Goal: Obtain resource: Download file/media

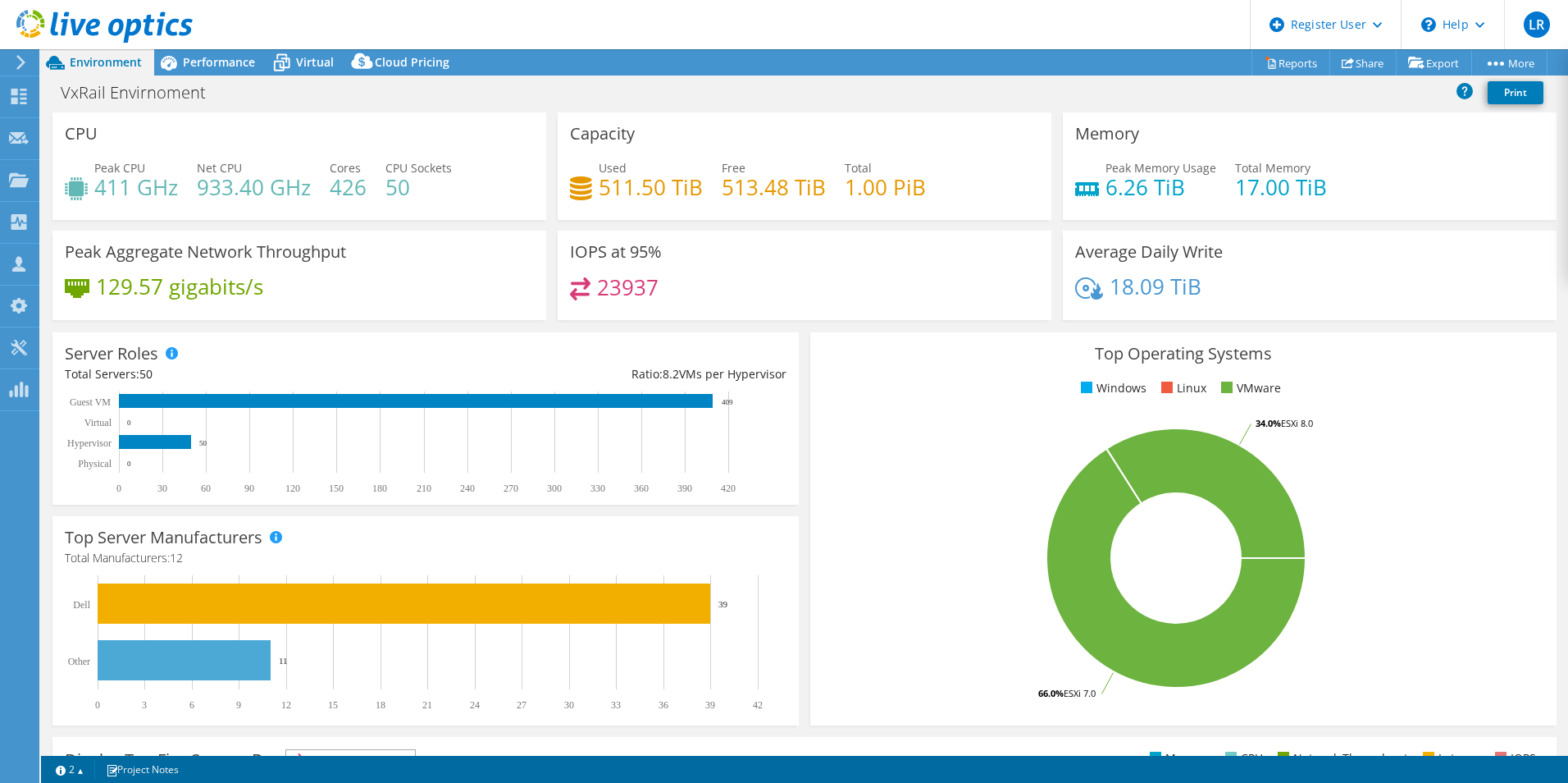
select select "USEast"
select select "USD"
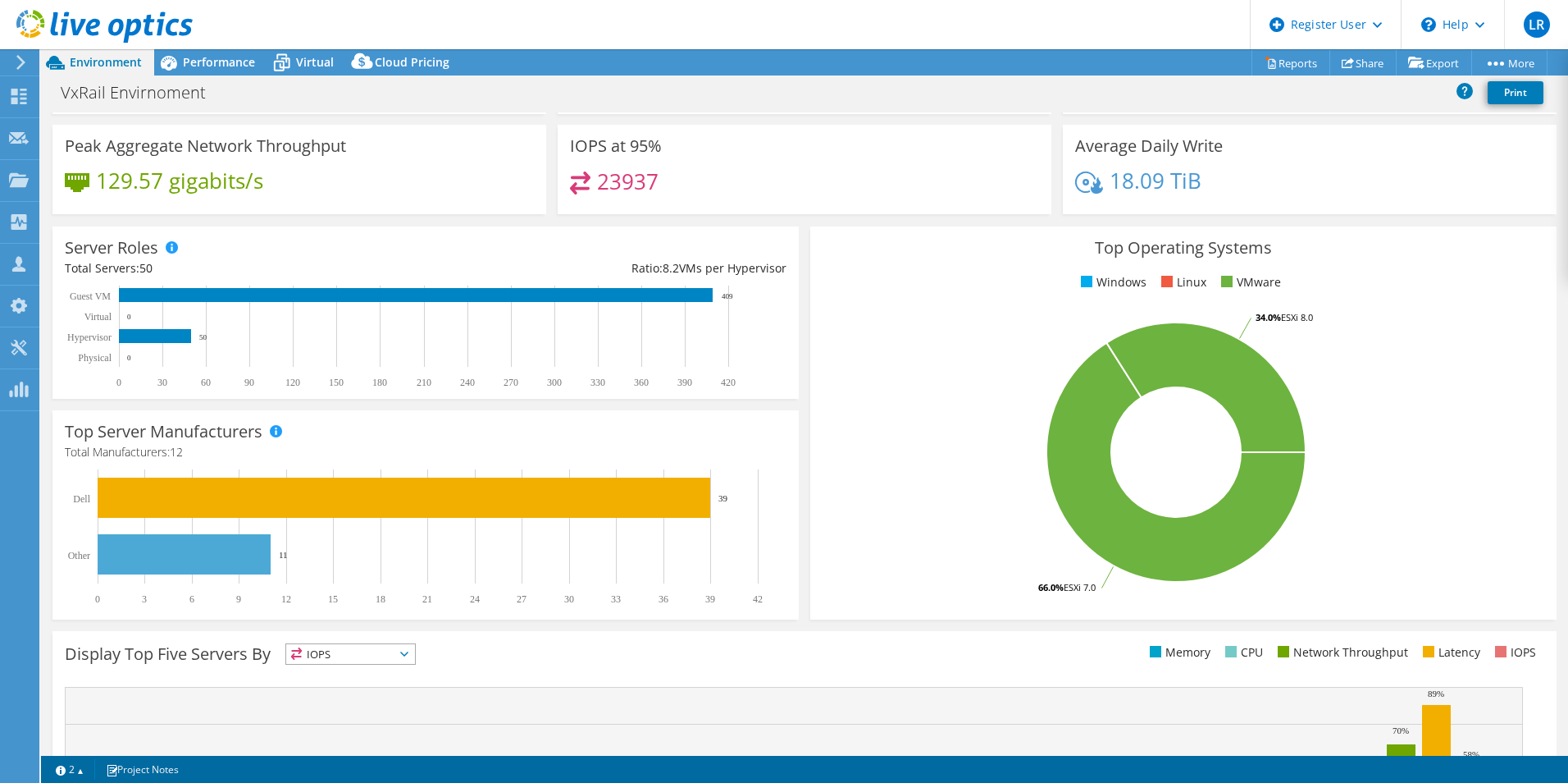
scroll to position [313, 0]
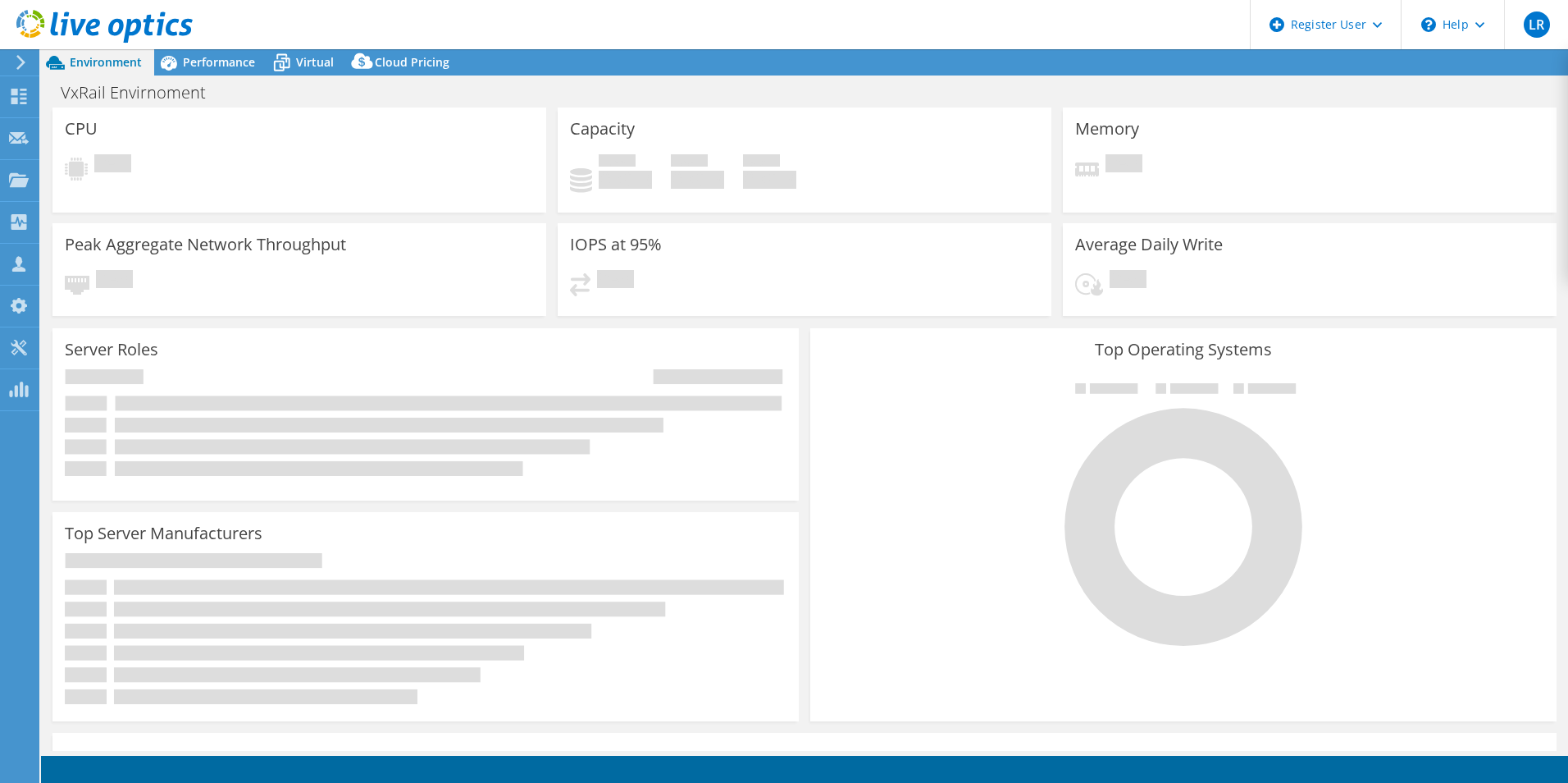
click at [217, 66] on span "Performance" at bounding box center [219, 62] width 73 height 16
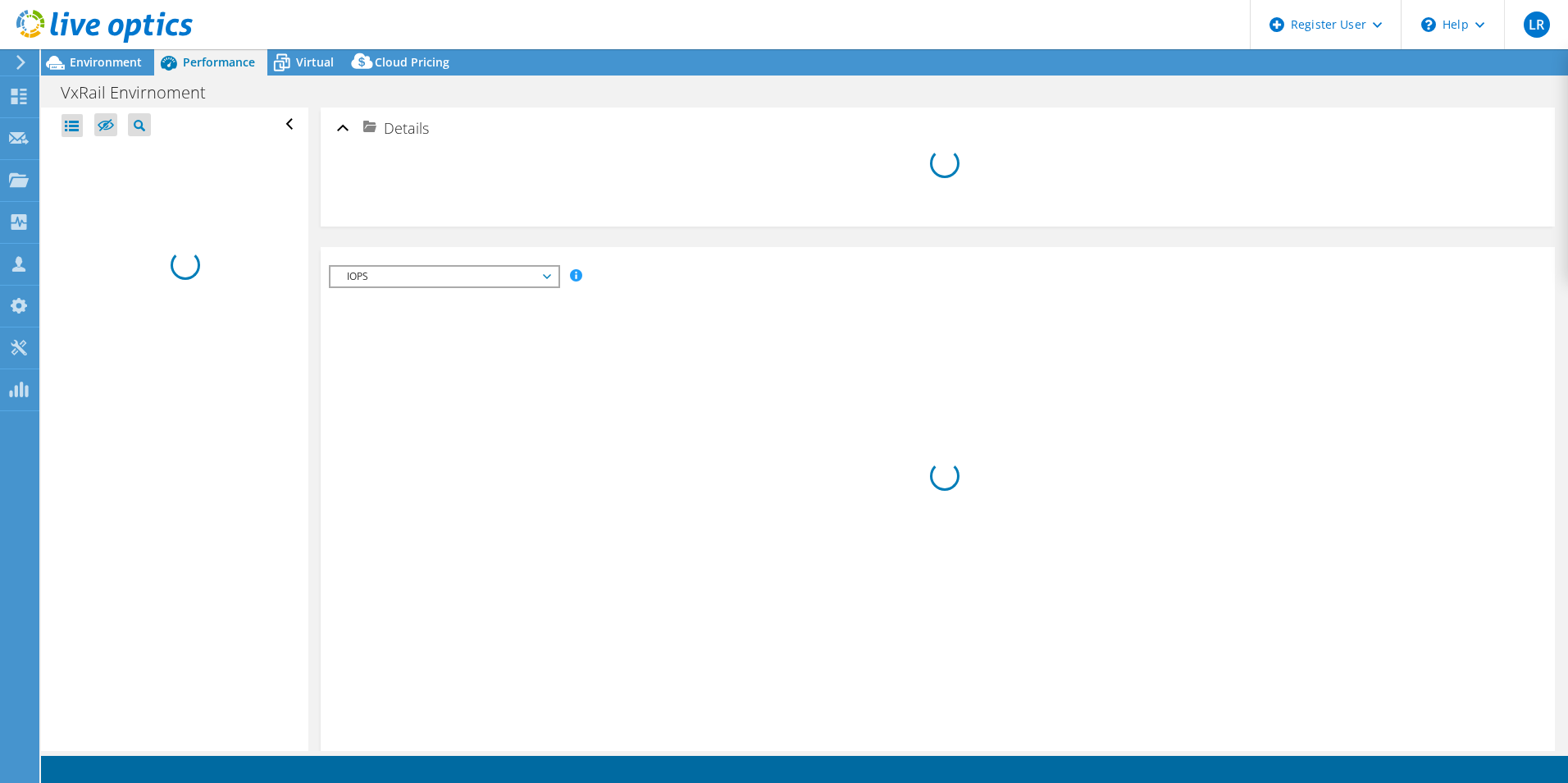
select select "USEast"
select select "USD"
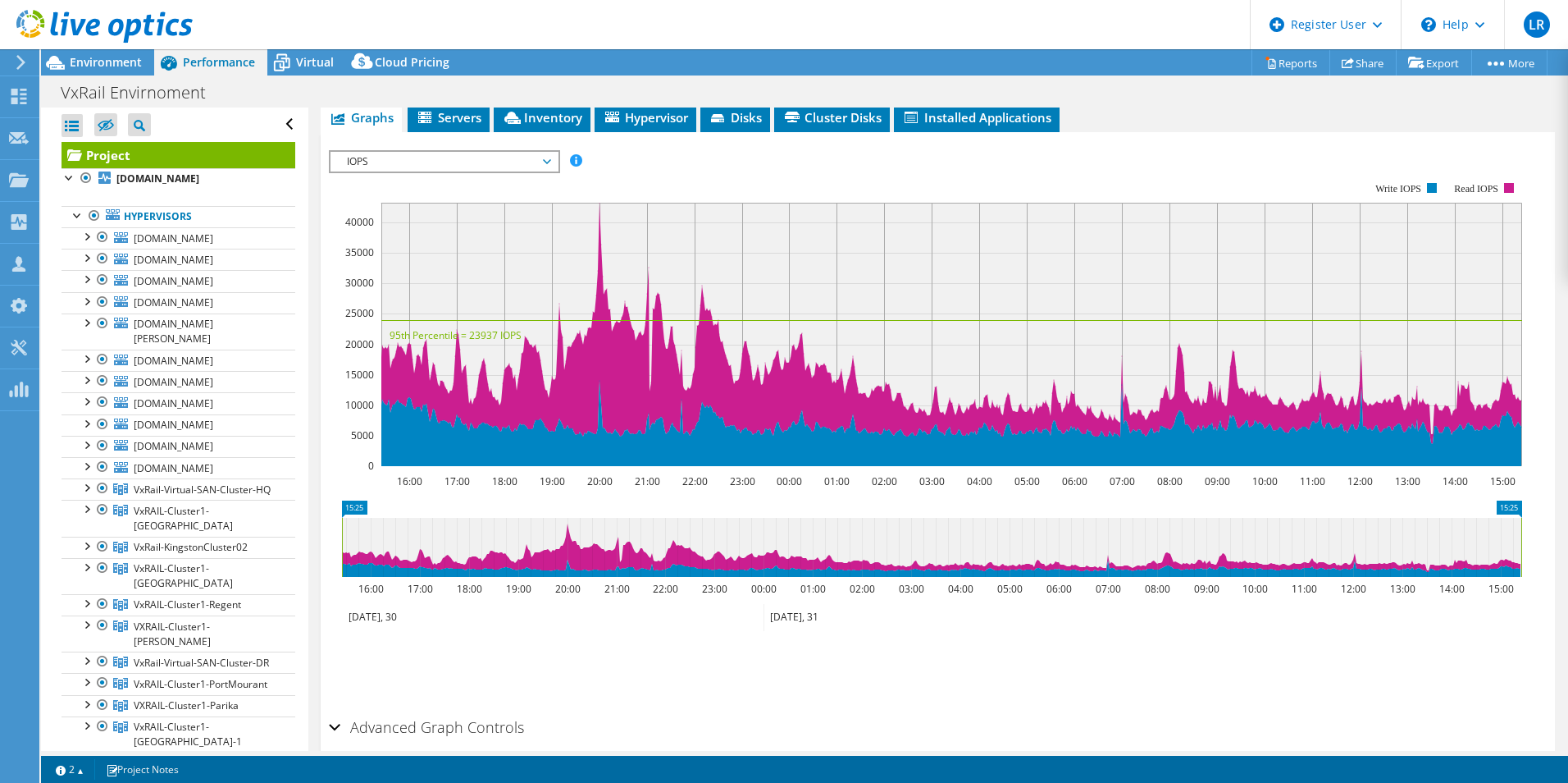
scroll to position [164, 0]
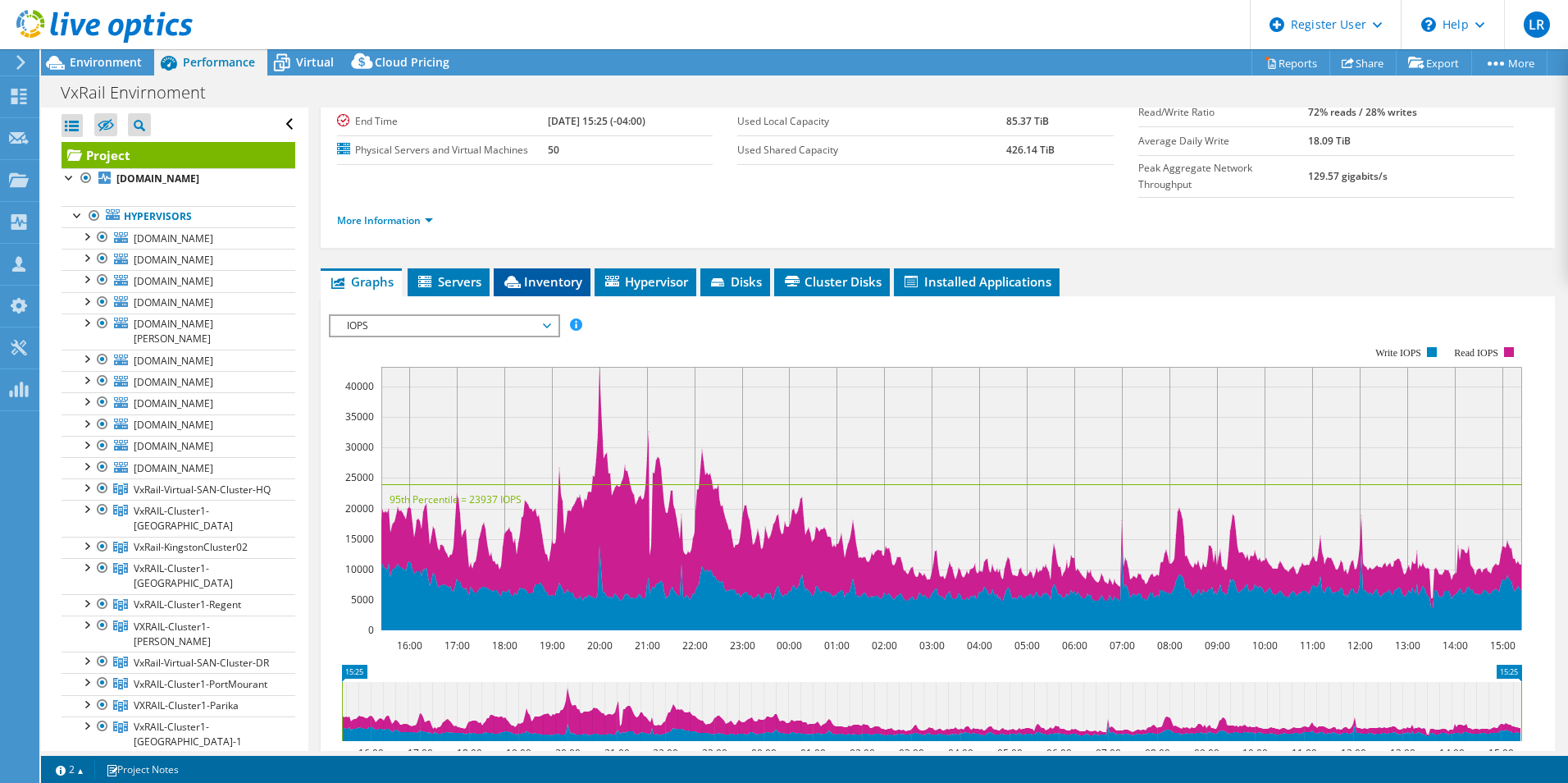
click at [572, 268] on li "Inventory" at bounding box center [542, 282] width 97 height 28
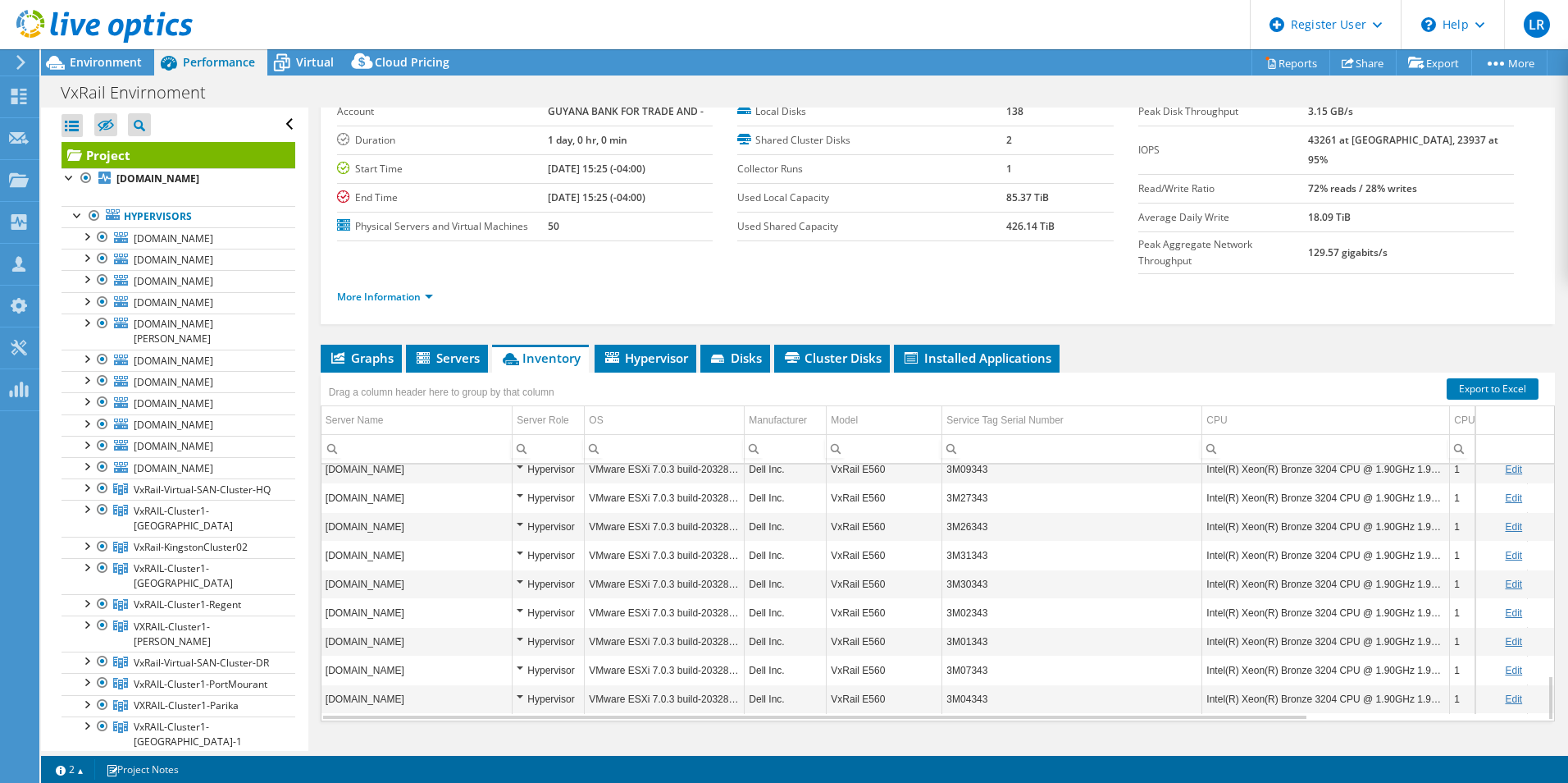
scroll to position [0, 0]
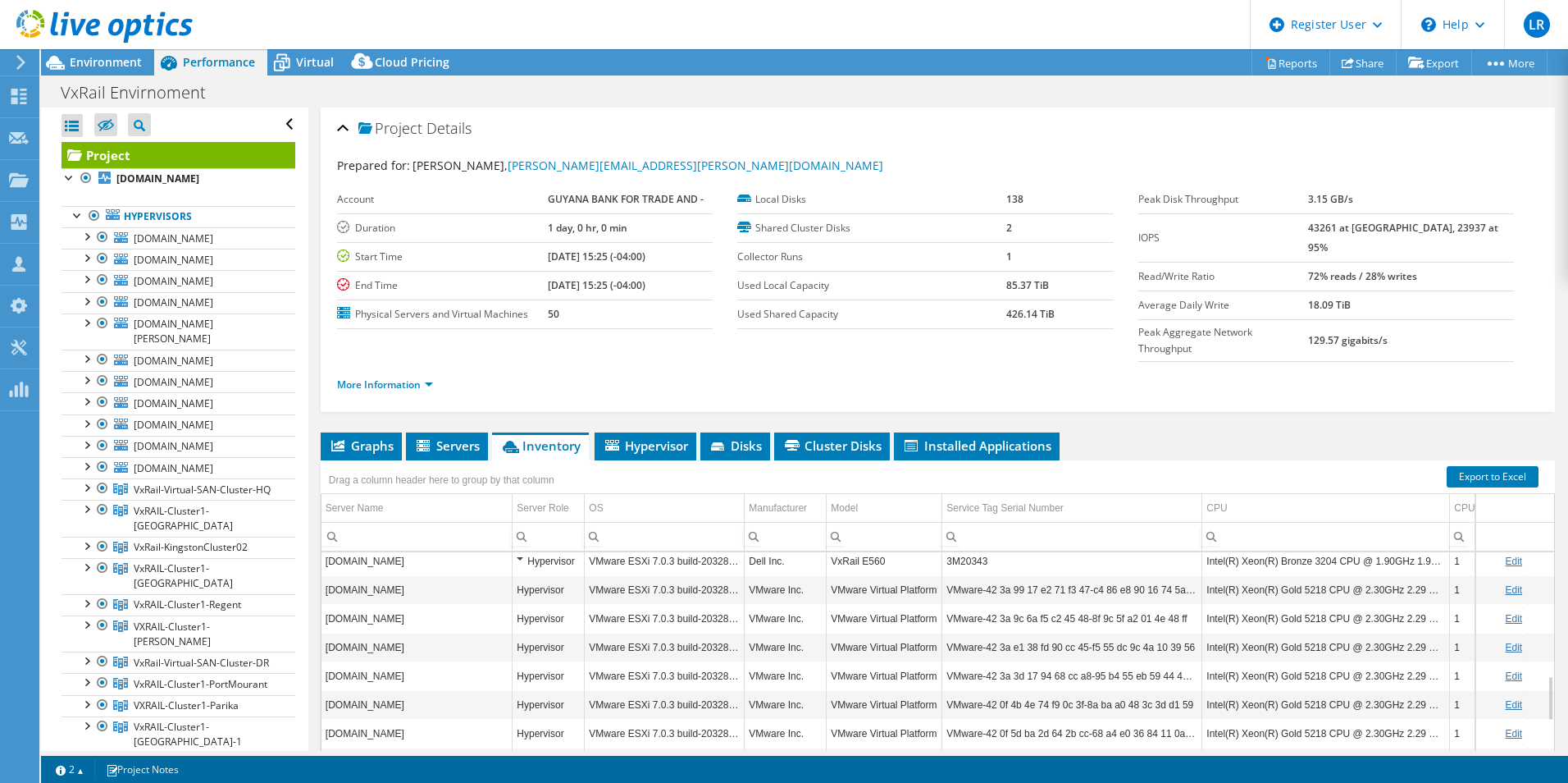
click at [133, 51] on div at bounding box center [96, 27] width 193 height 55
click at [133, 53] on div at bounding box center [96, 27] width 193 height 55
click at [132, 57] on span "Environment" at bounding box center [106, 62] width 73 height 16
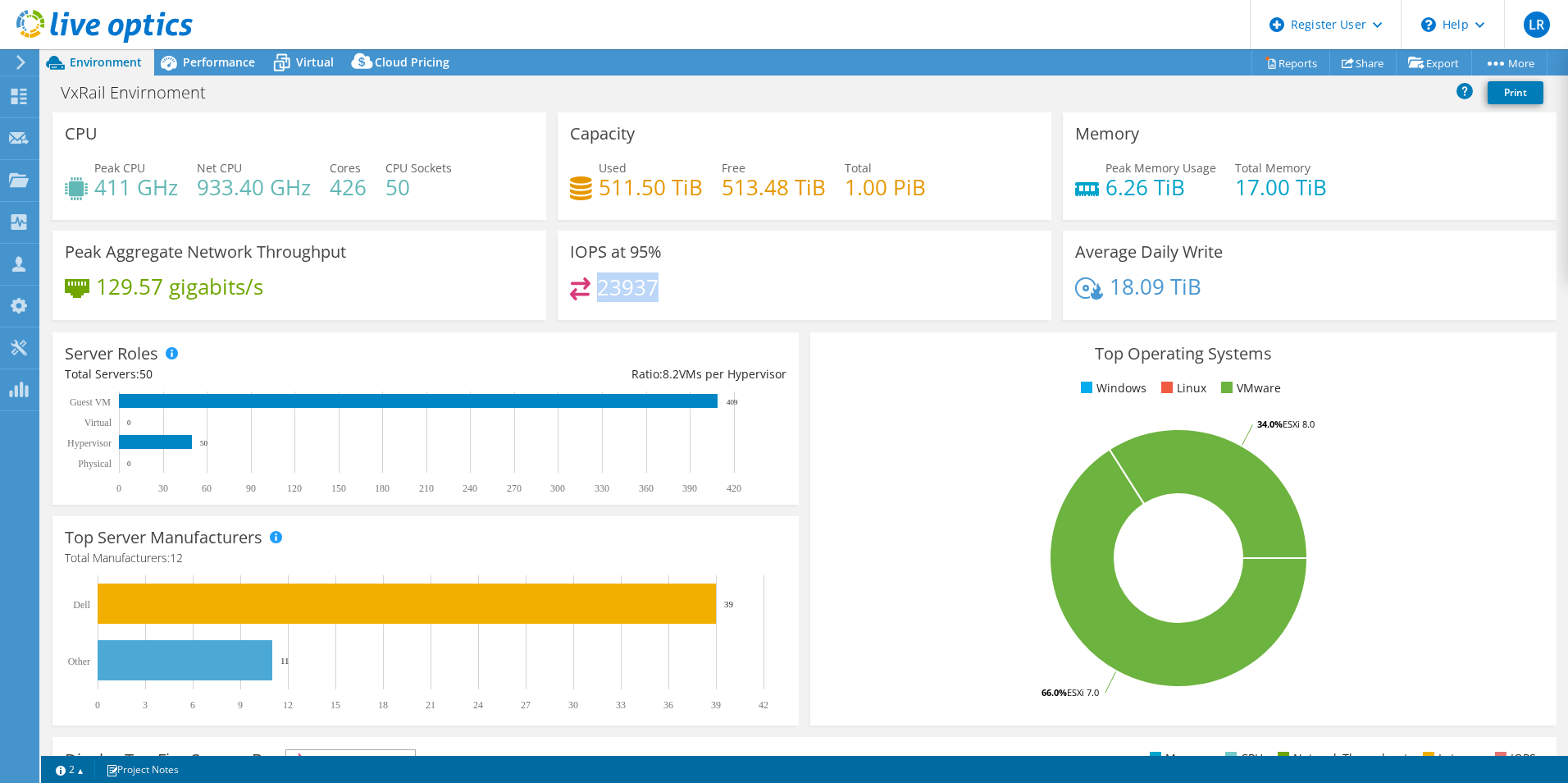
drag, startPoint x: 598, startPoint y: 293, endPoint x: 653, endPoint y: 291, distance: 55.0
click at [653, 291] on h4 "23937" at bounding box center [629, 287] width 62 height 18
copy h4 "23937"
click at [224, 56] on span "Performance" at bounding box center [219, 62] width 73 height 16
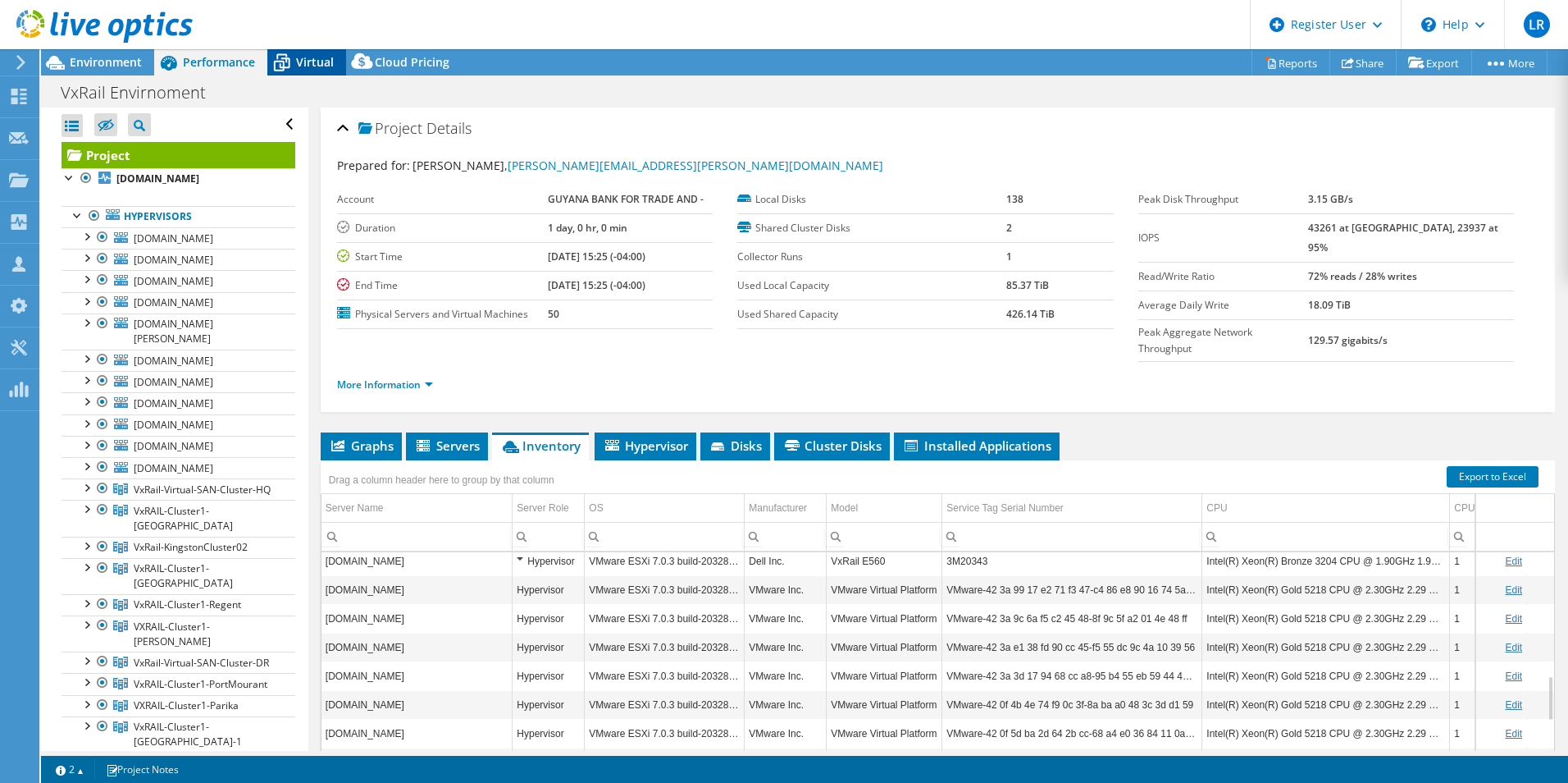
click at [318, 64] on span "Virtual" at bounding box center [315, 62] width 38 height 16
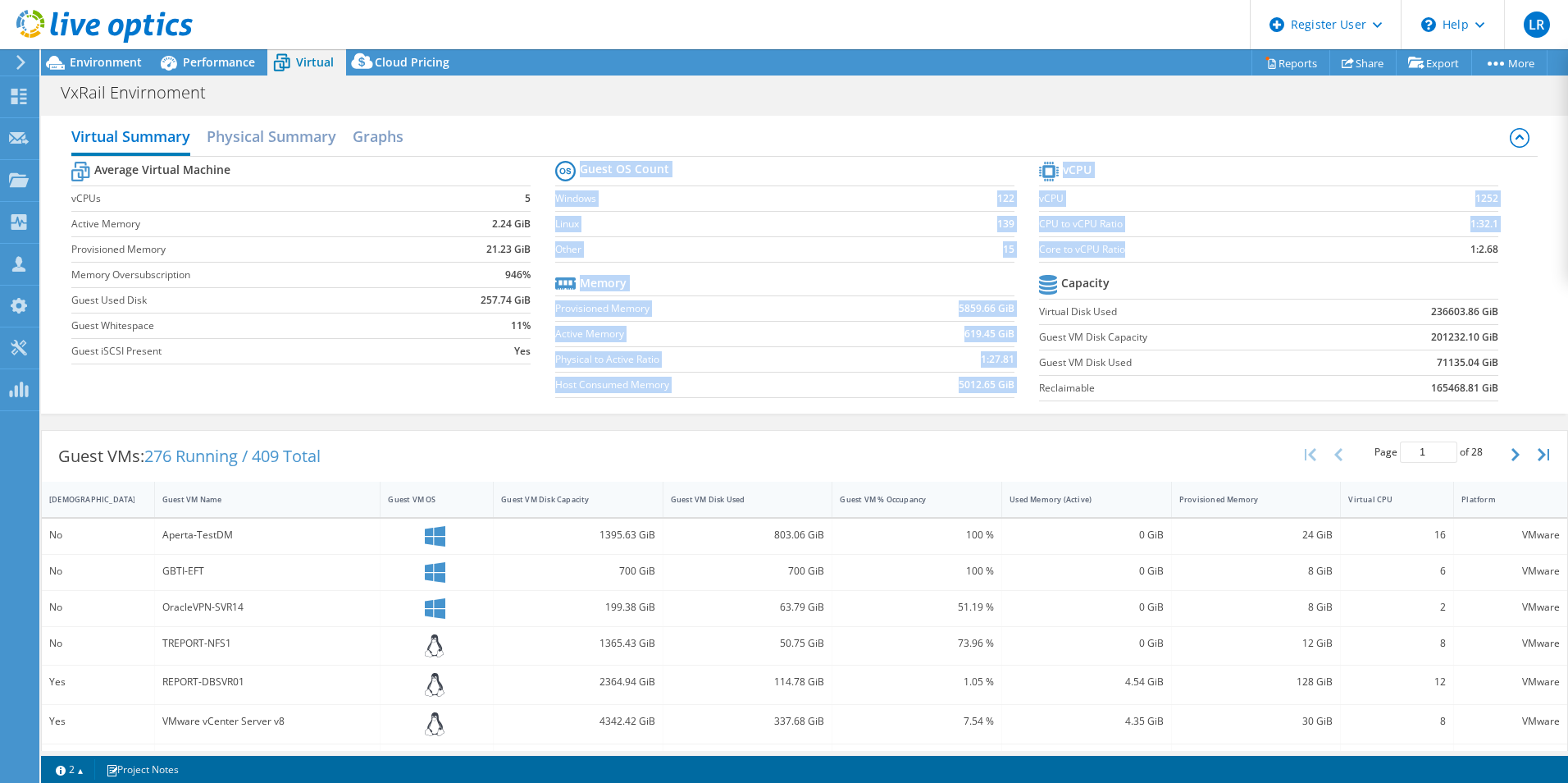
drag, startPoint x: 1030, startPoint y: 250, endPoint x: 1127, endPoint y: 250, distance: 97.0
click at [1127, 250] on div "Average Virtual Machine vCPUs 5 Active Memory 2.24 GiB Provisioned Memory 21.23…" at bounding box center [805, 283] width 1466 height 253
click at [1127, 250] on label "Core to vCPU Ratio" at bounding box center [1216, 249] width 354 height 16
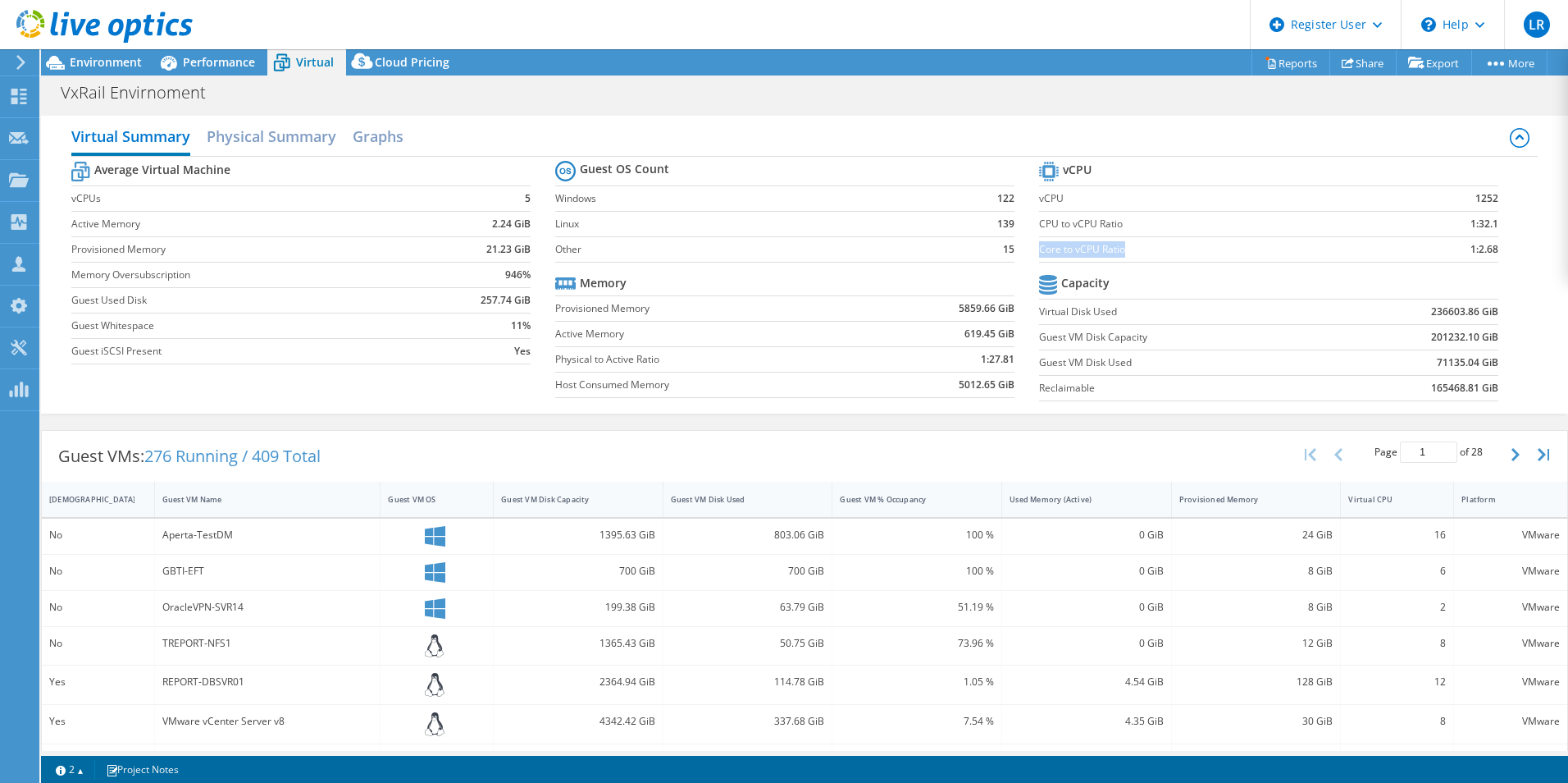
drag, startPoint x: 1118, startPoint y: 249, endPoint x: 1032, endPoint y: 250, distance: 86.0
click at [1039, 250] on label "Core to vCPU Ratio" at bounding box center [1216, 249] width 354 height 16
copy label "Core to vCPU Ratio"
click at [249, 73] on div "Performance" at bounding box center [210, 62] width 113 height 26
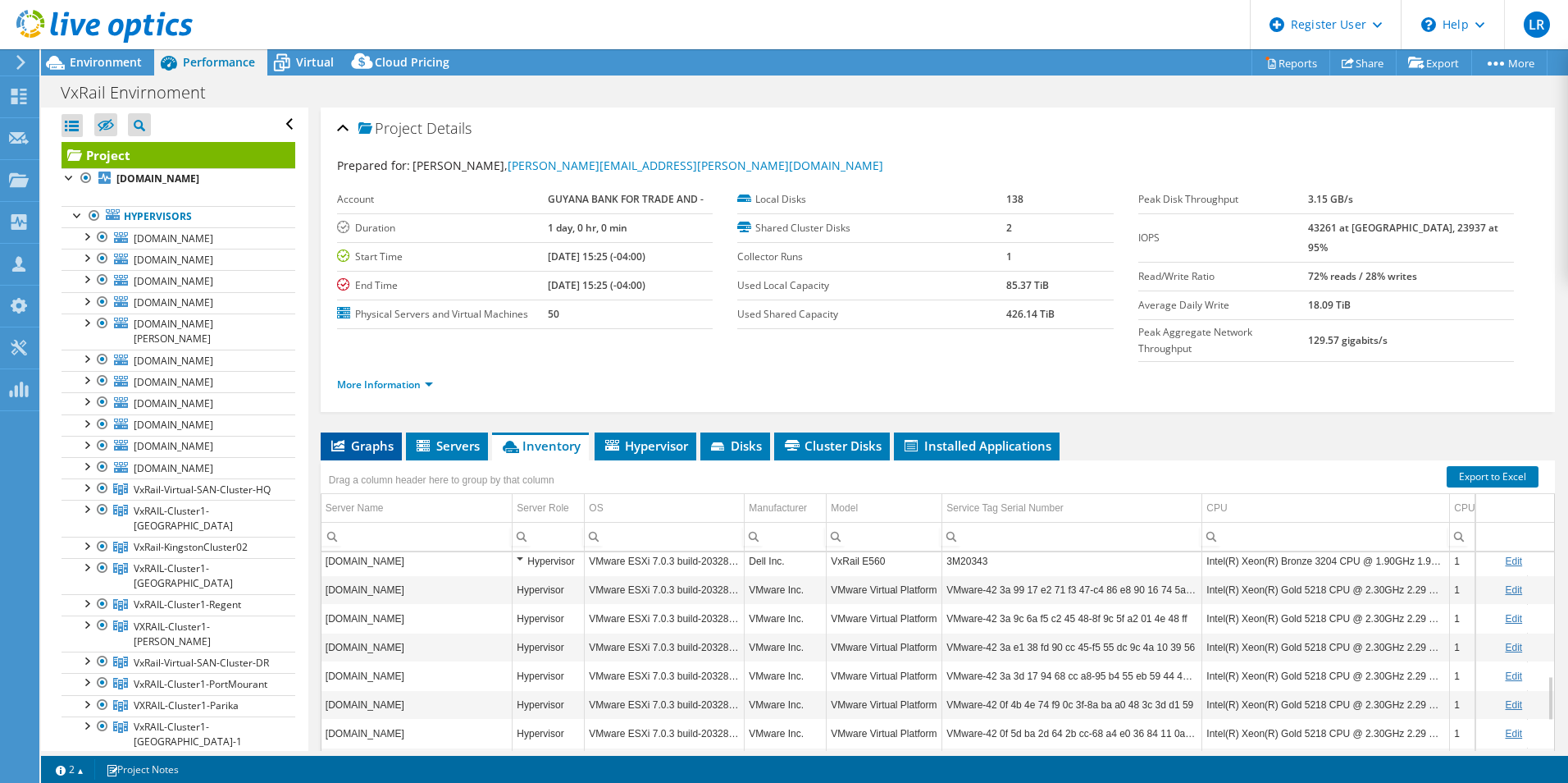
click at [394, 432] on li "Graphs" at bounding box center [361, 446] width 81 height 28
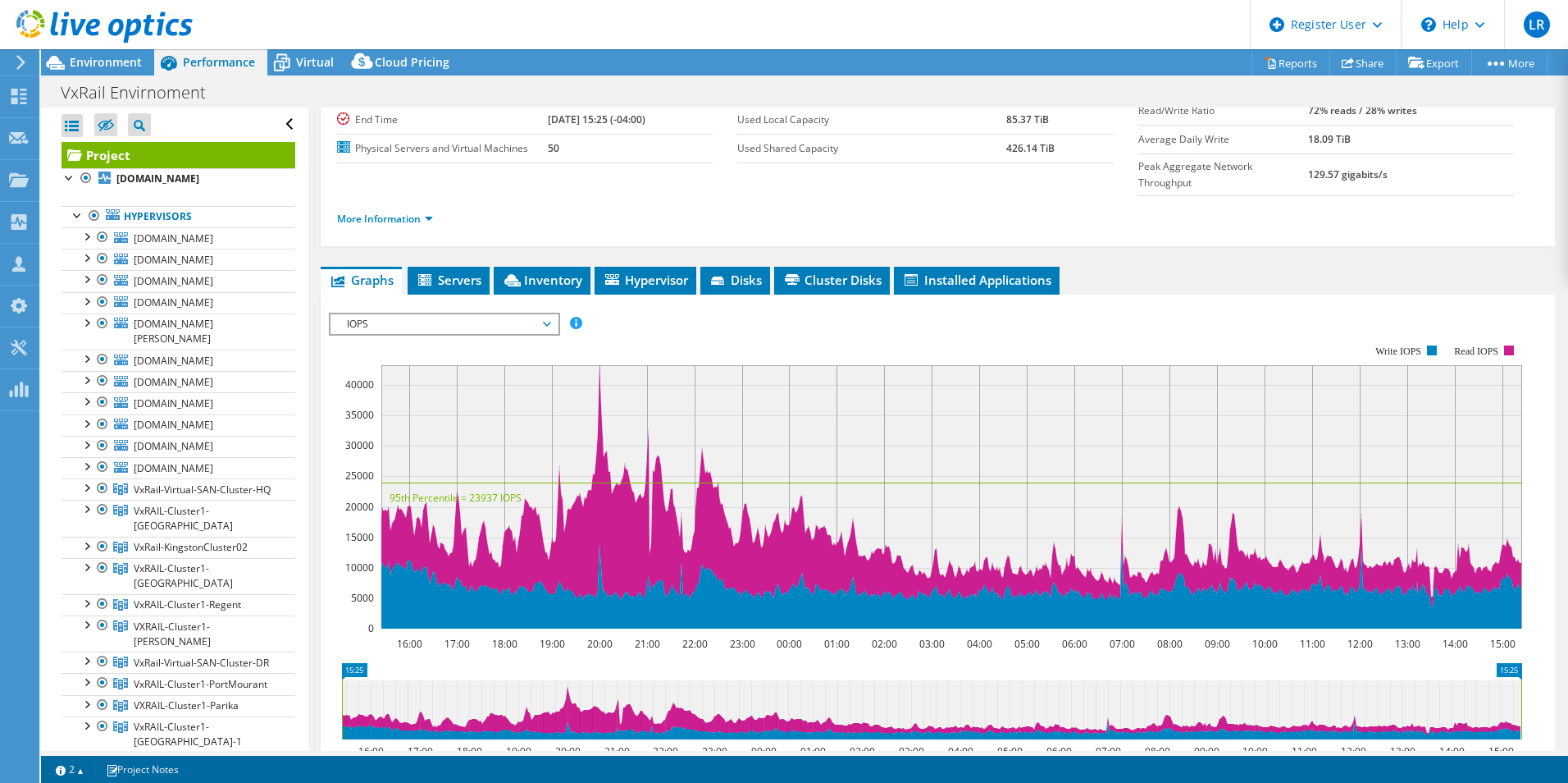
scroll to position [164, 0]
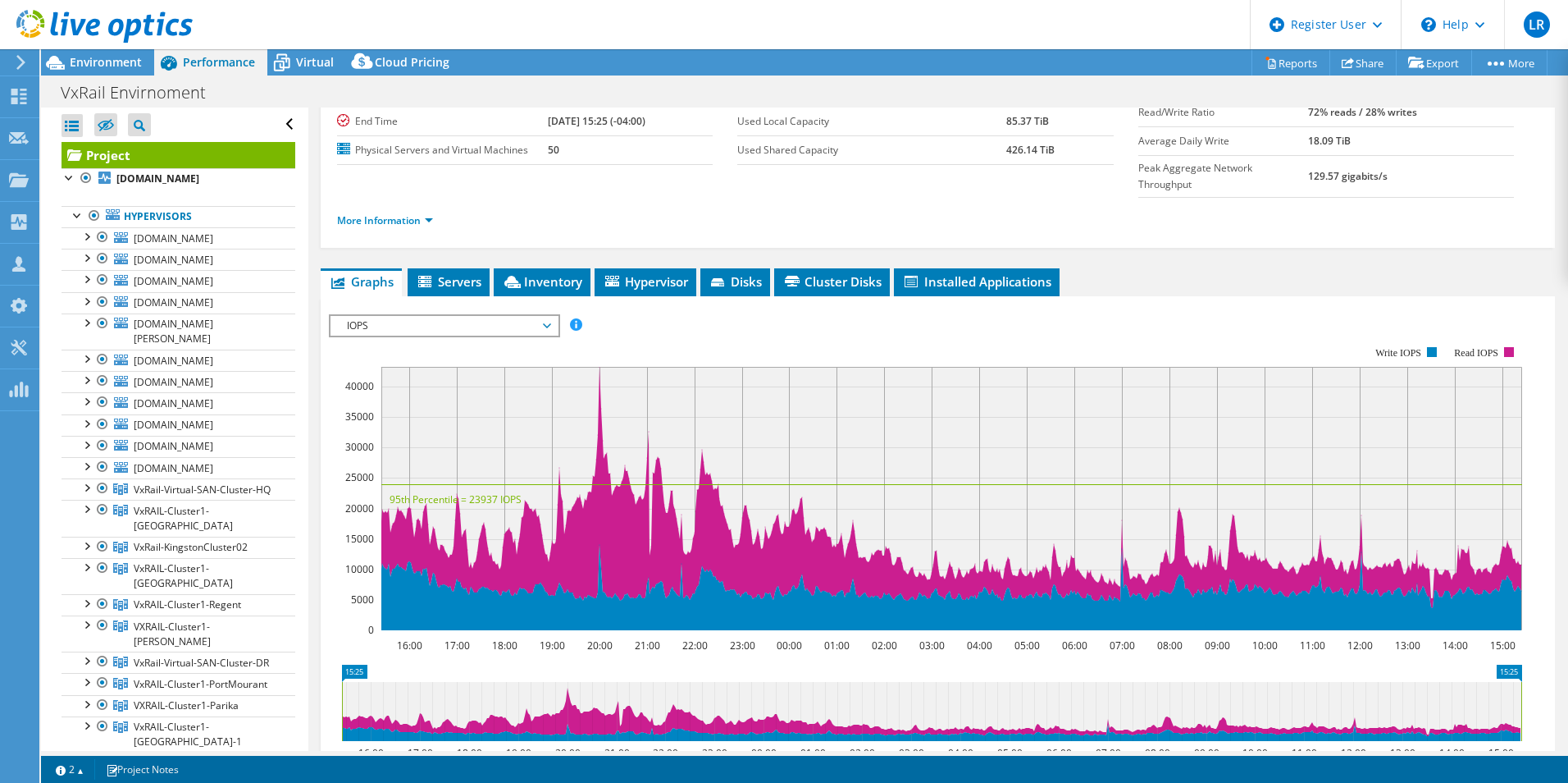
click at [424, 316] on span "IOPS" at bounding box center [445, 326] width 211 height 19
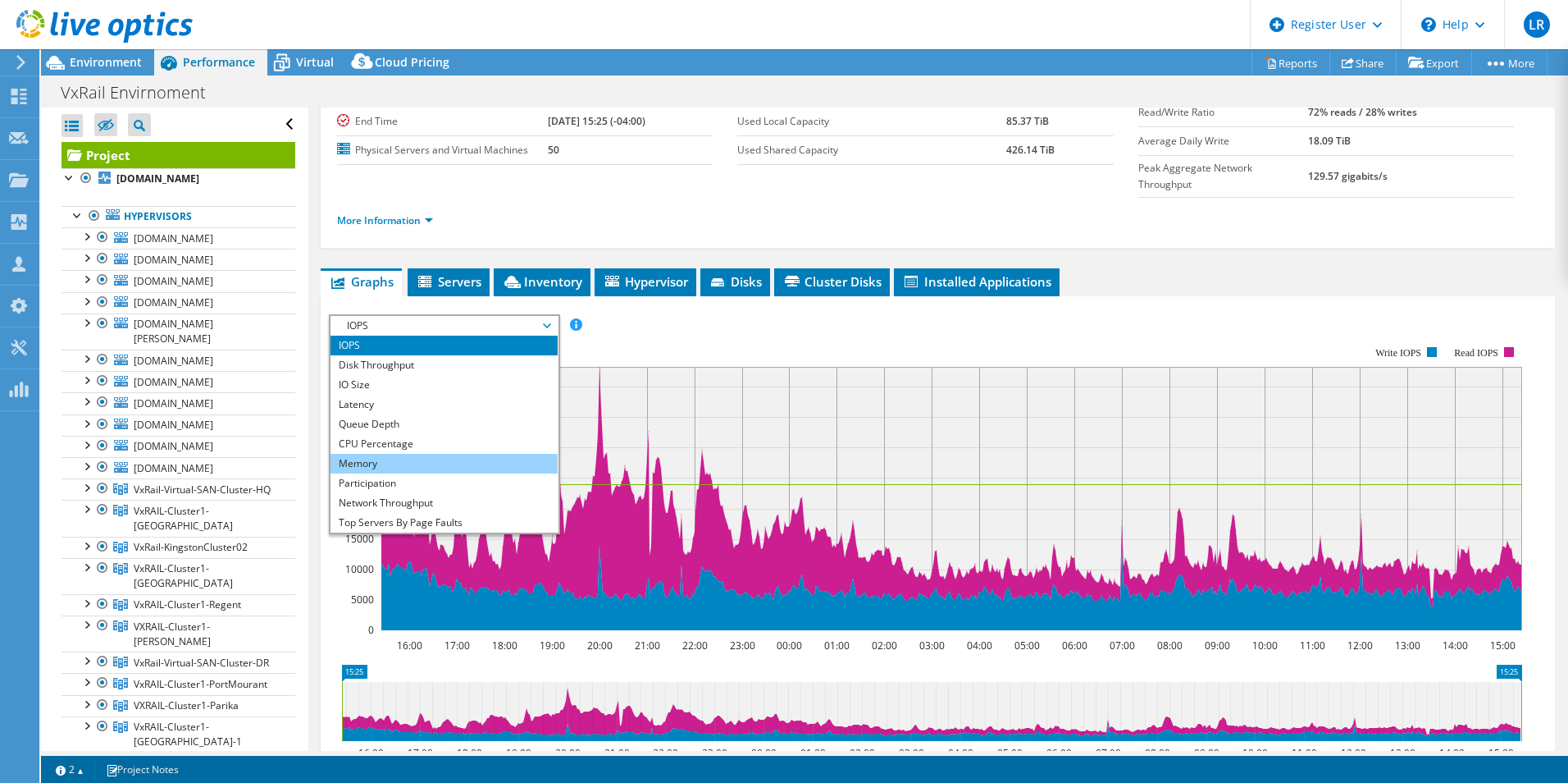
scroll to position [59, 0]
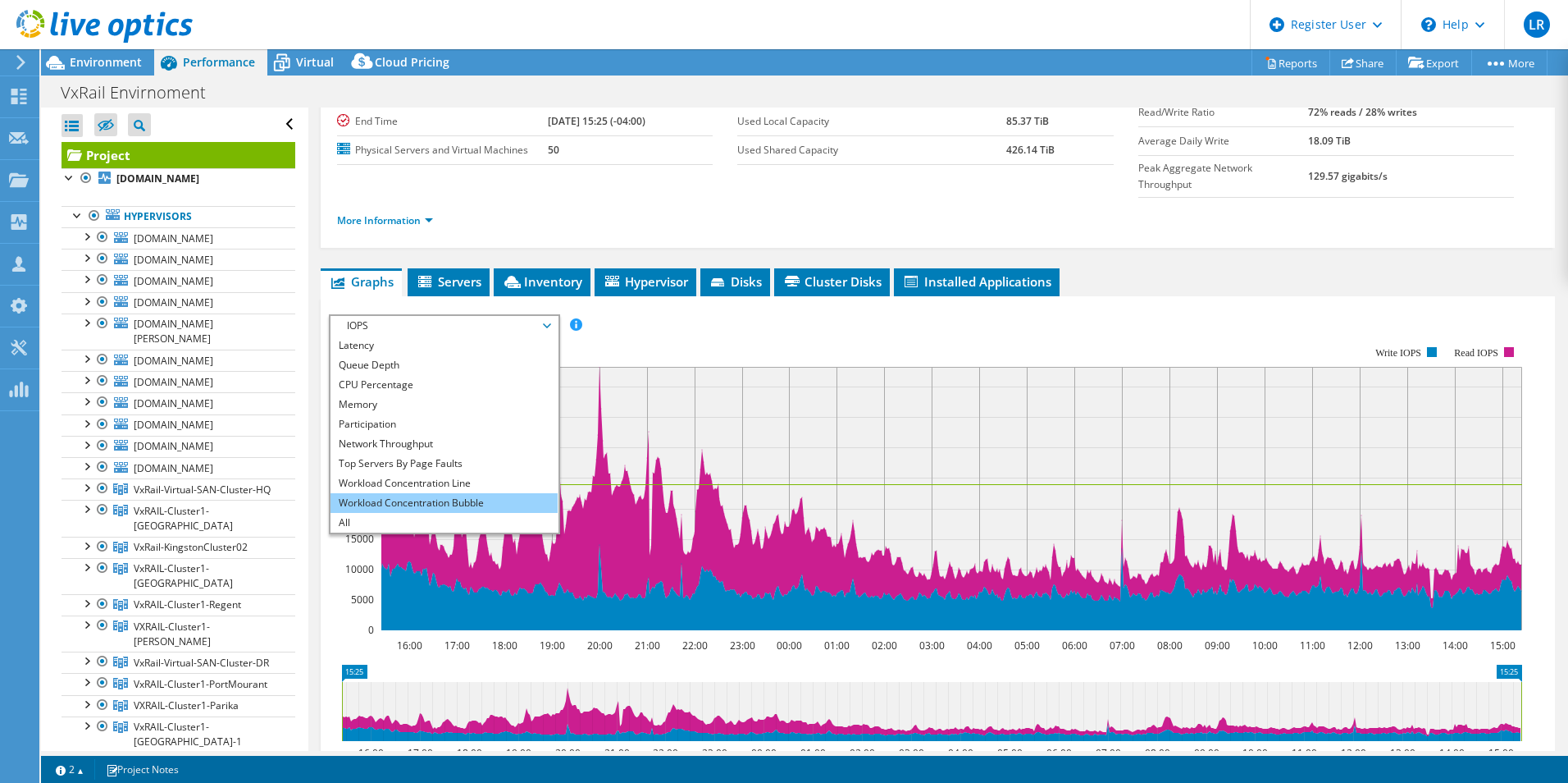
click at [440, 493] on li "Workload Concentration Bubble" at bounding box center [444, 503] width 228 height 19
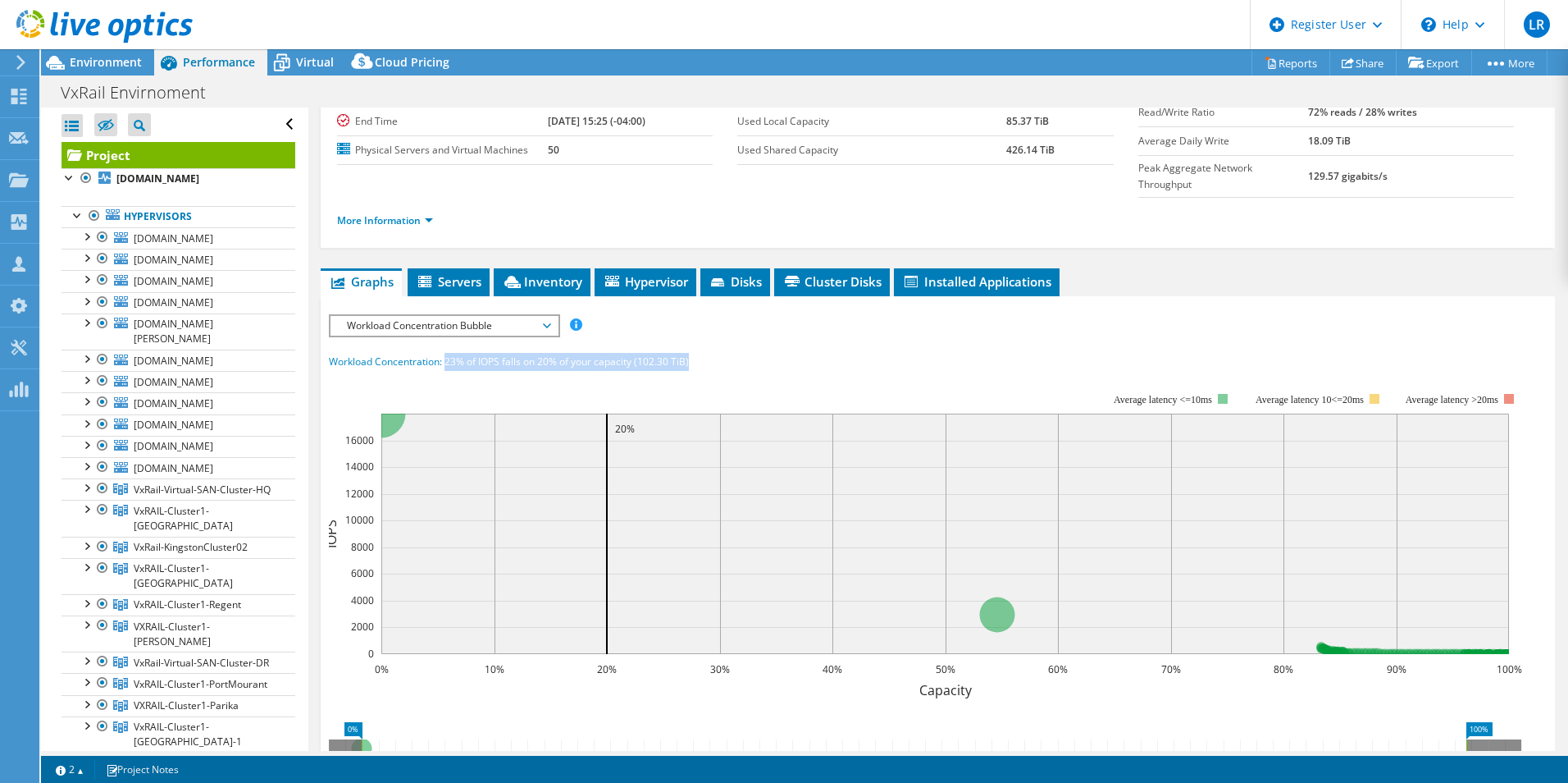
drag, startPoint x: 446, startPoint y: 329, endPoint x: 699, endPoint y: 328, distance: 253.0
click at [699, 353] on div "Workload Concentration: 23% of IOPS falls on 20% of your capacity (102.30 TiB)" at bounding box center [938, 361] width 1218 height 18
copy span "23% of IOPS falls on 20% of your capacity (102.30 TiB)"
click at [370, 273] on span "Graphs" at bounding box center [361, 281] width 65 height 16
click at [384, 316] on span "Workload Concentration Bubble" at bounding box center [445, 326] width 211 height 19
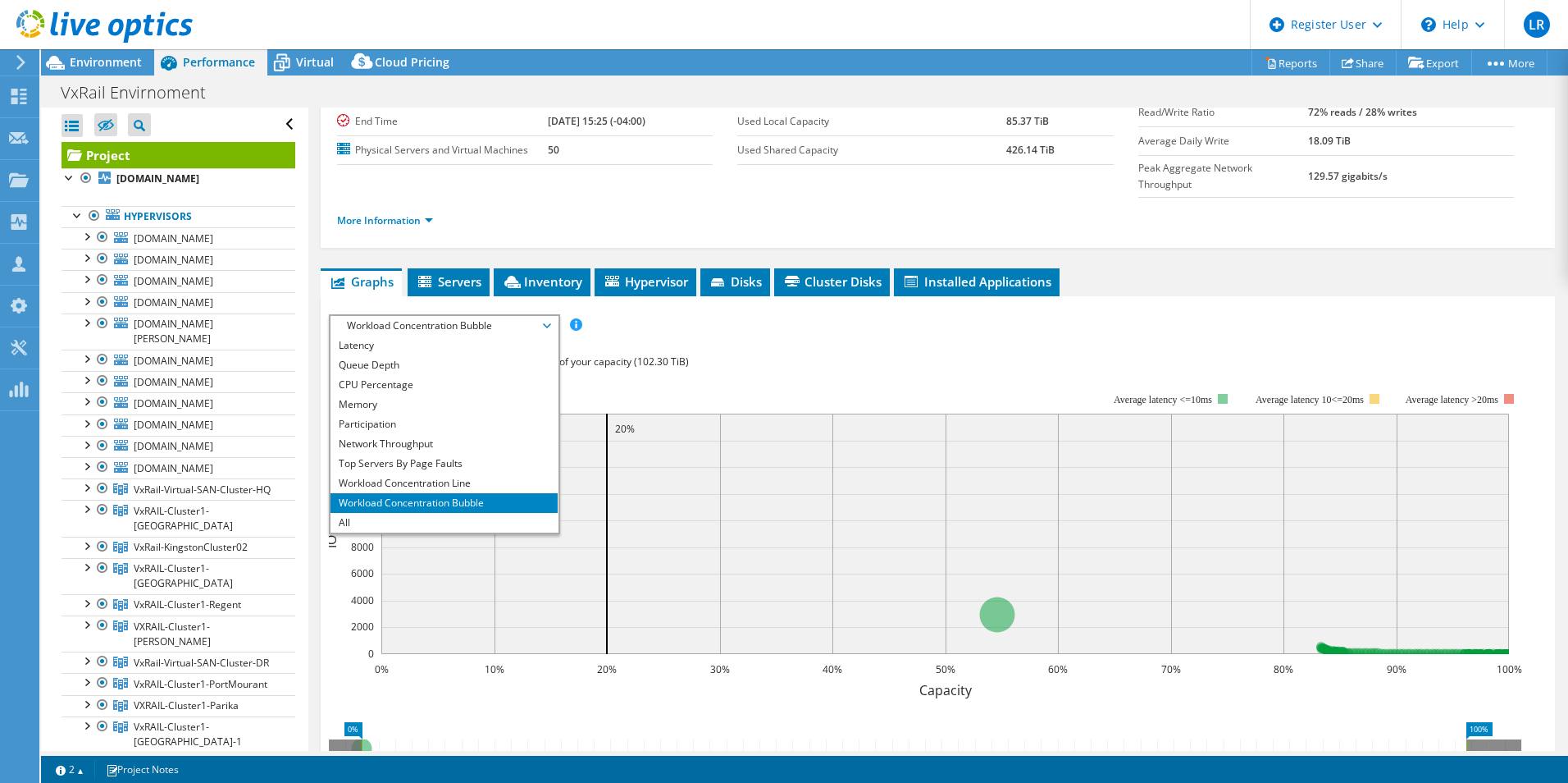
click at [384, 316] on span "Workload Concentration Bubble" at bounding box center [445, 326] width 211 height 19
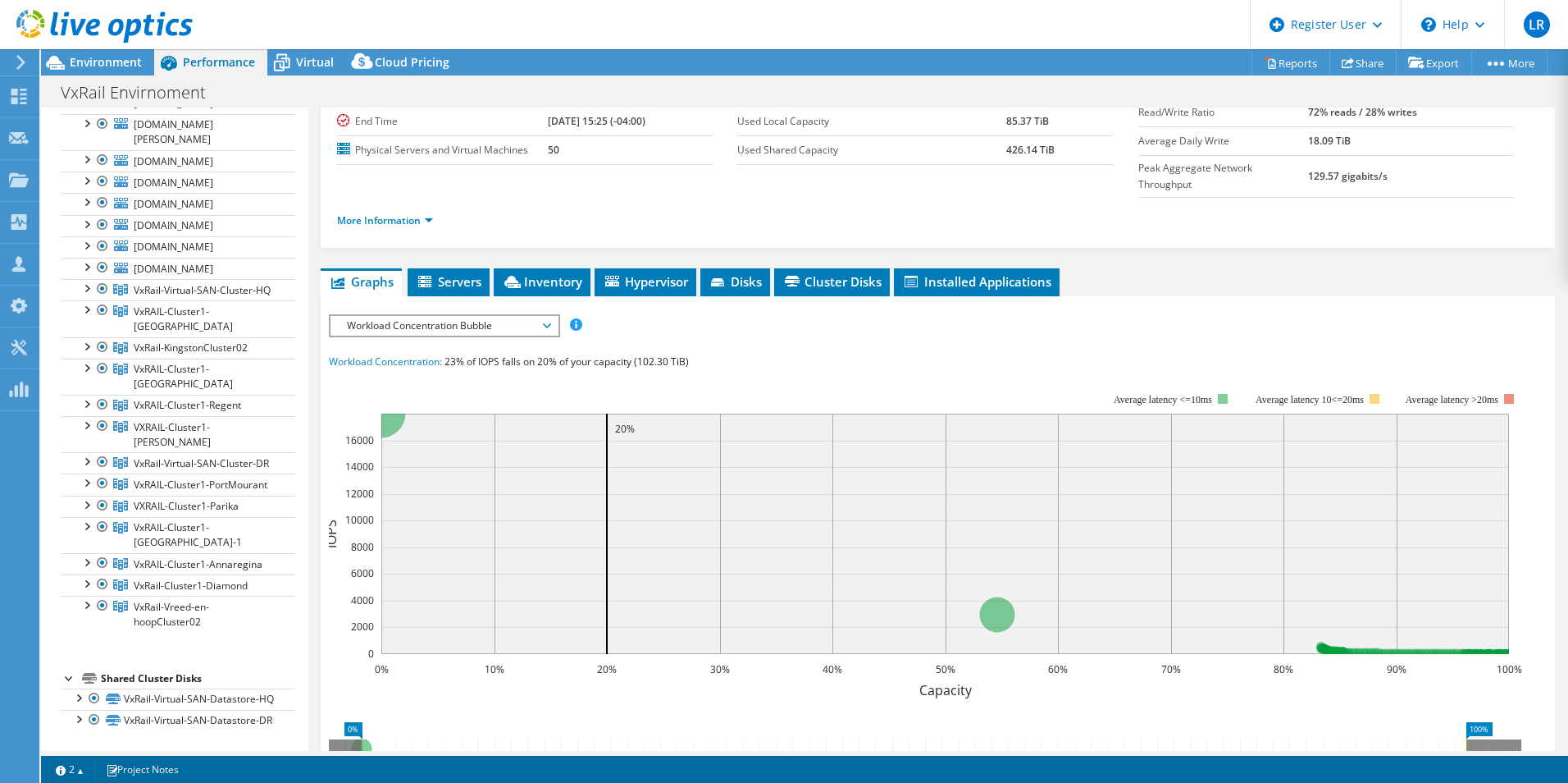
scroll to position [406, 0]
click at [85, 496] on div at bounding box center [85, 504] width 16 height 16
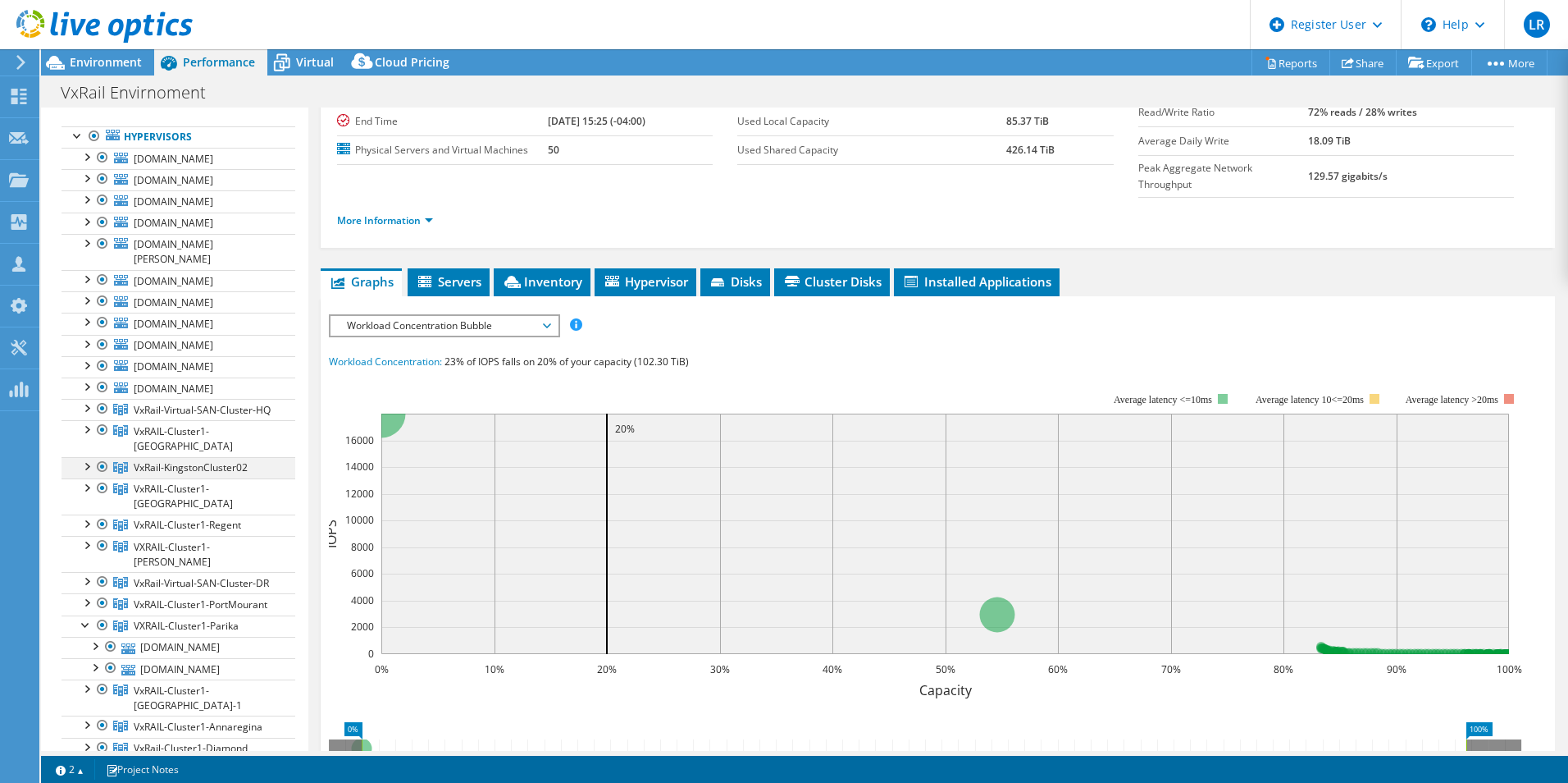
scroll to position [78, 0]
click at [92, 208] on div at bounding box center [85, 200] width 16 height 16
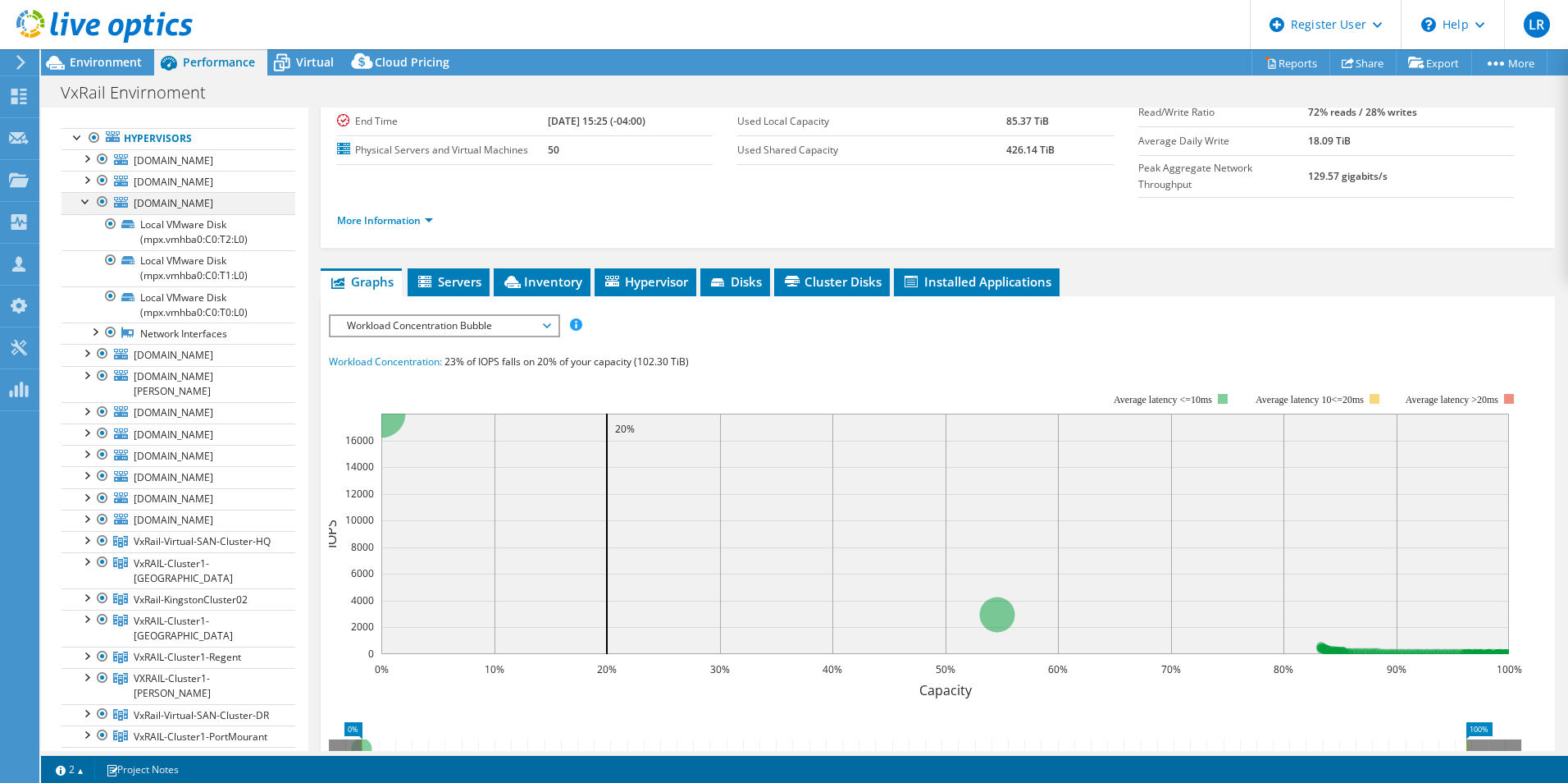
click at [92, 208] on div at bounding box center [85, 200] width 16 height 16
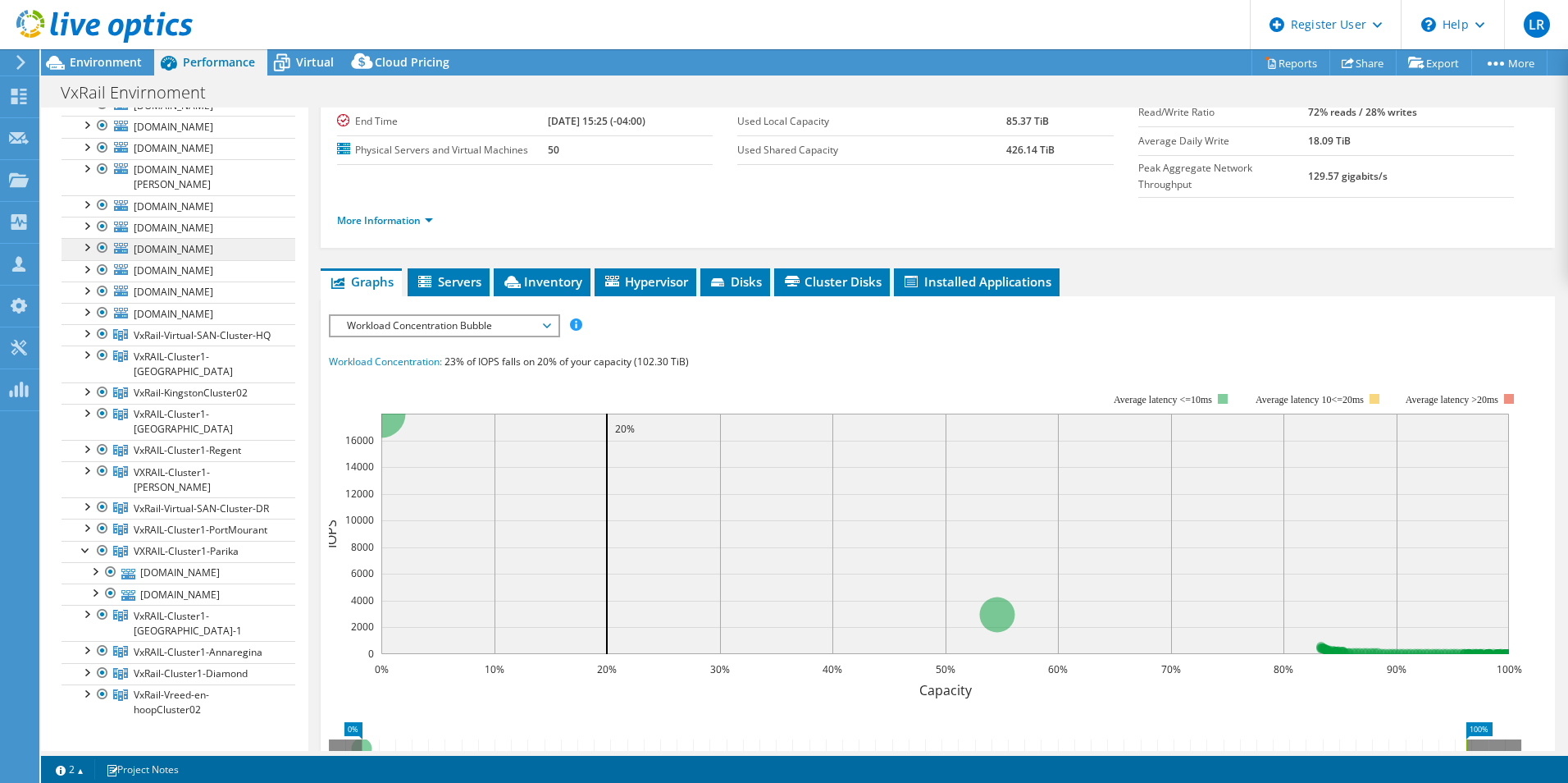
scroll to position [325, 0]
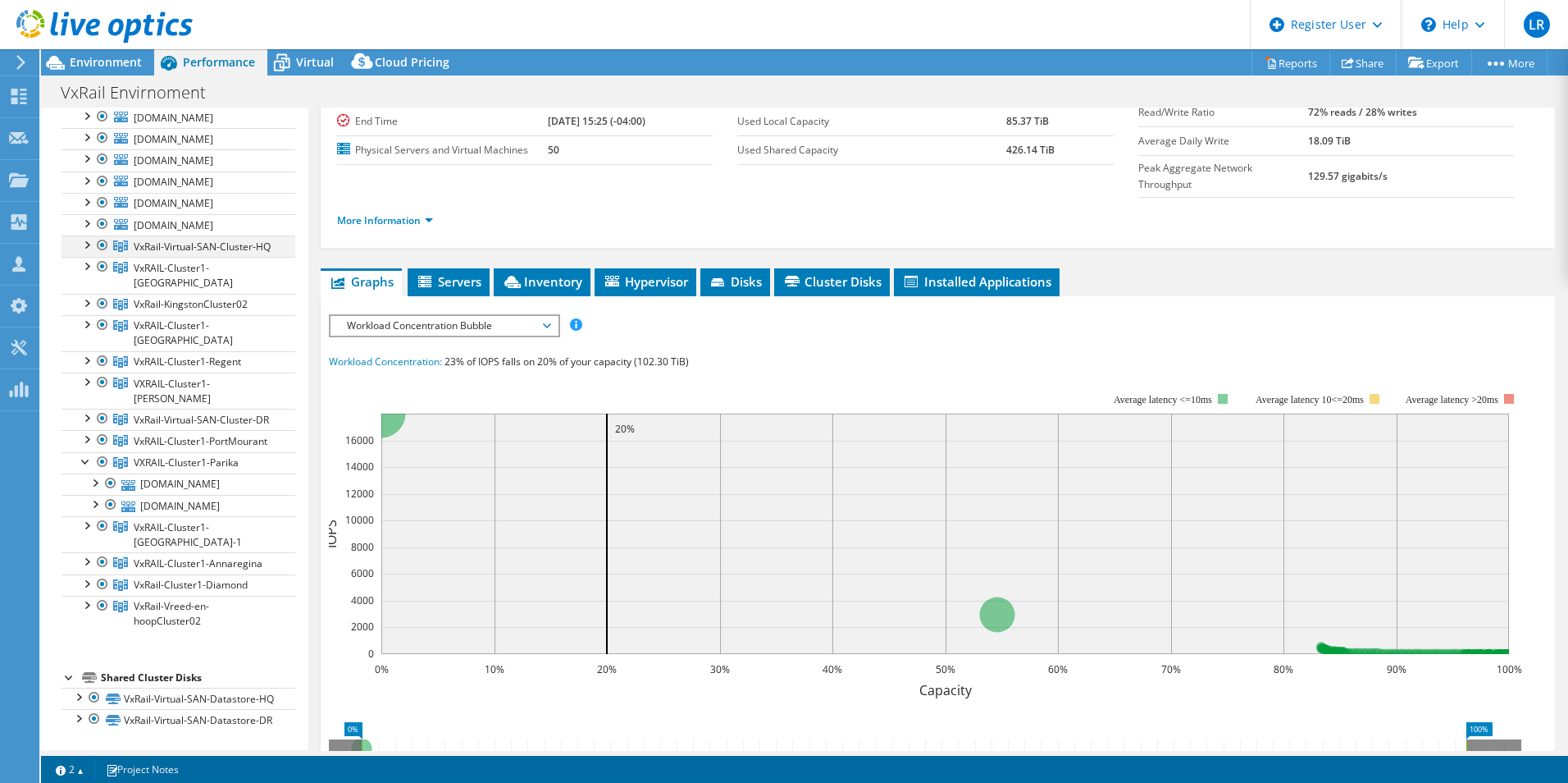
click at [83, 252] on div at bounding box center [85, 243] width 16 height 16
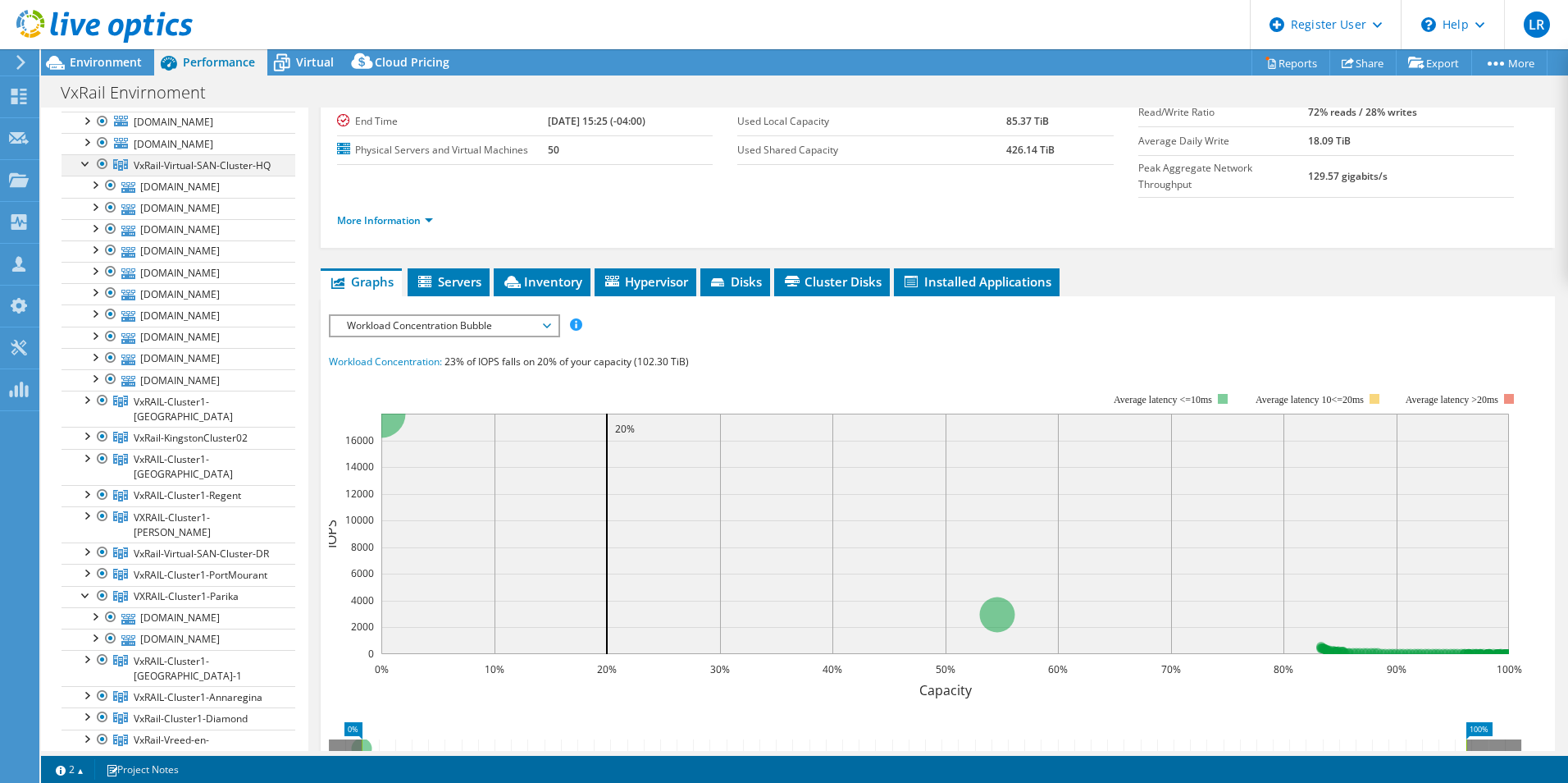
click at [83, 171] on div at bounding box center [85, 162] width 16 height 16
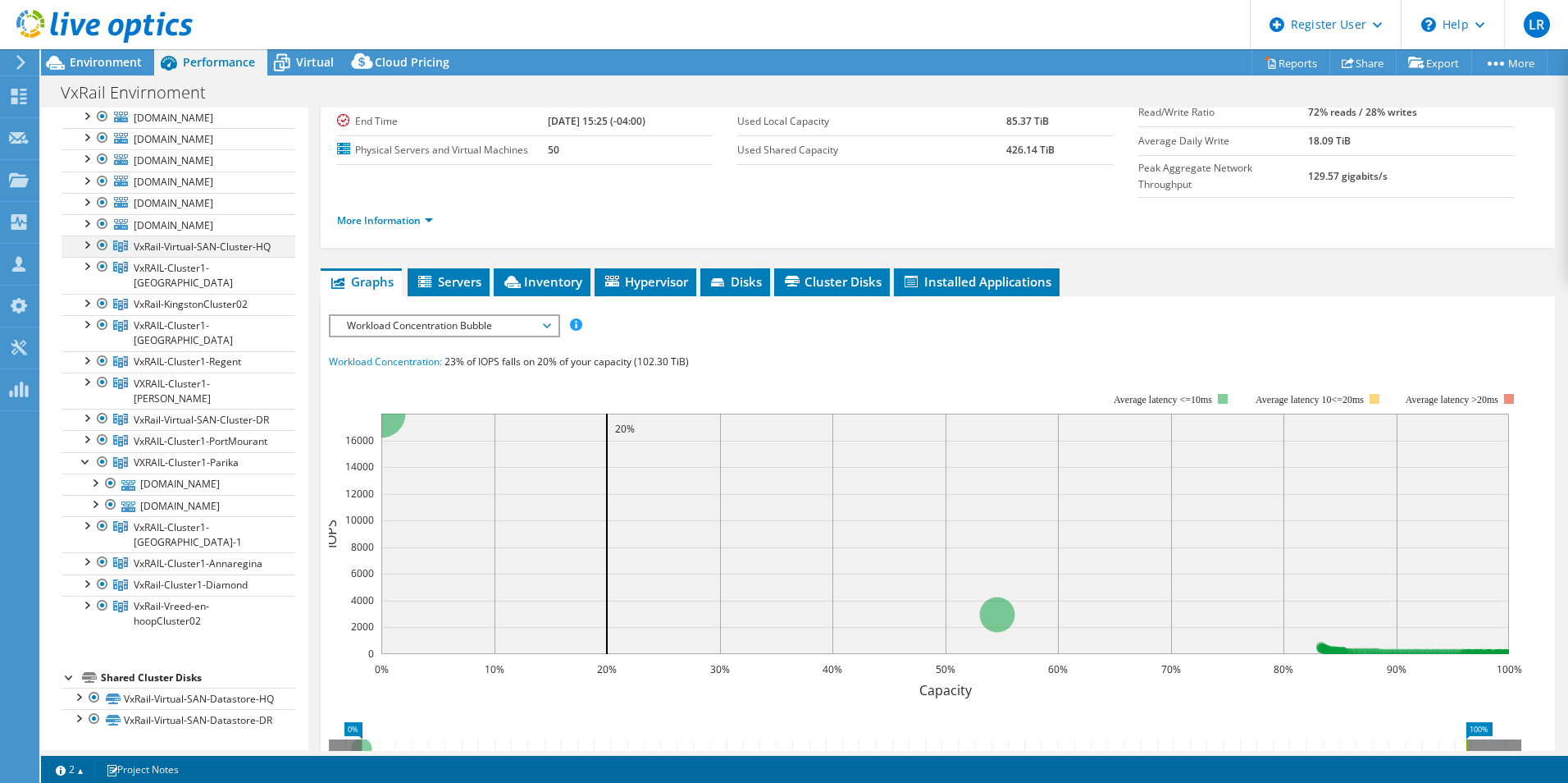
click at [83, 252] on div at bounding box center [85, 243] width 16 height 16
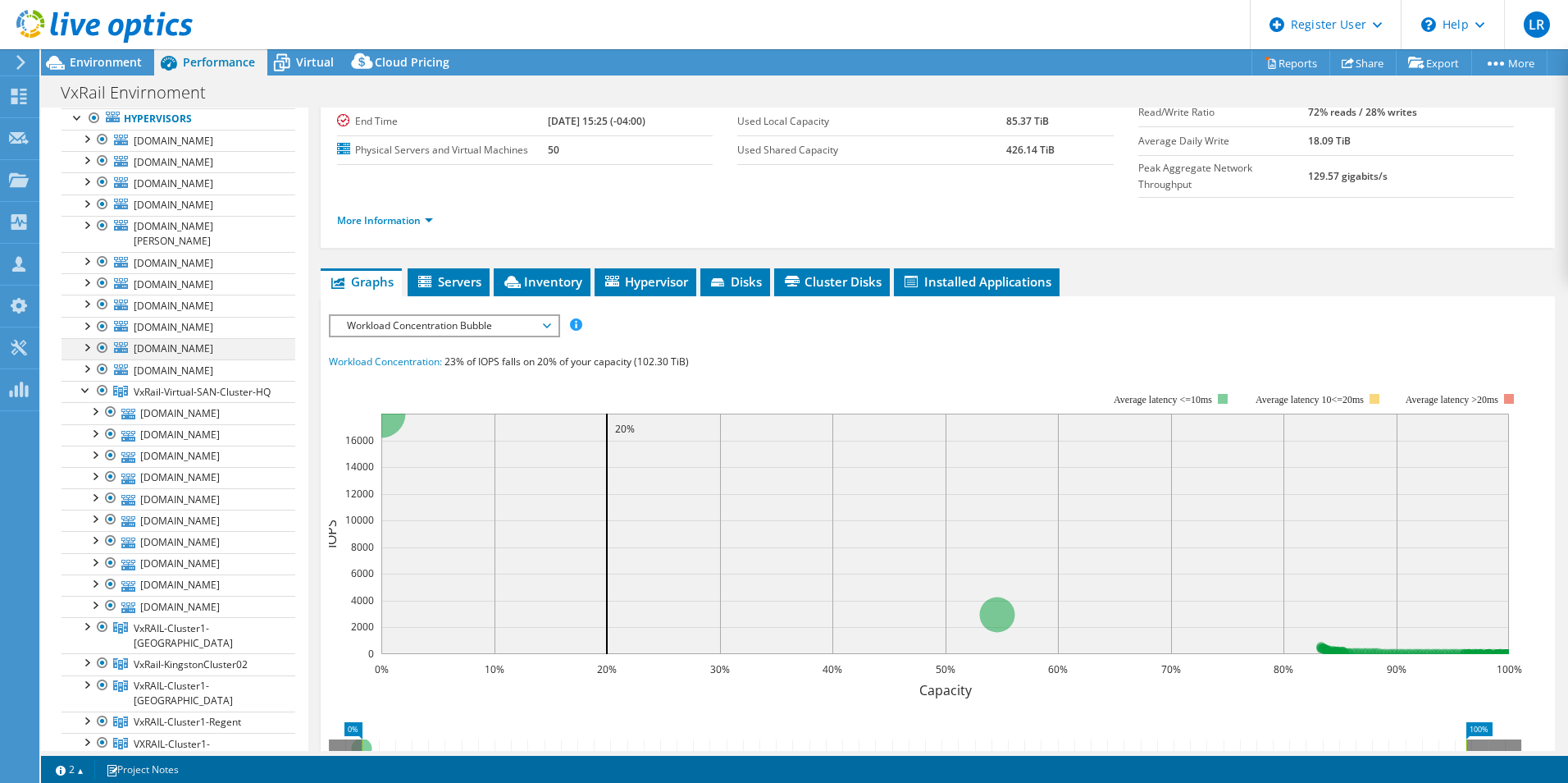
scroll to position [0, 0]
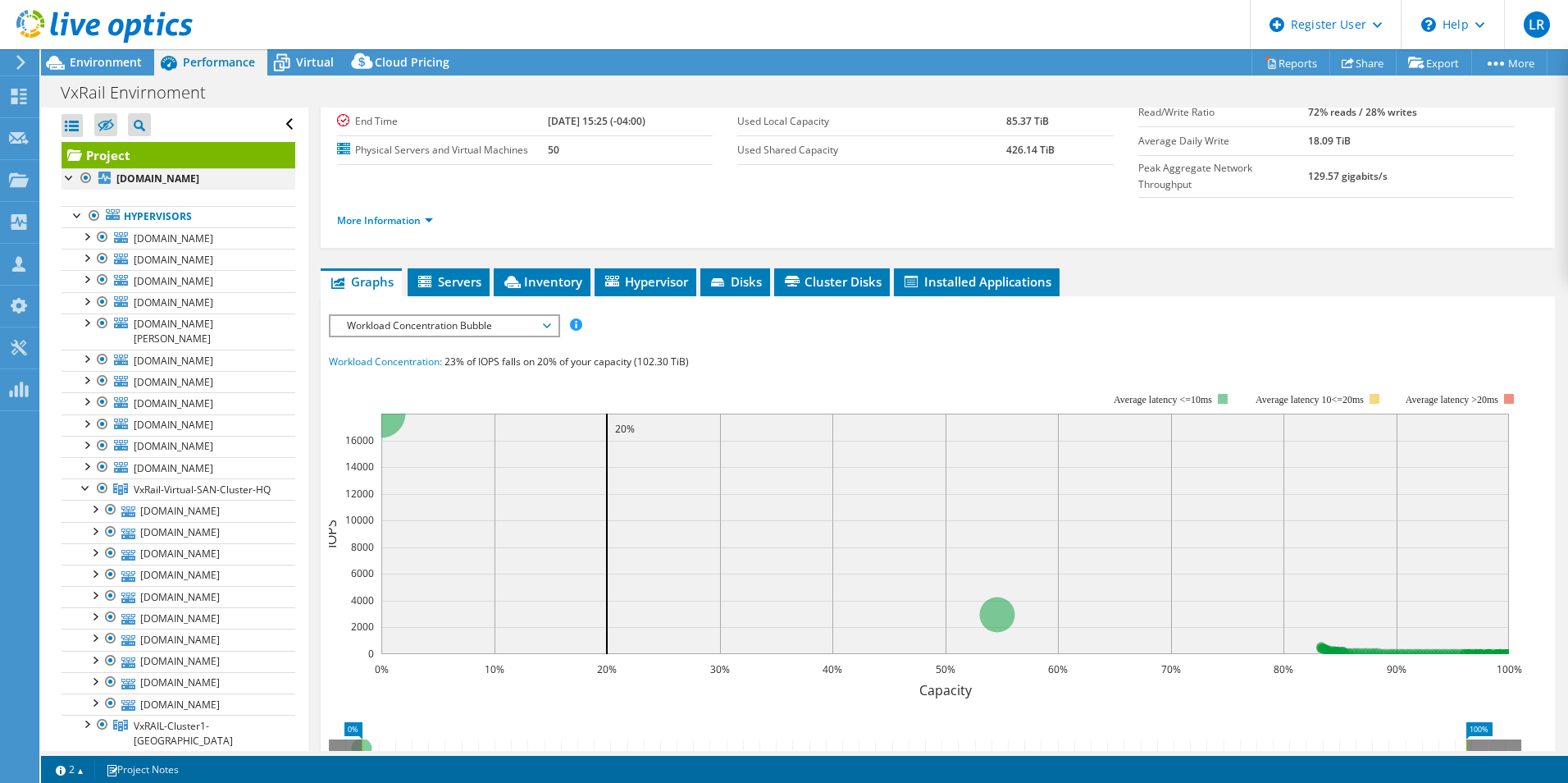
click at [88, 178] on div at bounding box center [85, 178] width 16 height 19
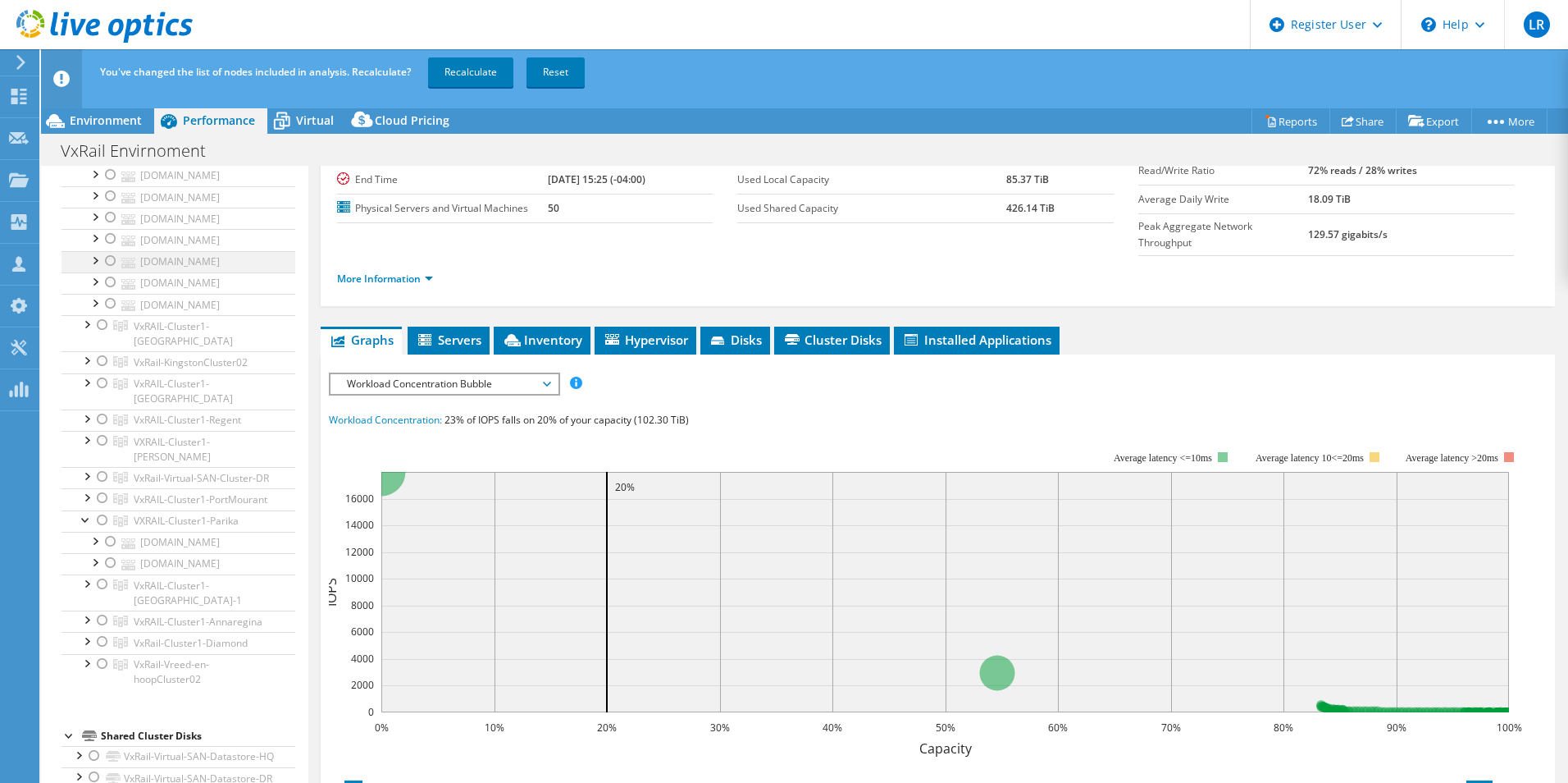
scroll to position [513, 0]
click at [99, 99] on div at bounding box center [102, 88] width 16 height 19
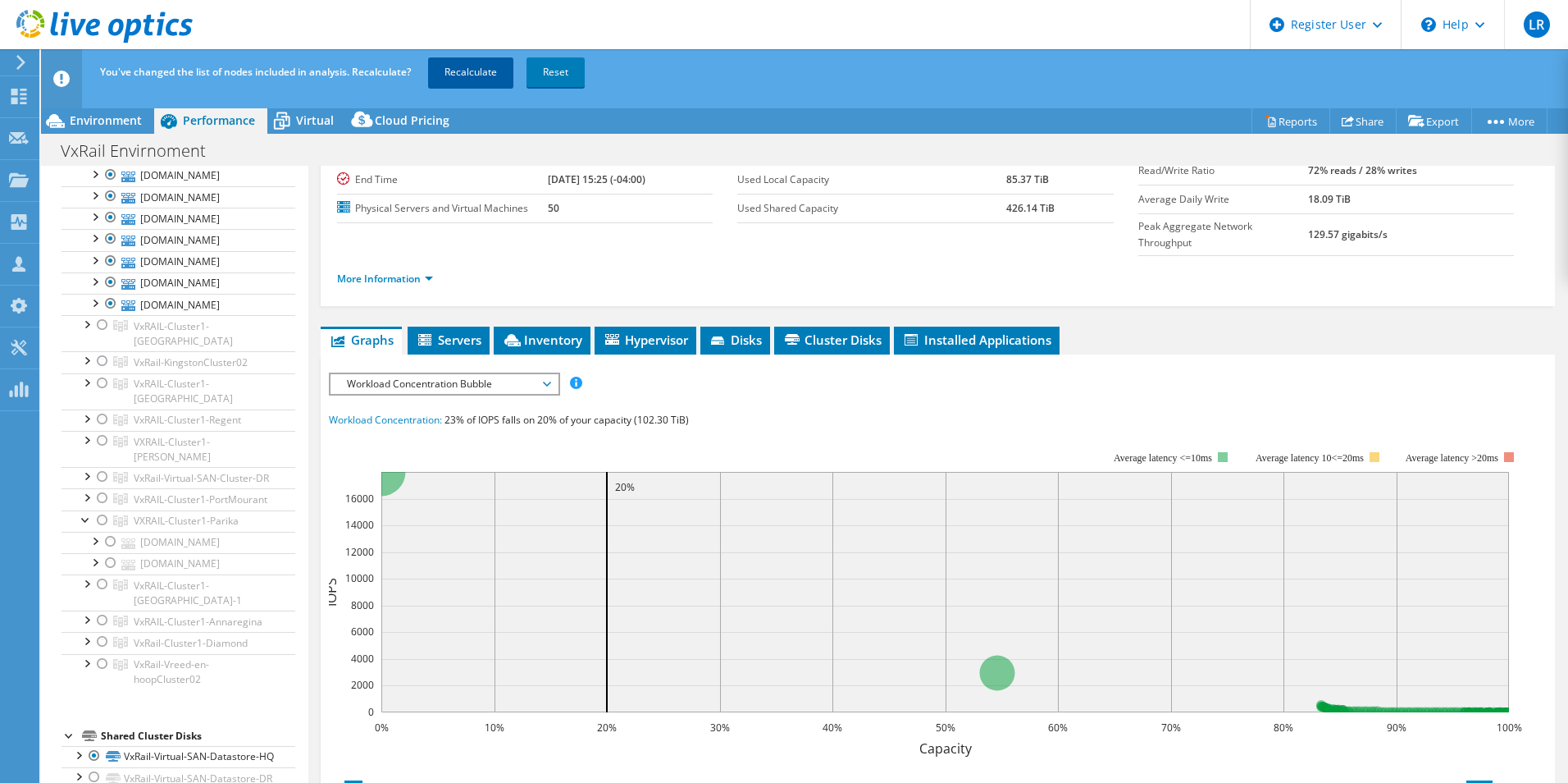
click at [474, 67] on link "Recalculate" at bounding box center [471, 72] width 85 height 29
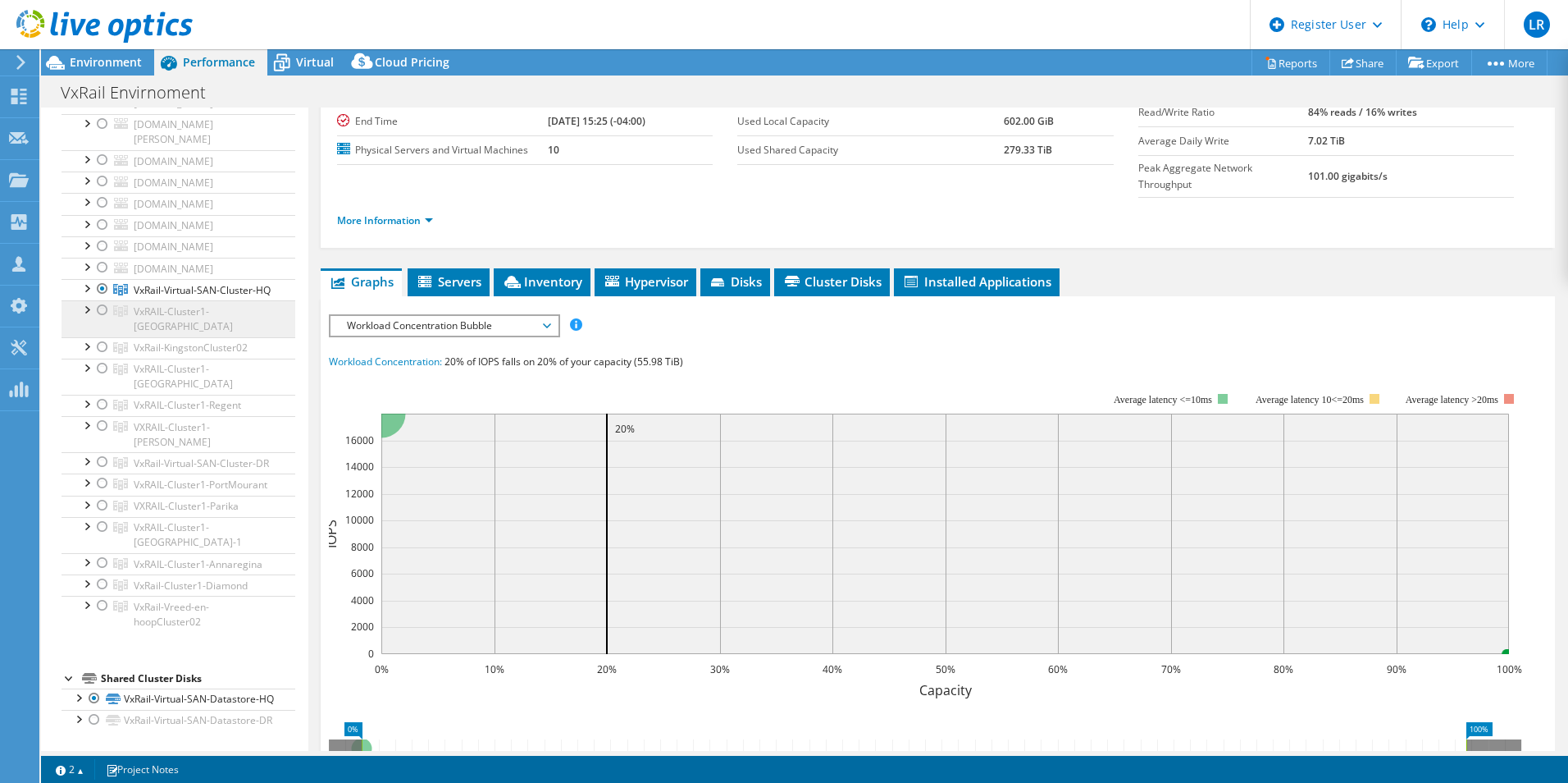
scroll to position [325, 0]
click at [542, 268] on li "Inventory" at bounding box center [542, 282] width 97 height 28
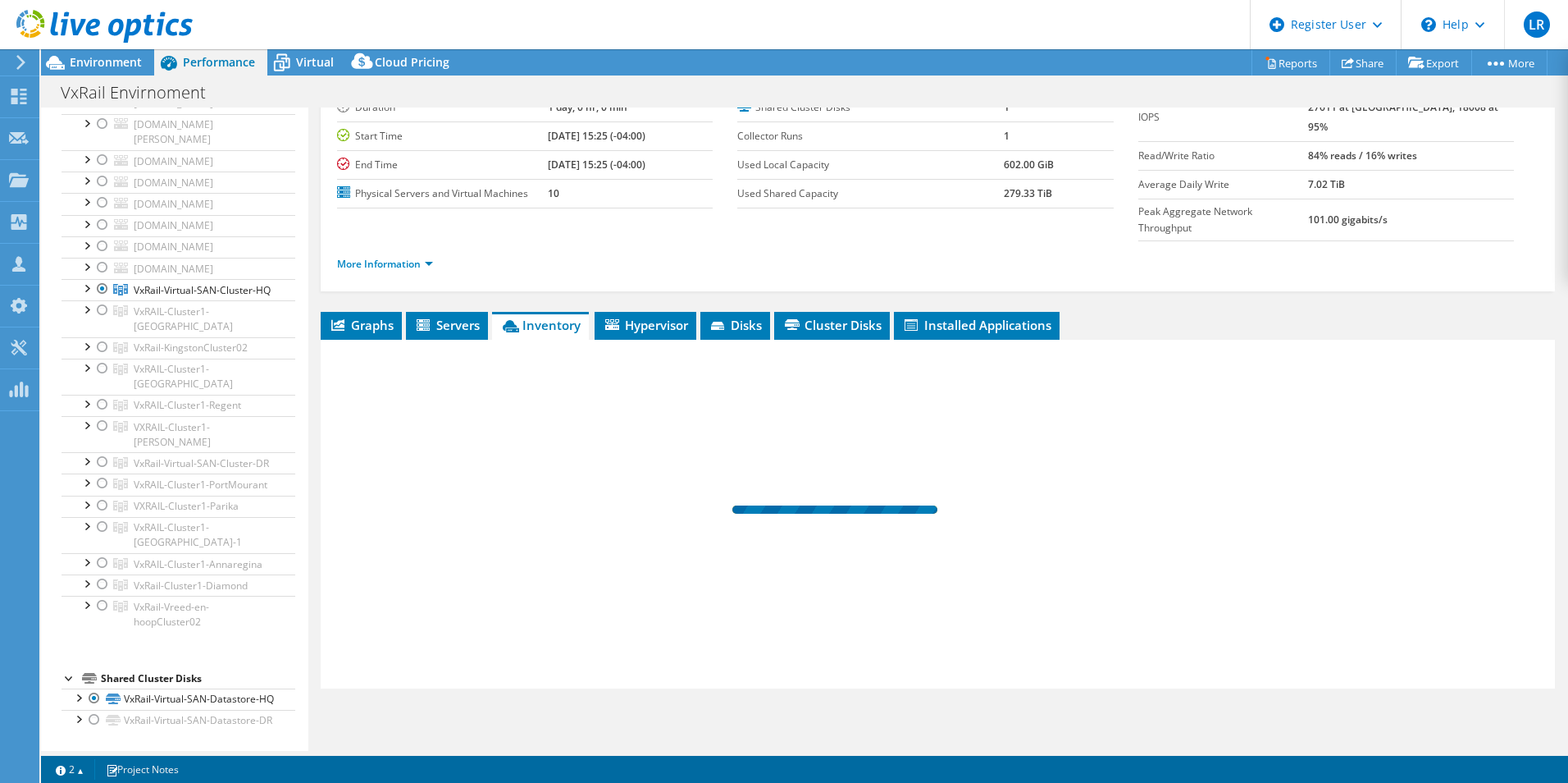
scroll to position [88, 0]
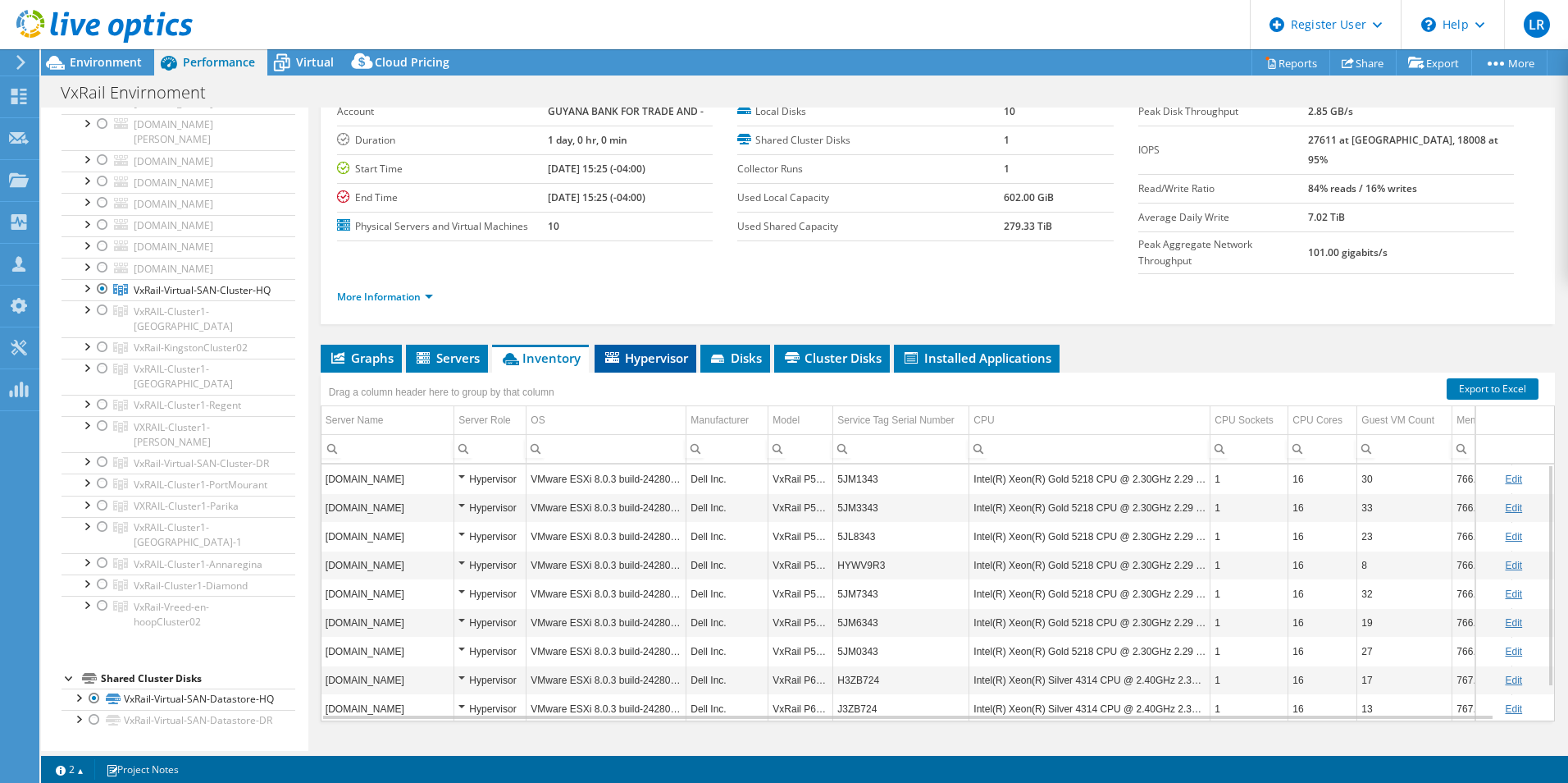
click at [651, 350] on span "Hypervisor" at bounding box center [645, 358] width 85 height 16
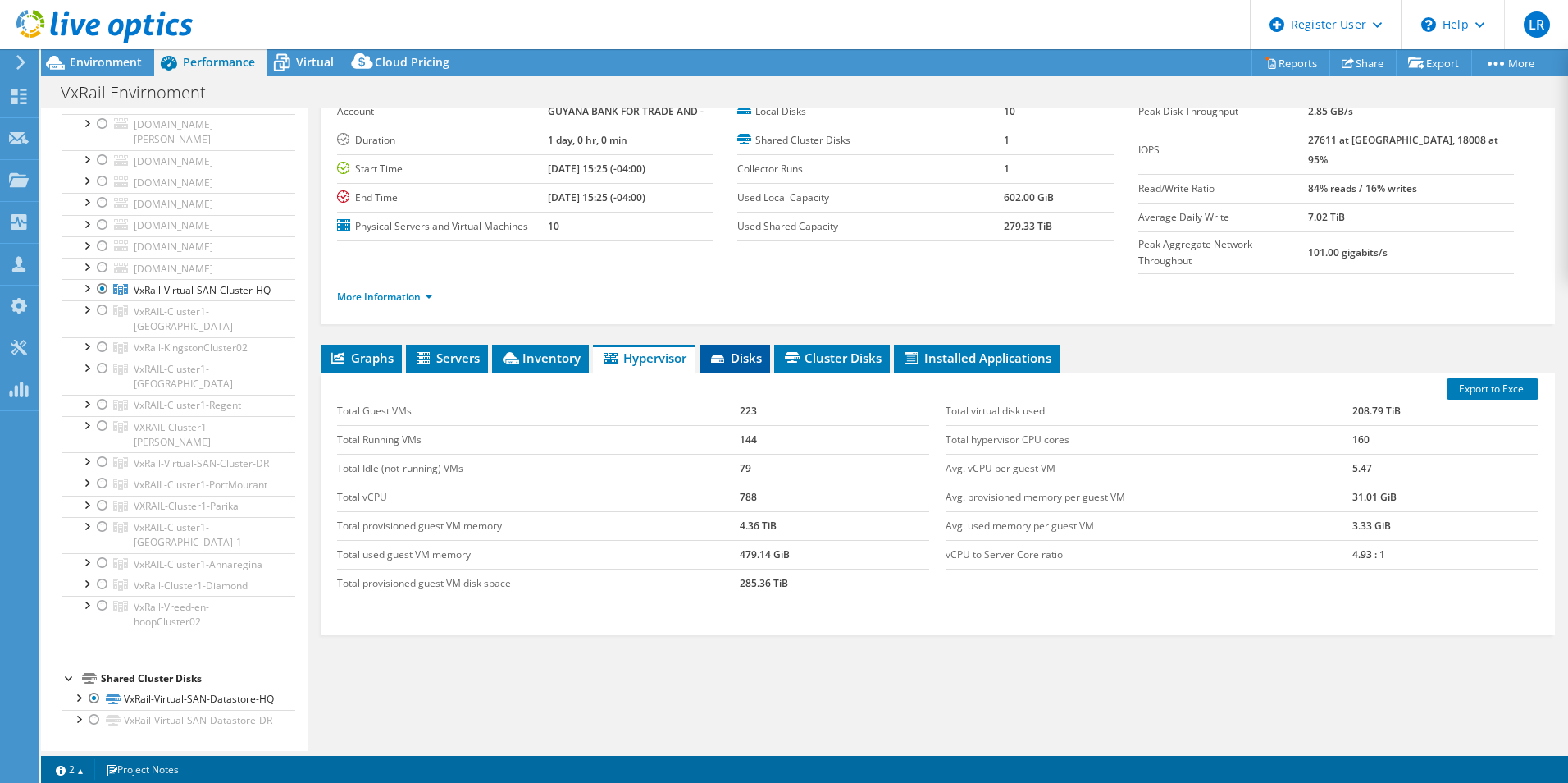
click at [716, 355] on icon at bounding box center [718, 359] width 14 height 8
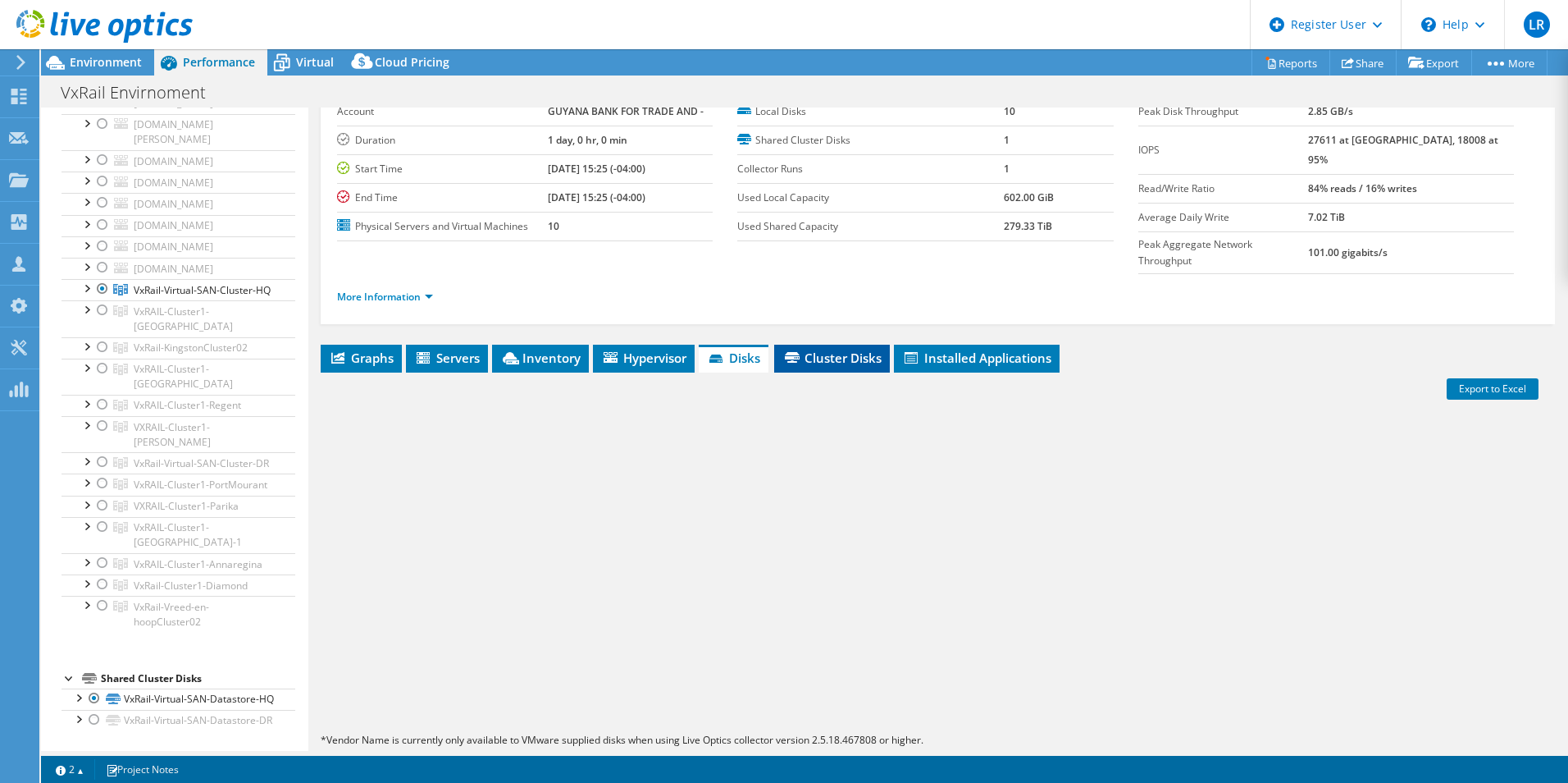
click at [863, 345] on li "Cluster Disks" at bounding box center [831, 359] width 115 height 28
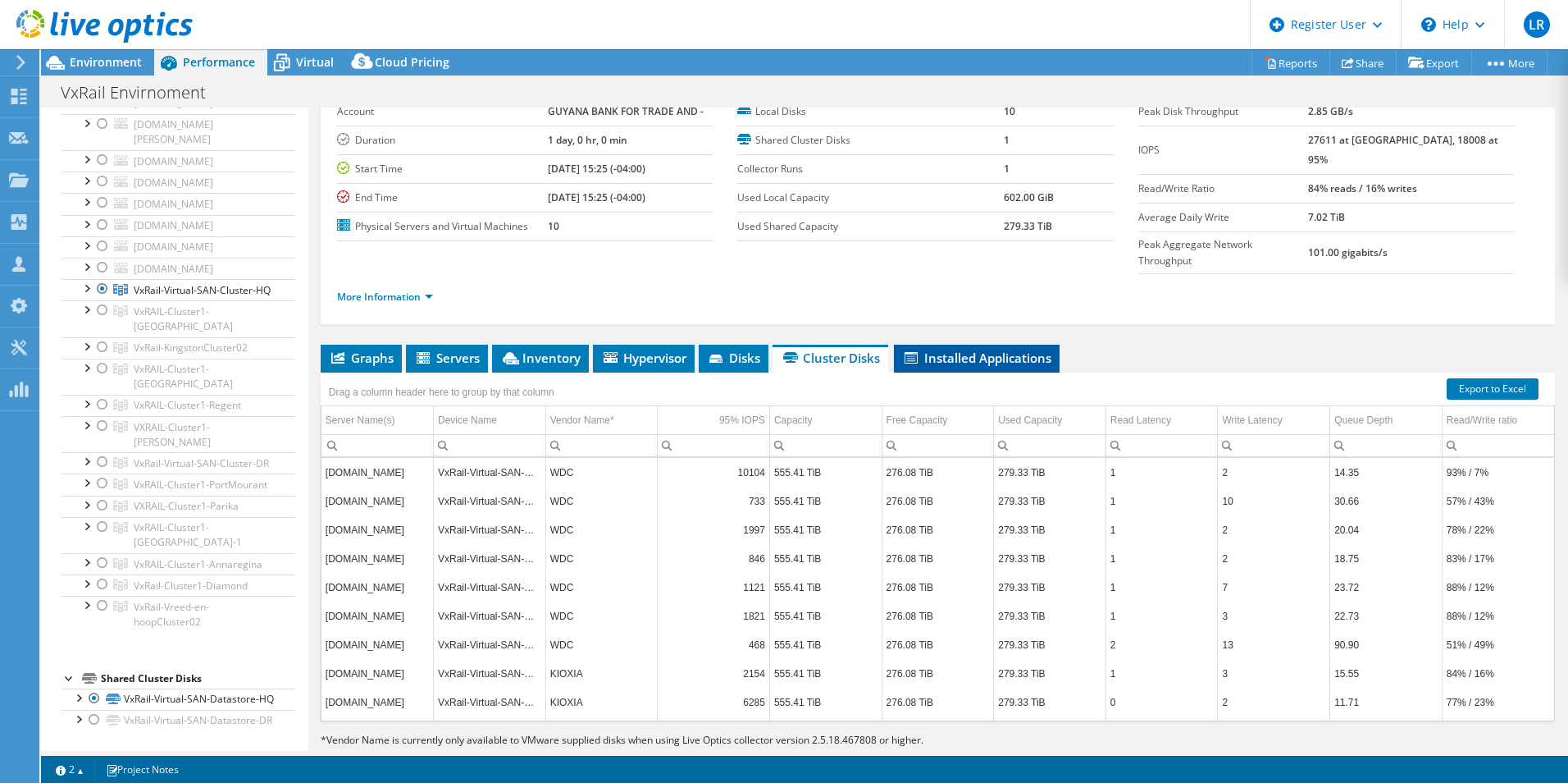
click at [942, 345] on li "Installed Applications" at bounding box center [976, 359] width 166 height 28
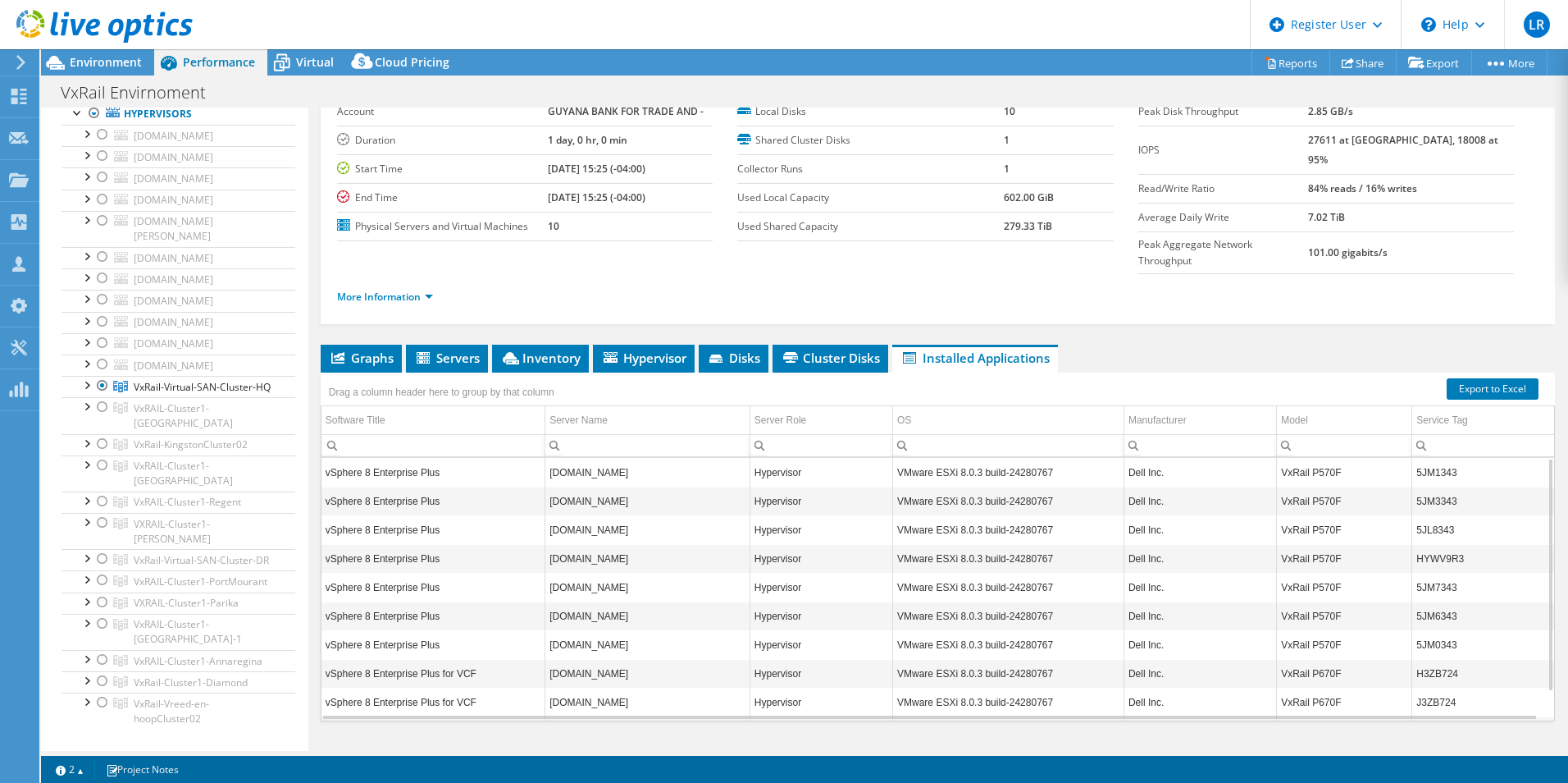
scroll to position [78, 0]
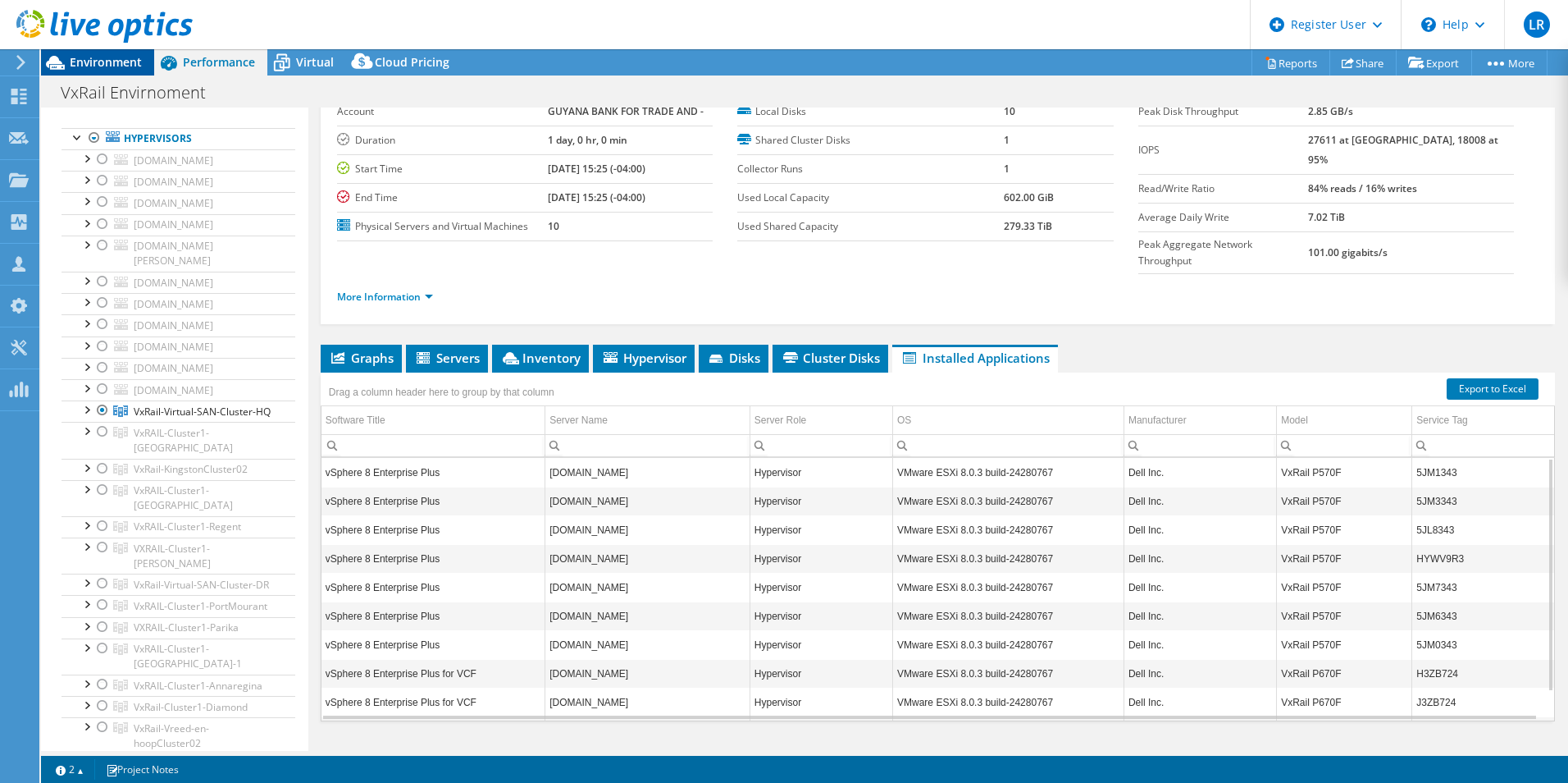
click at [125, 56] on span "Environment" at bounding box center [106, 62] width 73 height 16
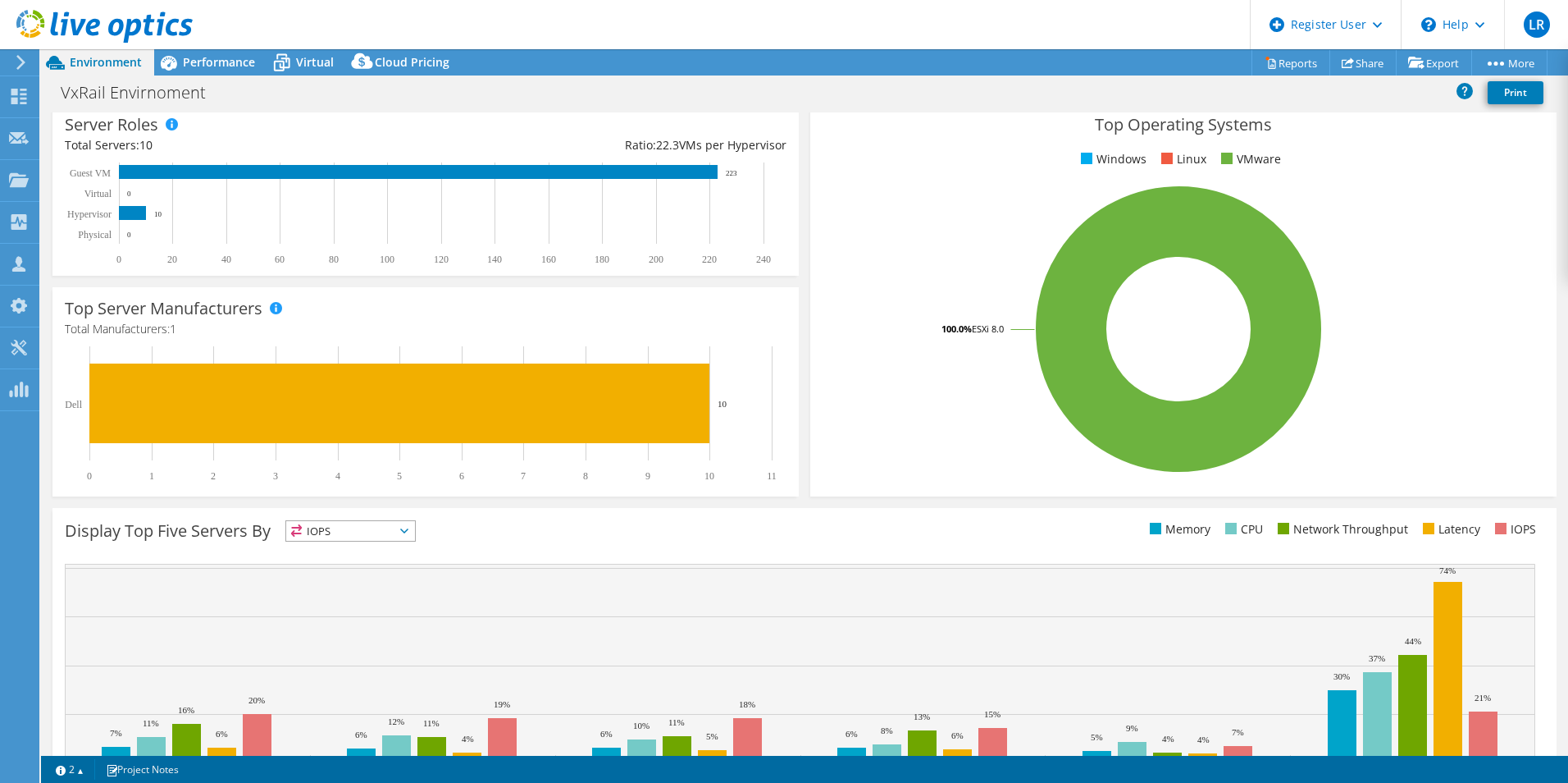
scroll to position [246, 0]
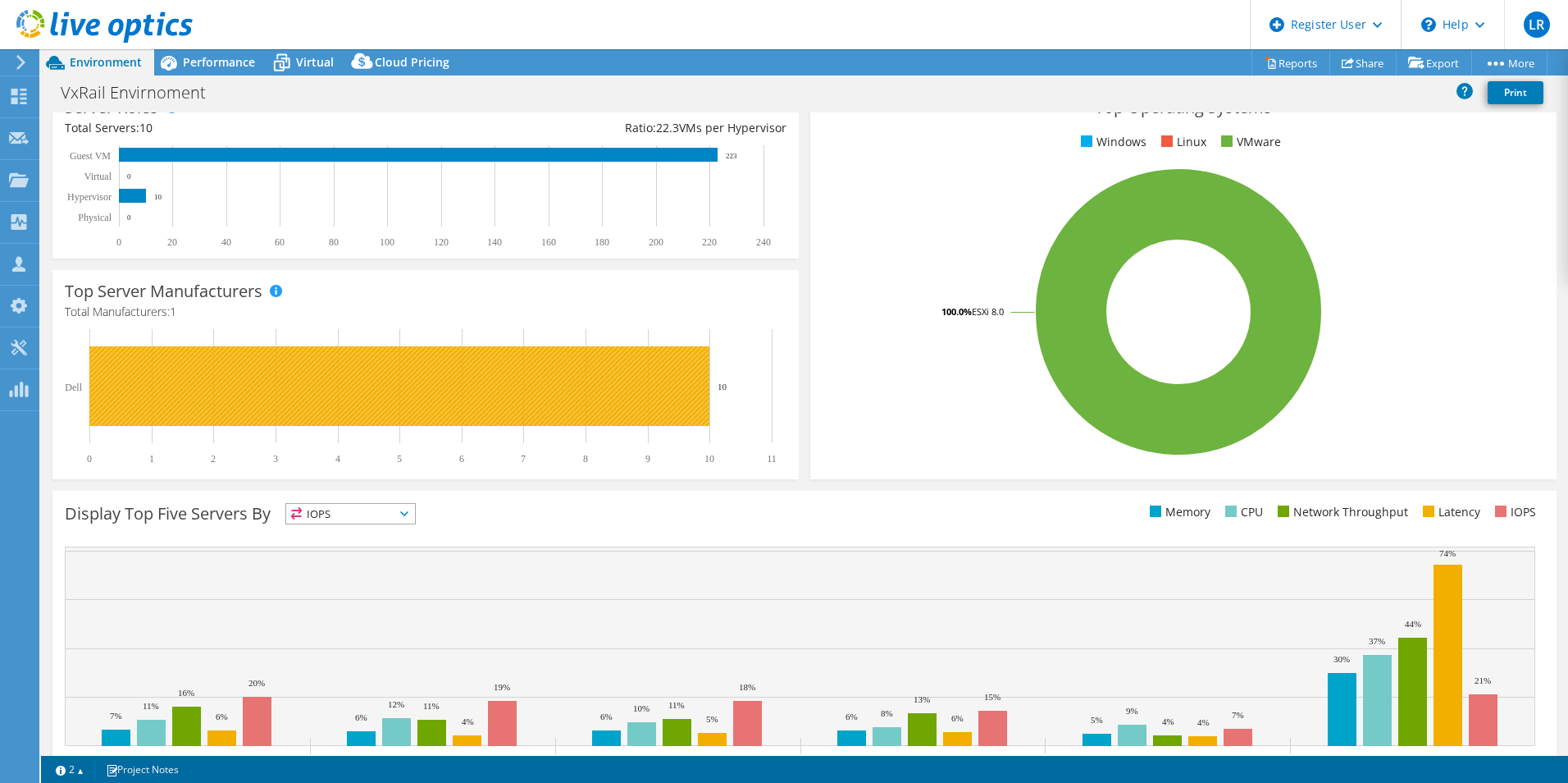
click at [220, 395] on rect at bounding box center [399, 386] width 620 height 79
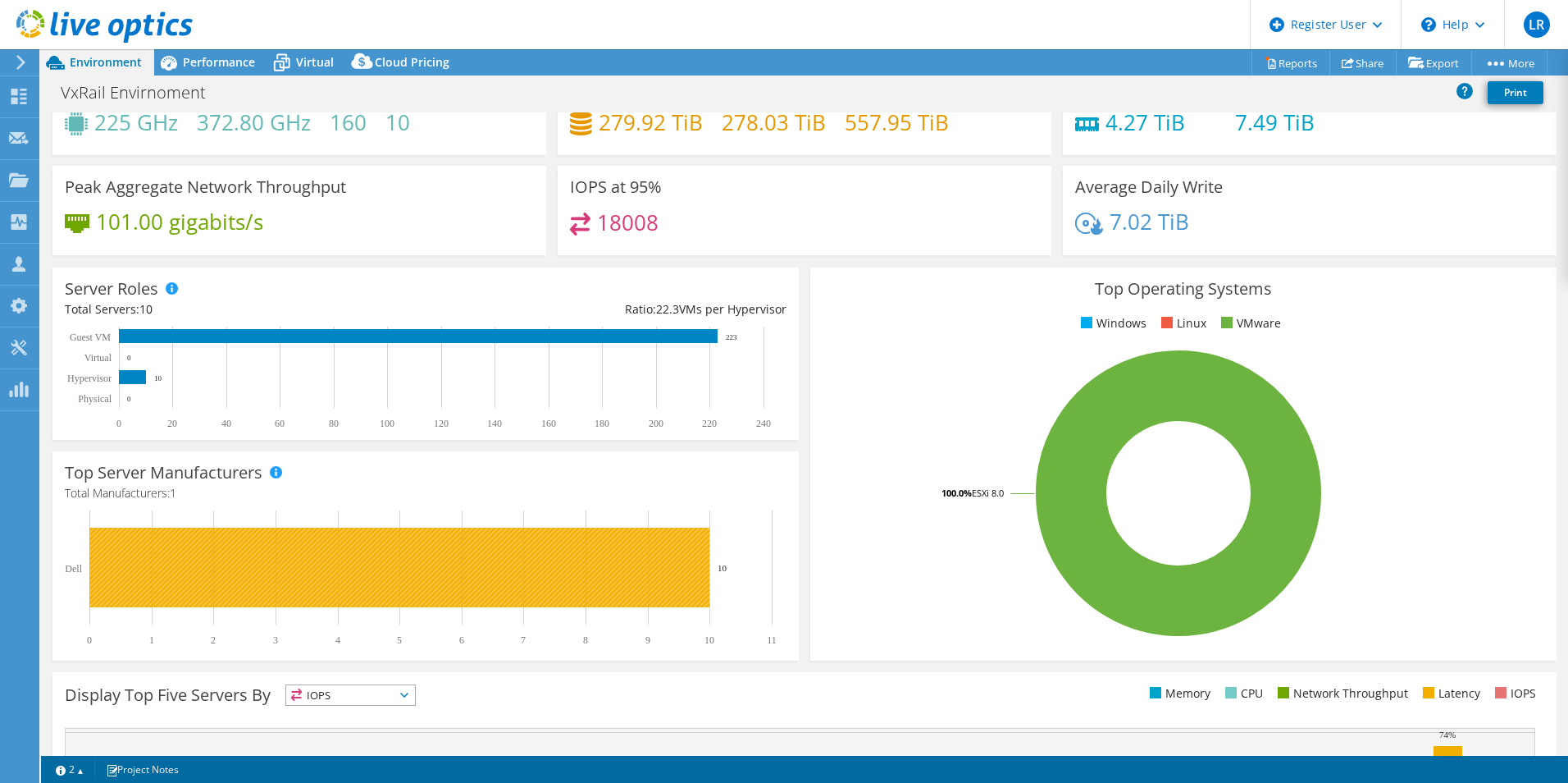
scroll to position [0, 0]
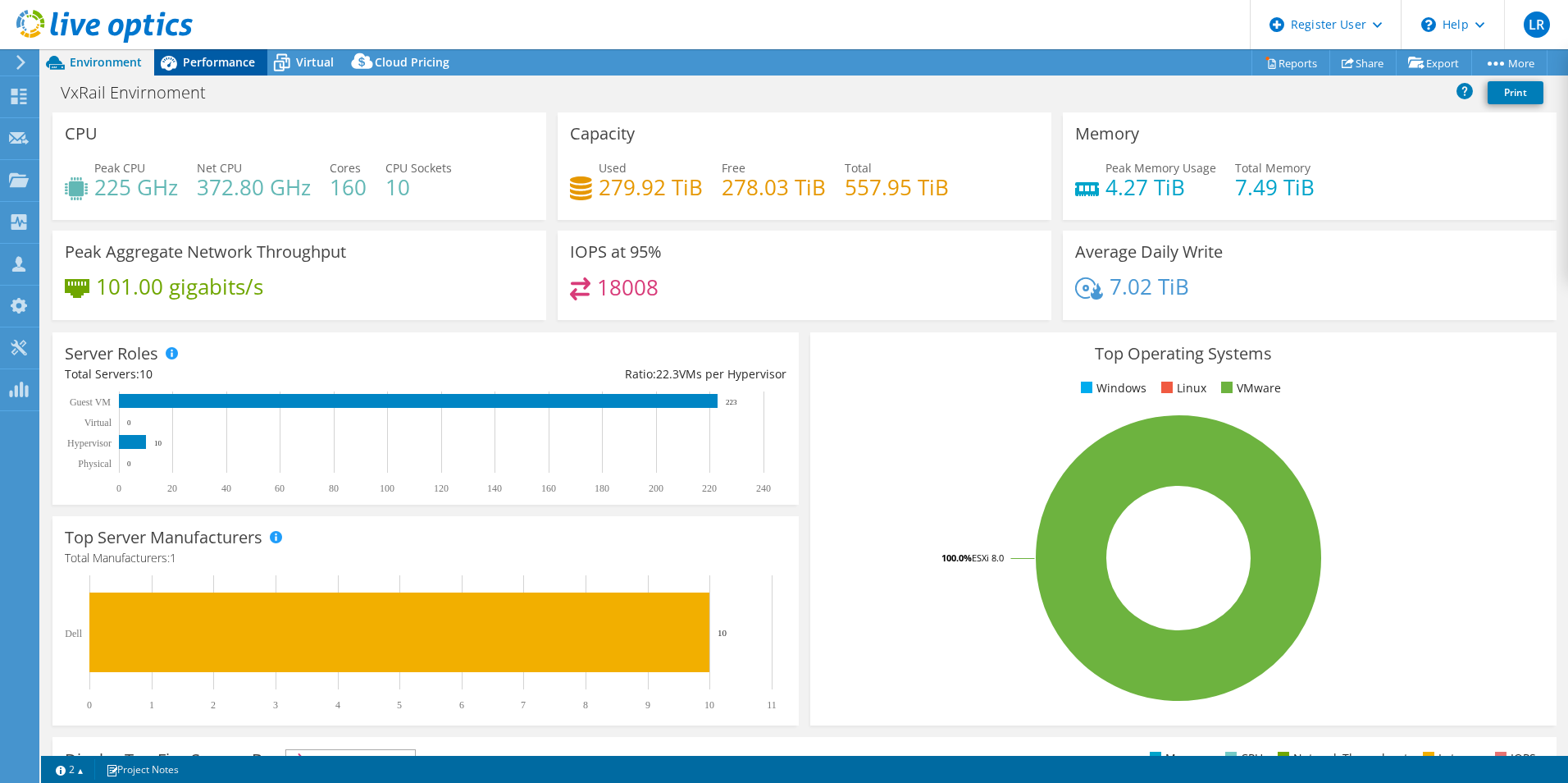
click at [202, 66] on span "Performance" at bounding box center [219, 62] width 73 height 16
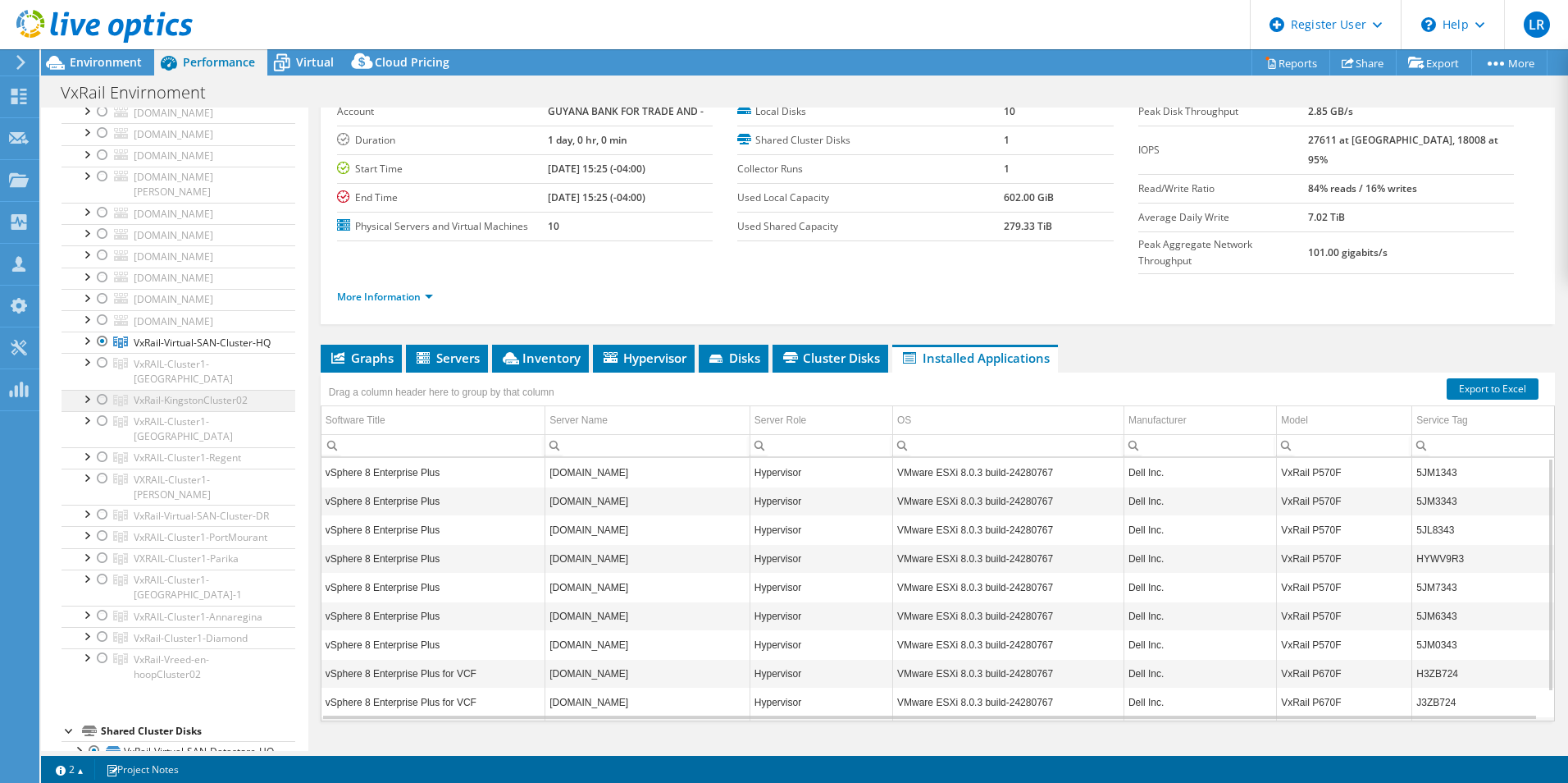
scroll to position [160, 0]
click at [98, 338] on div at bounding box center [102, 329] width 16 height 19
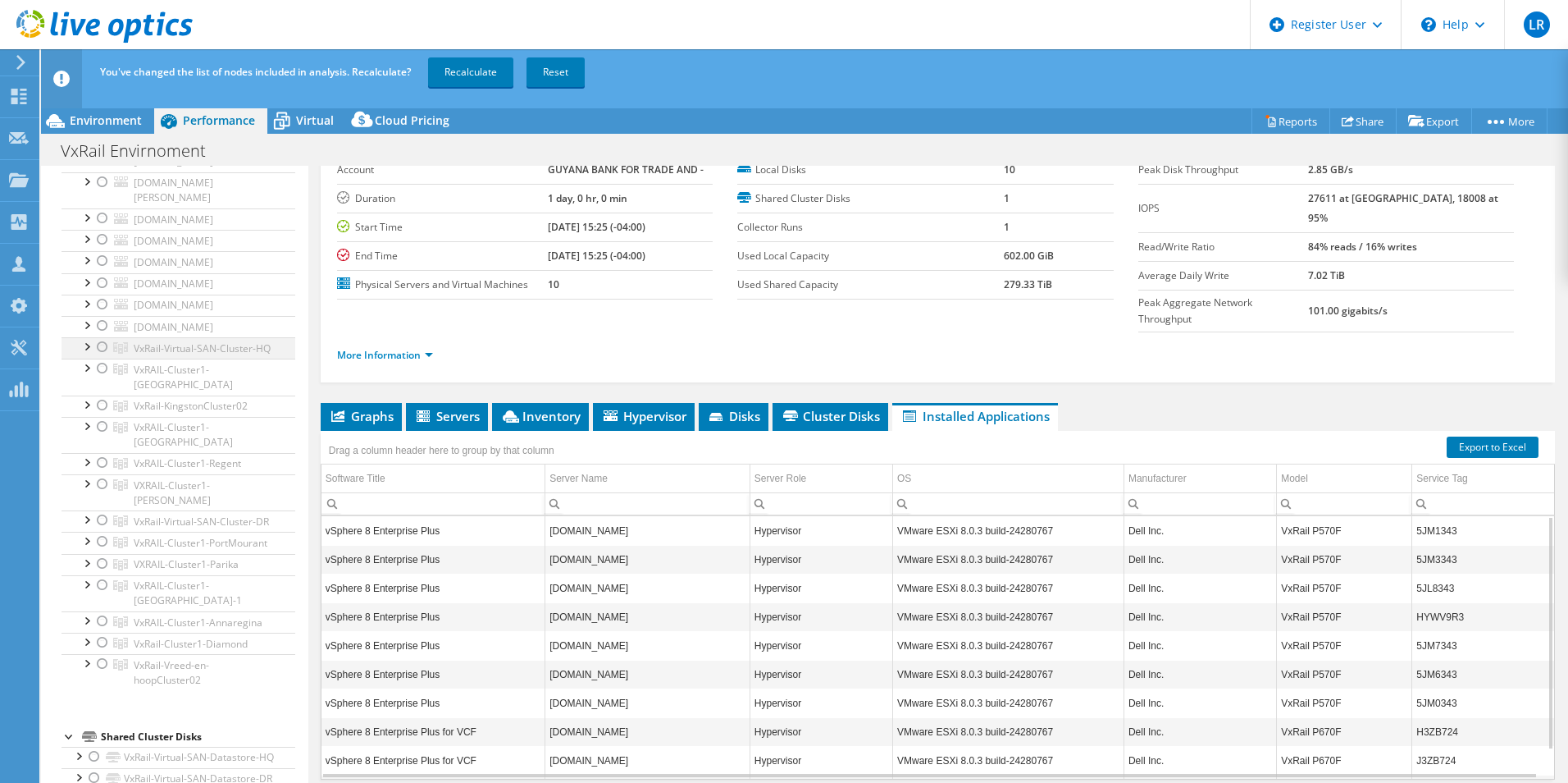
scroll to position [406, 0]
click at [101, 511] on div at bounding box center [102, 520] width 16 height 19
click at [456, 59] on link "Recalculate" at bounding box center [471, 72] width 85 height 29
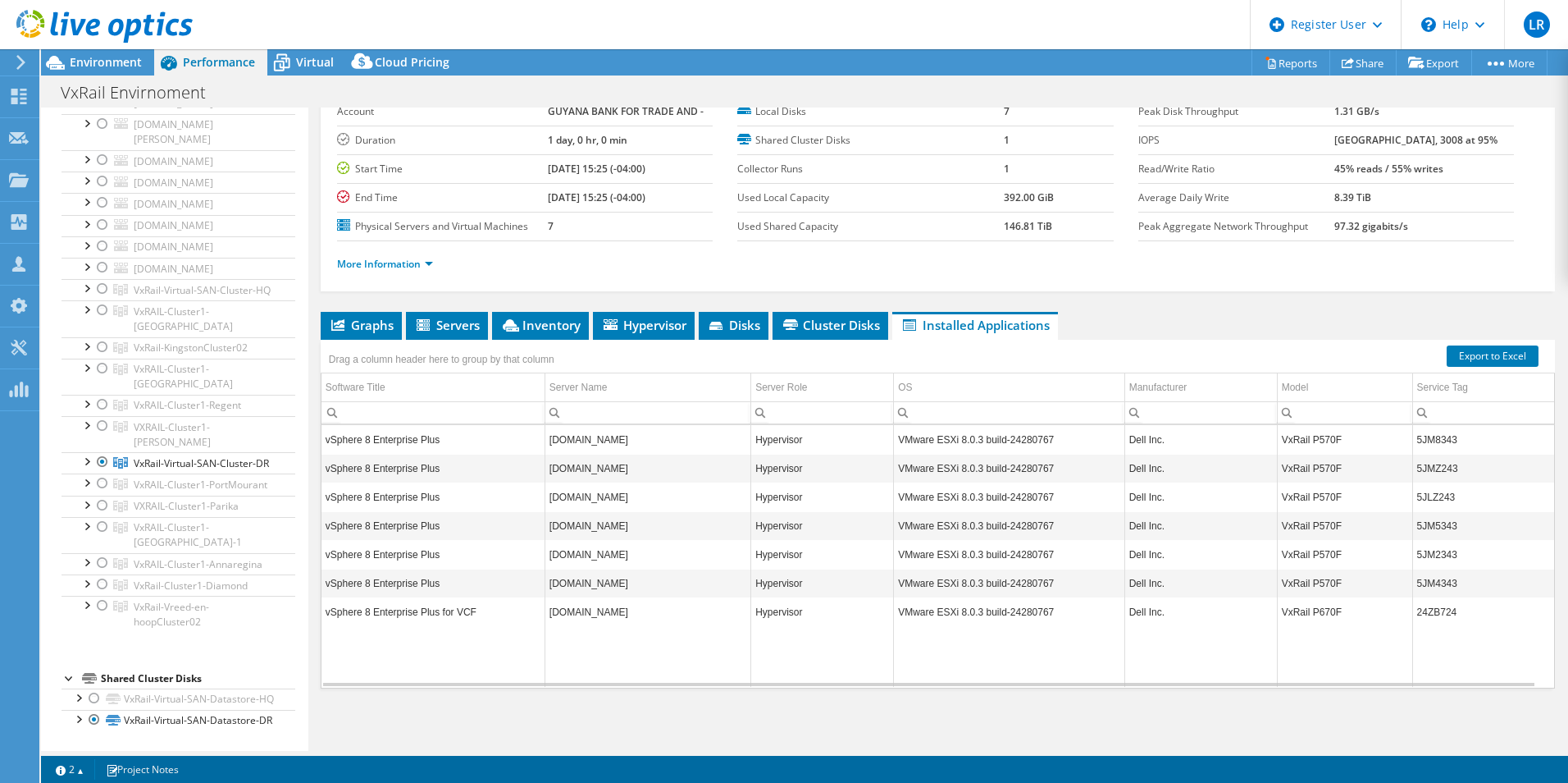
click at [83, 51] on div at bounding box center [96, 27] width 193 height 55
click at [83, 58] on span "Environment" at bounding box center [106, 62] width 73 height 16
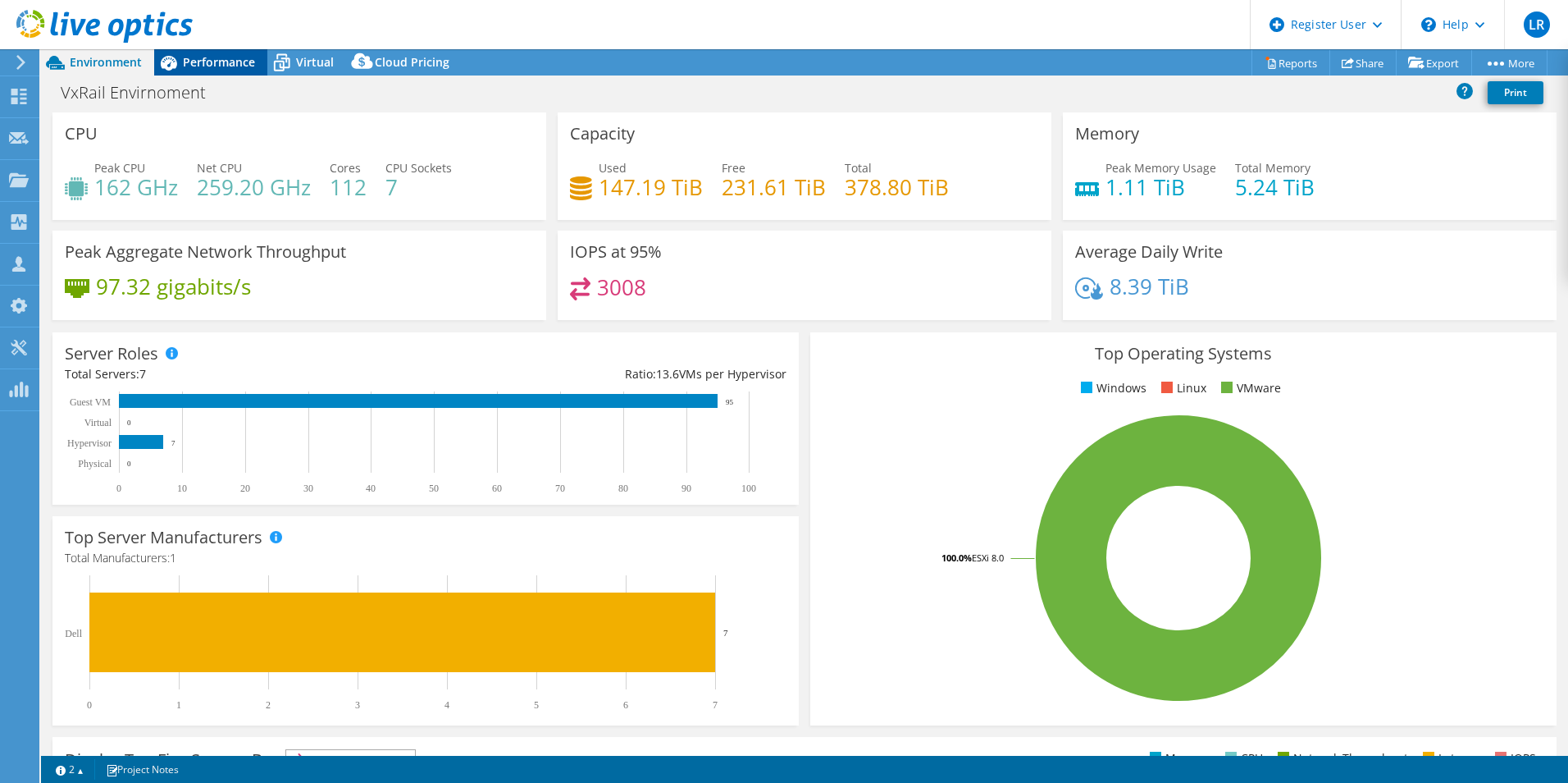
click at [226, 67] on span "Performance" at bounding box center [219, 62] width 73 height 16
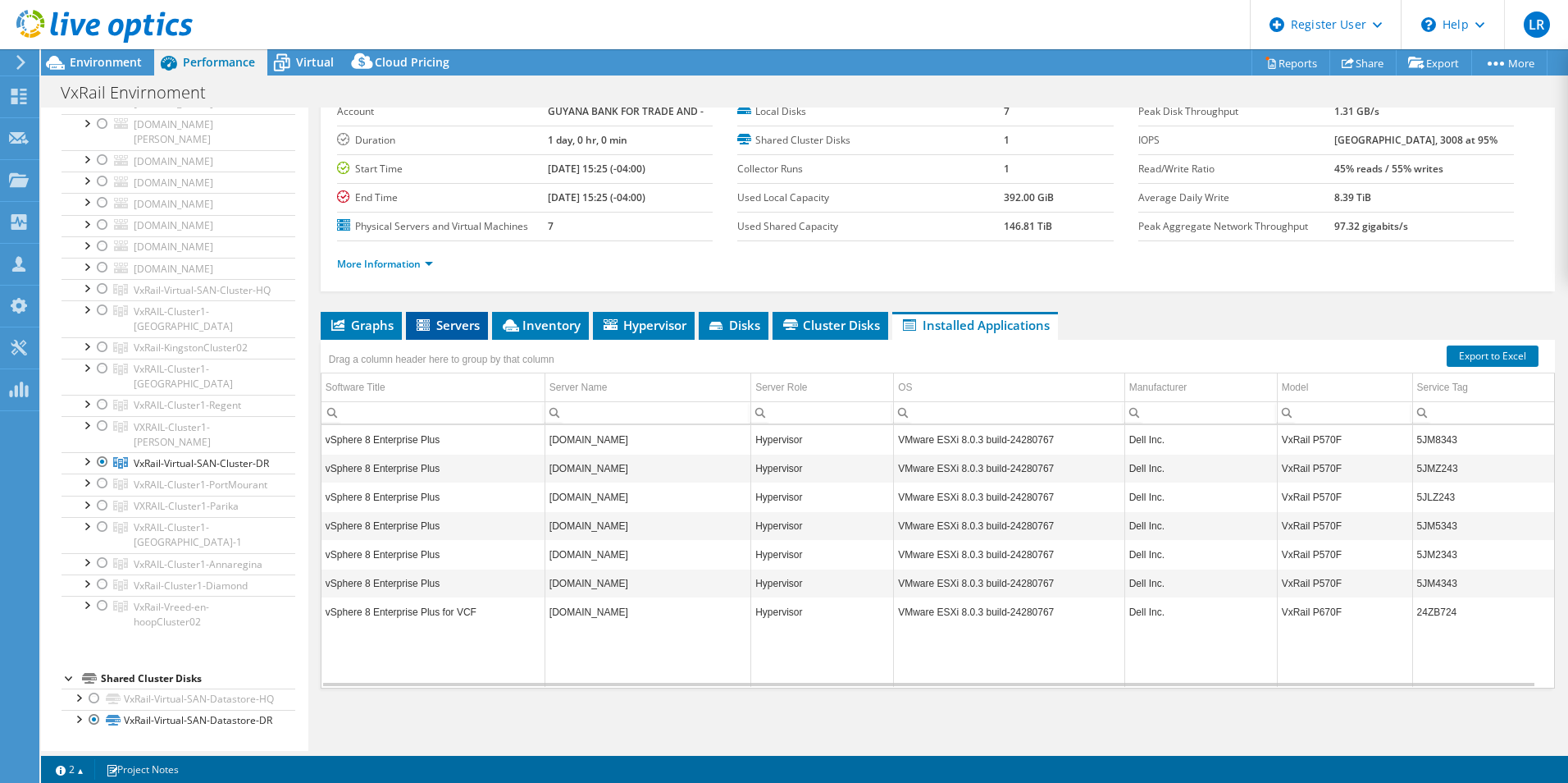
click at [449, 322] on span "Servers" at bounding box center [447, 325] width 66 height 16
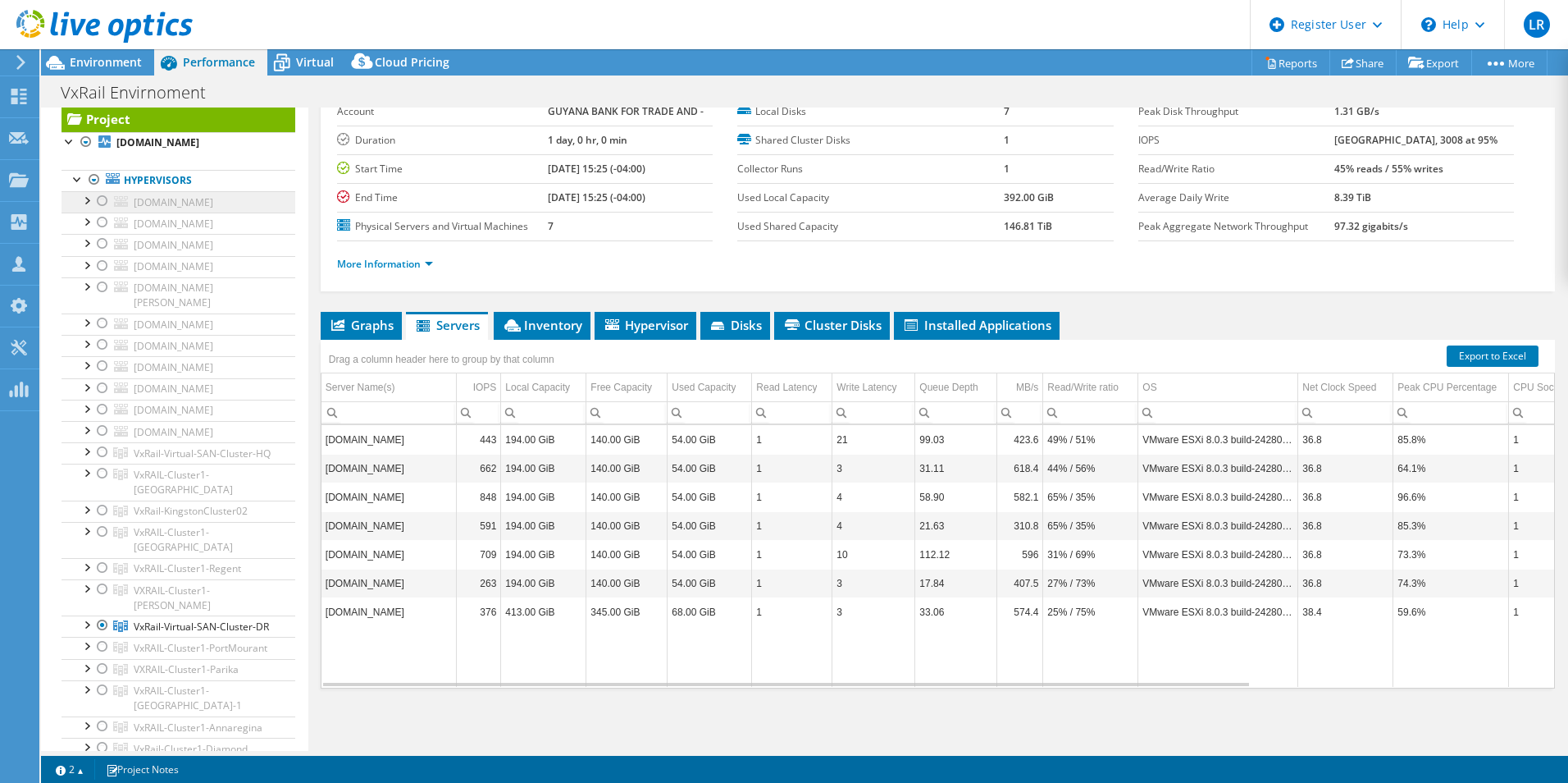
scroll to position [0, 0]
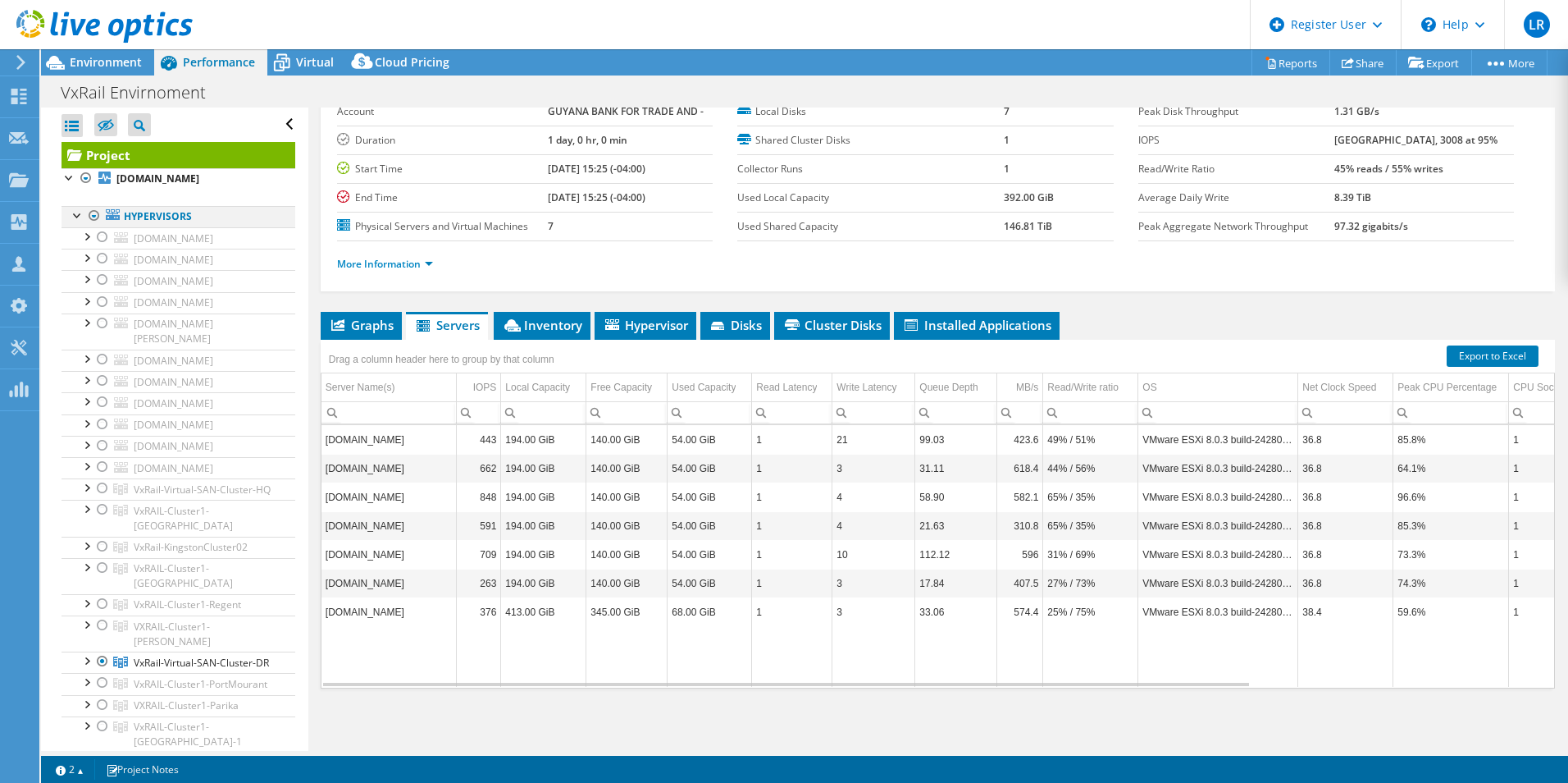
click at [91, 226] on div at bounding box center [94, 216] width 16 height 19
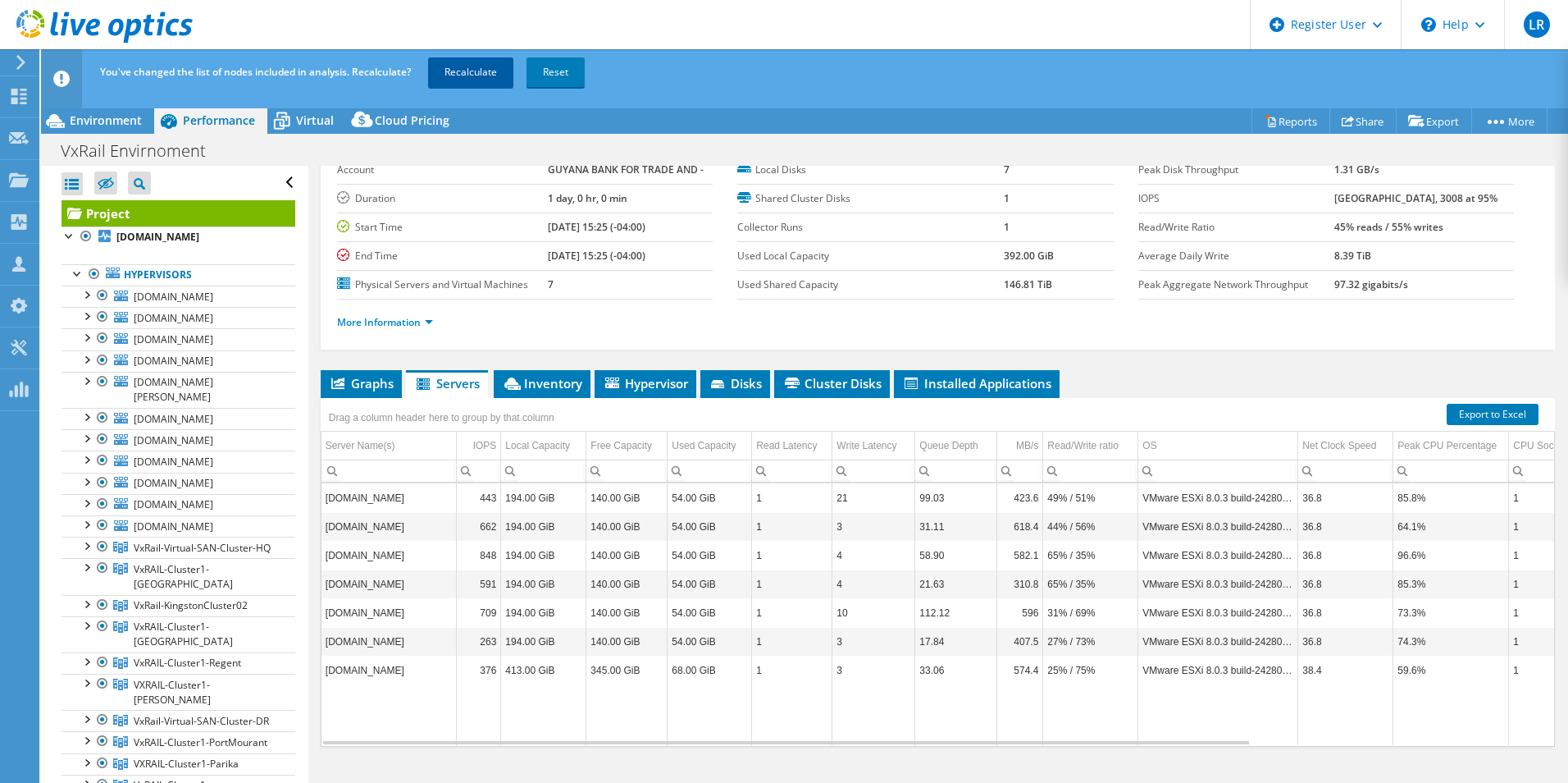
click at [477, 62] on link "Recalculate" at bounding box center [471, 72] width 85 height 29
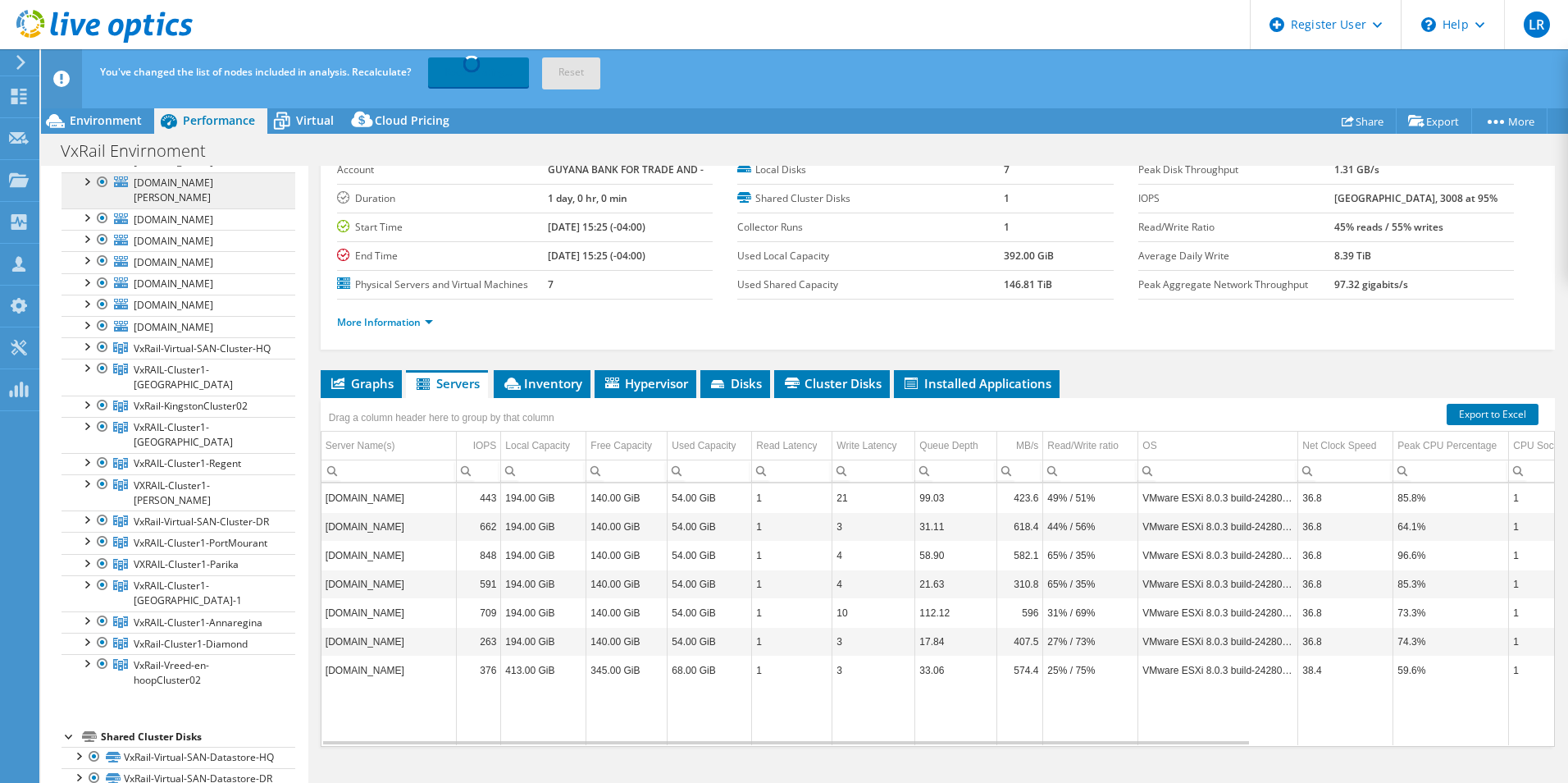
scroll to position [406, 0]
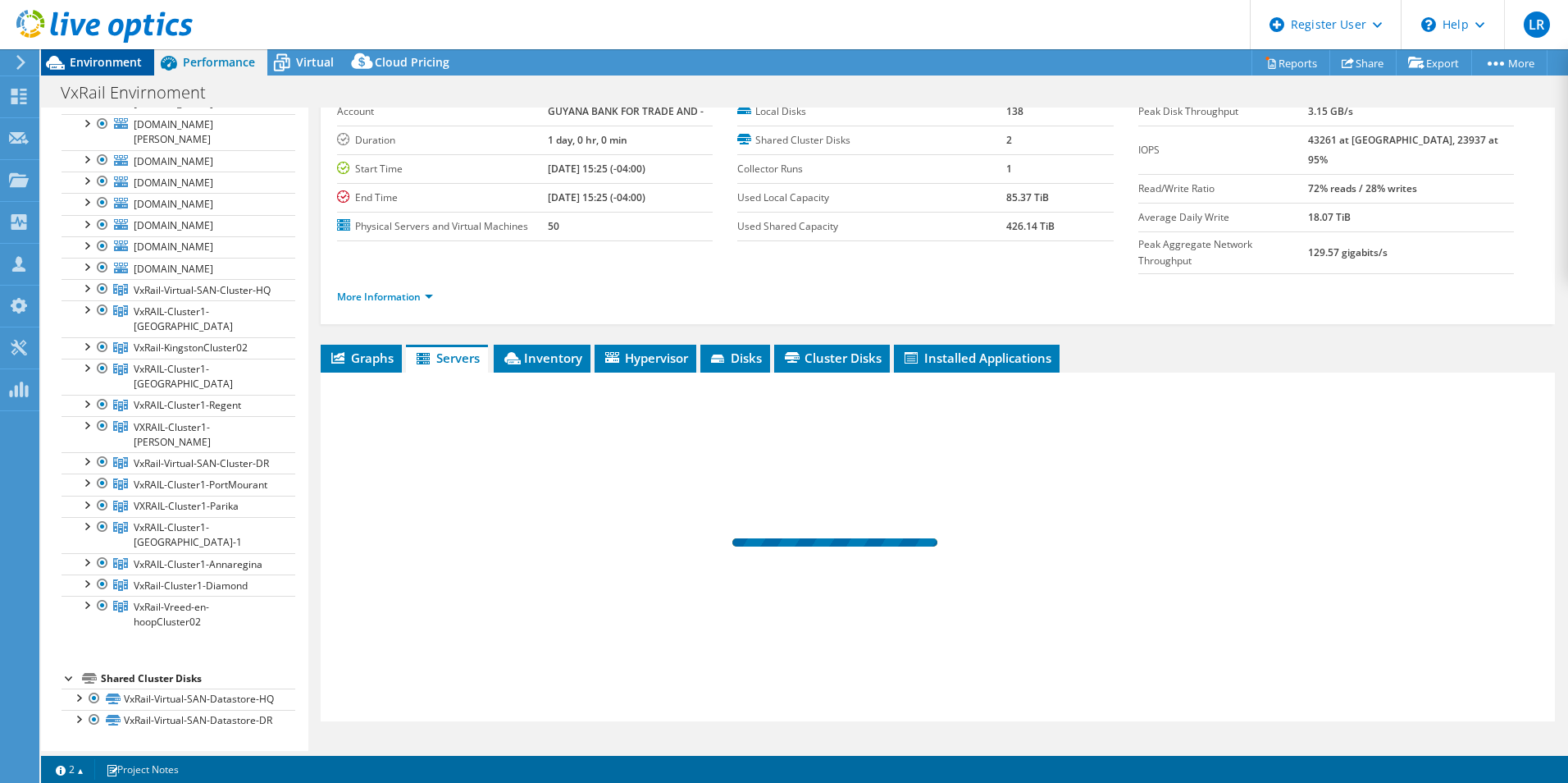
click at [123, 68] on span "Environment" at bounding box center [106, 62] width 73 height 16
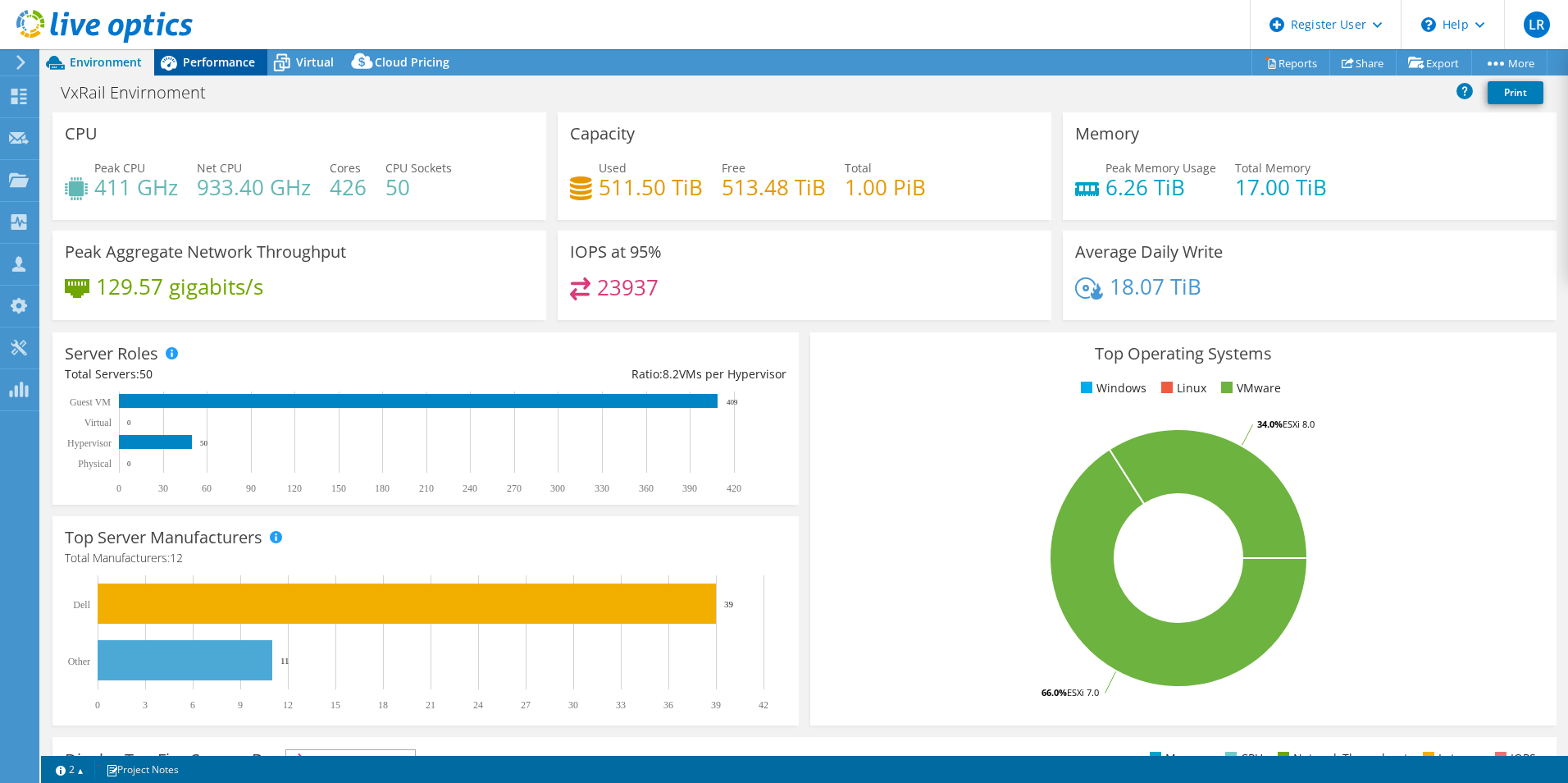
click at [188, 64] on span "Performance" at bounding box center [219, 62] width 73 height 16
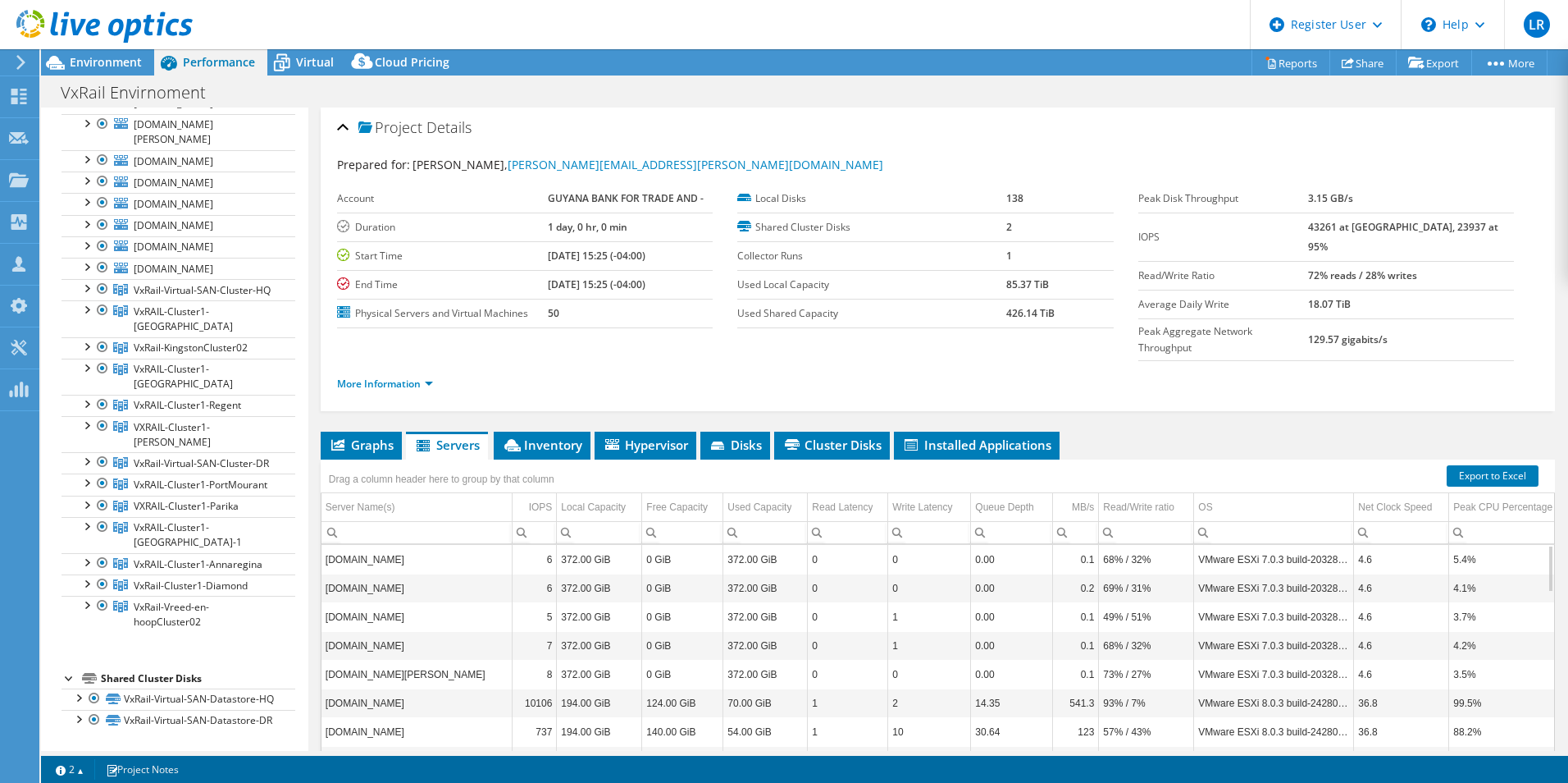
scroll to position [0, 0]
click at [134, 53] on div at bounding box center [96, 27] width 193 height 55
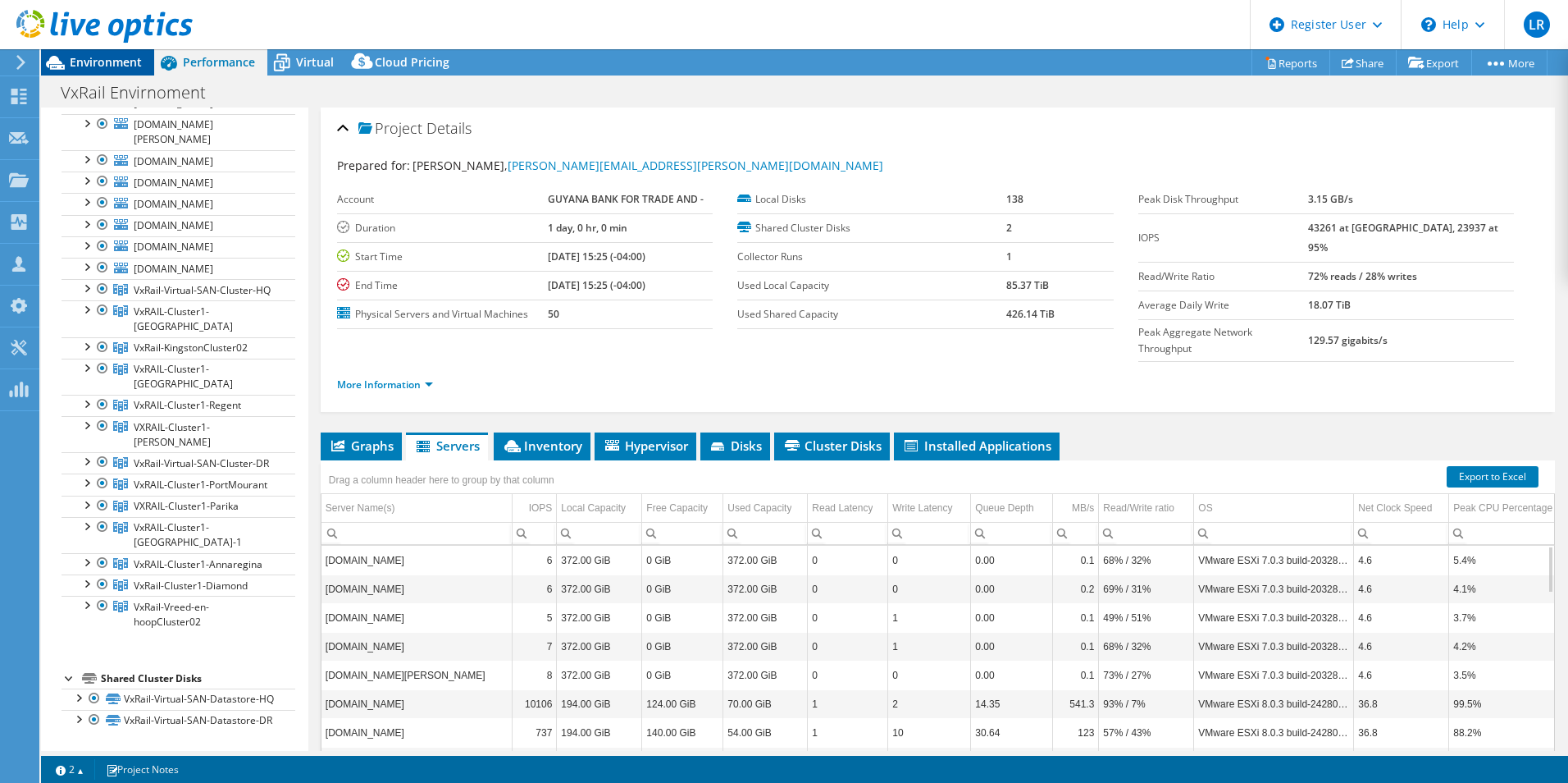
click at [133, 56] on span "Environment" at bounding box center [106, 62] width 73 height 16
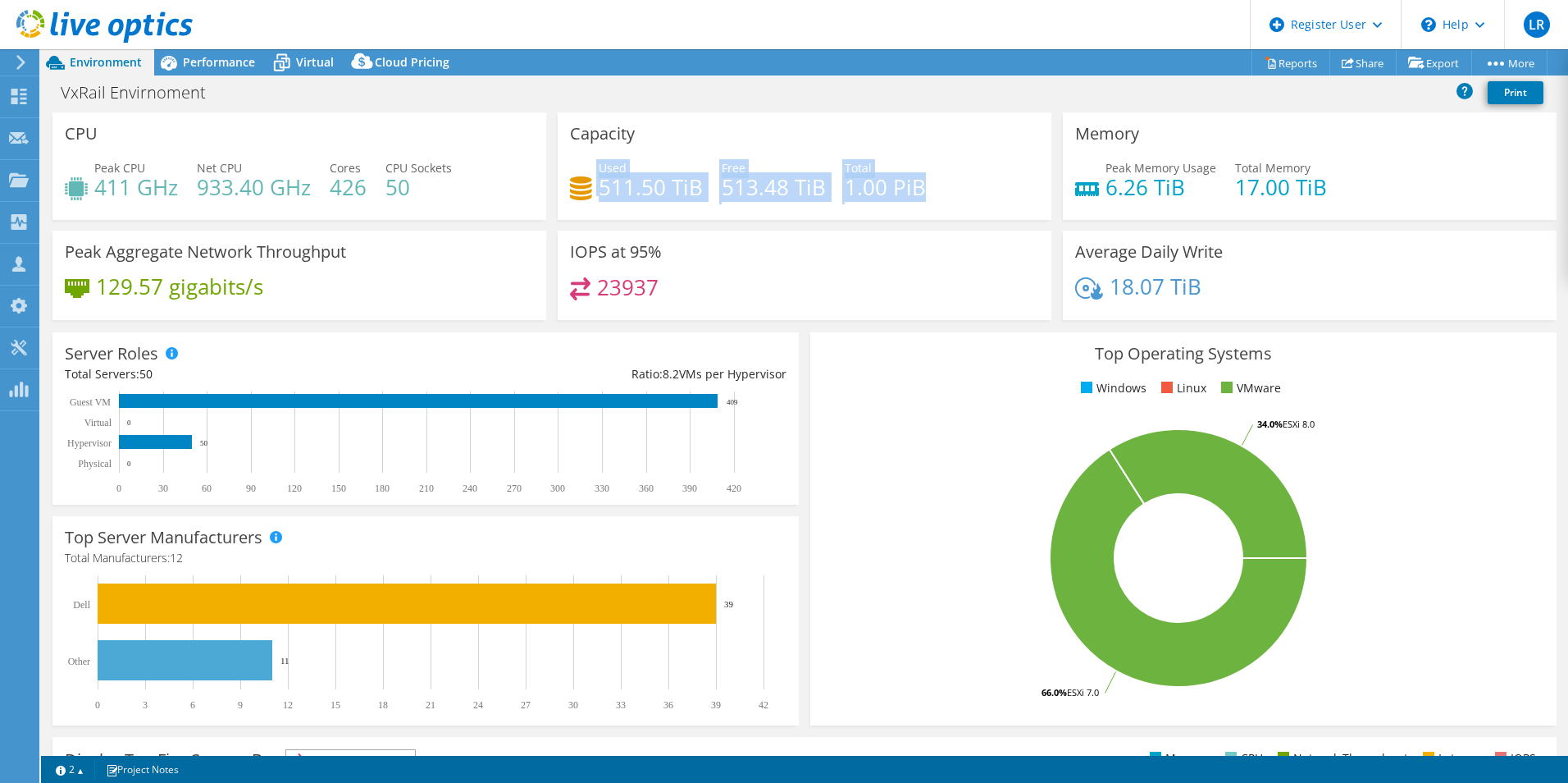
drag, startPoint x: 588, startPoint y: 183, endPoint x: 944, endPoint y: 188, distance: 356.0
click at [944, 188] on div "Used 511.50 TiB Free 513.48 TiB Total 1.00 PiB" at bounding box center [805, 185] width 469 height 53
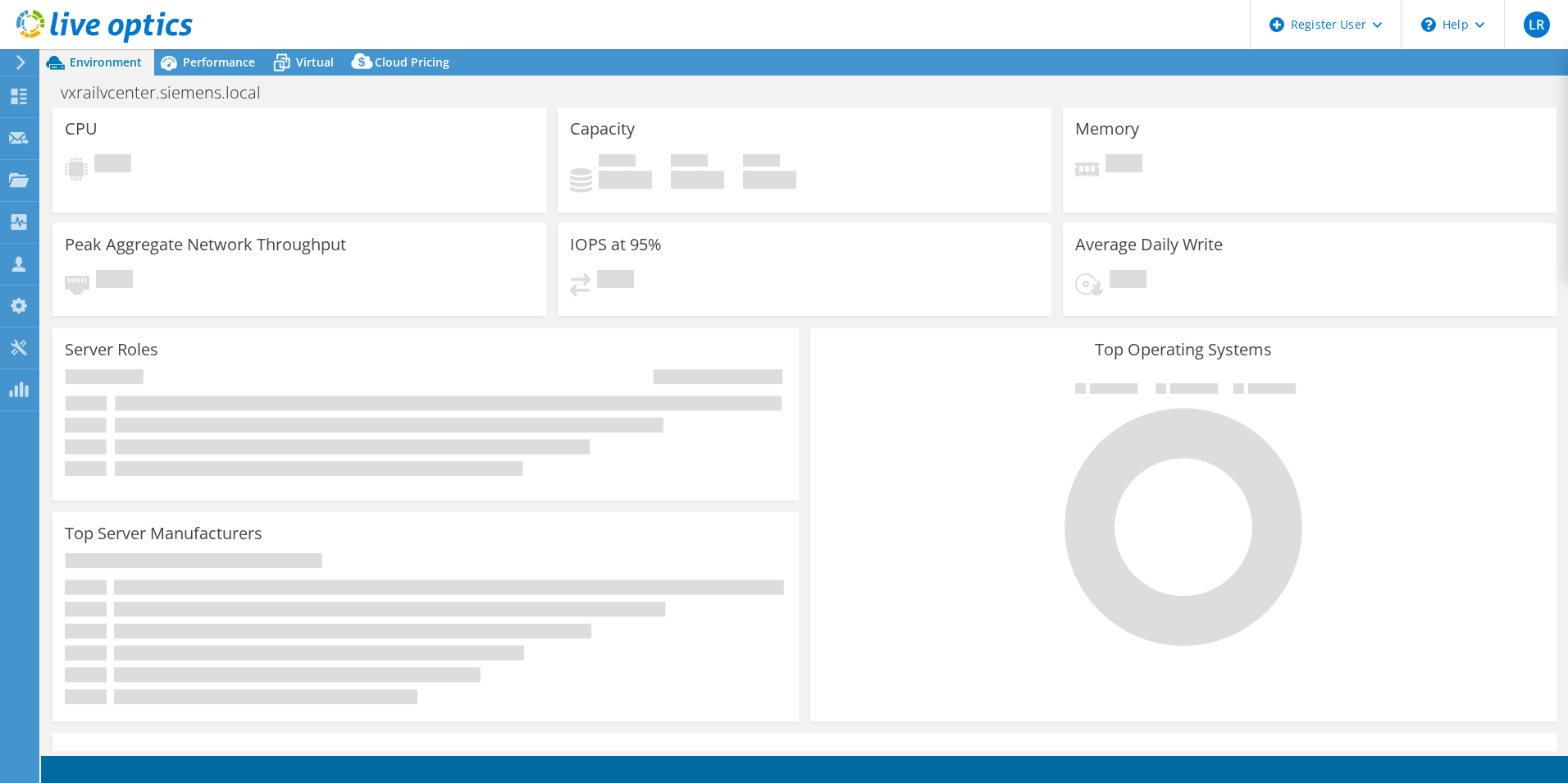
select select "EUFrankfurt"
select select "EUR"
select select "USD"
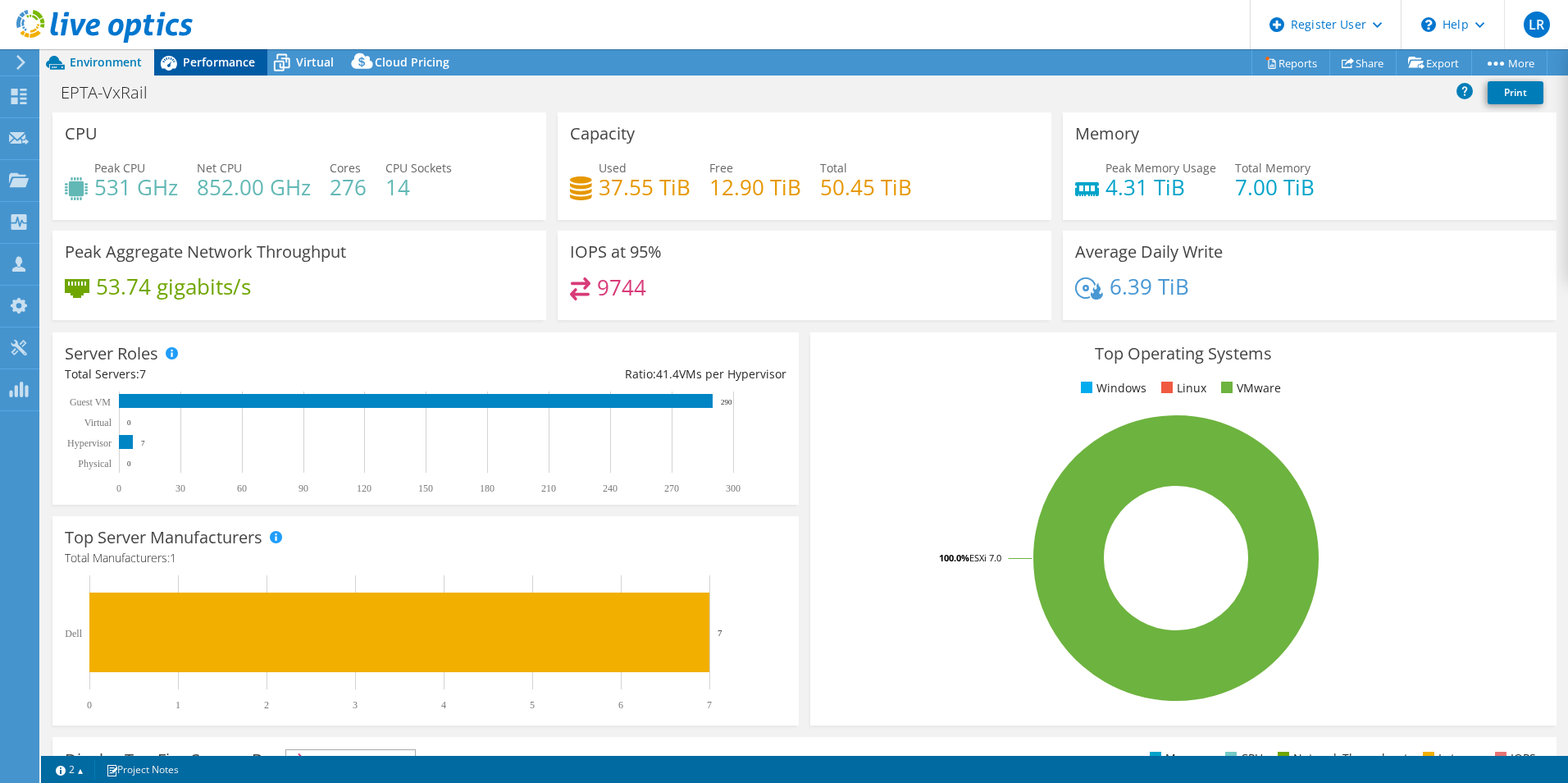
click at [238, 70] on div "Performance" at bounding box center [210, 62] width 113 height 26
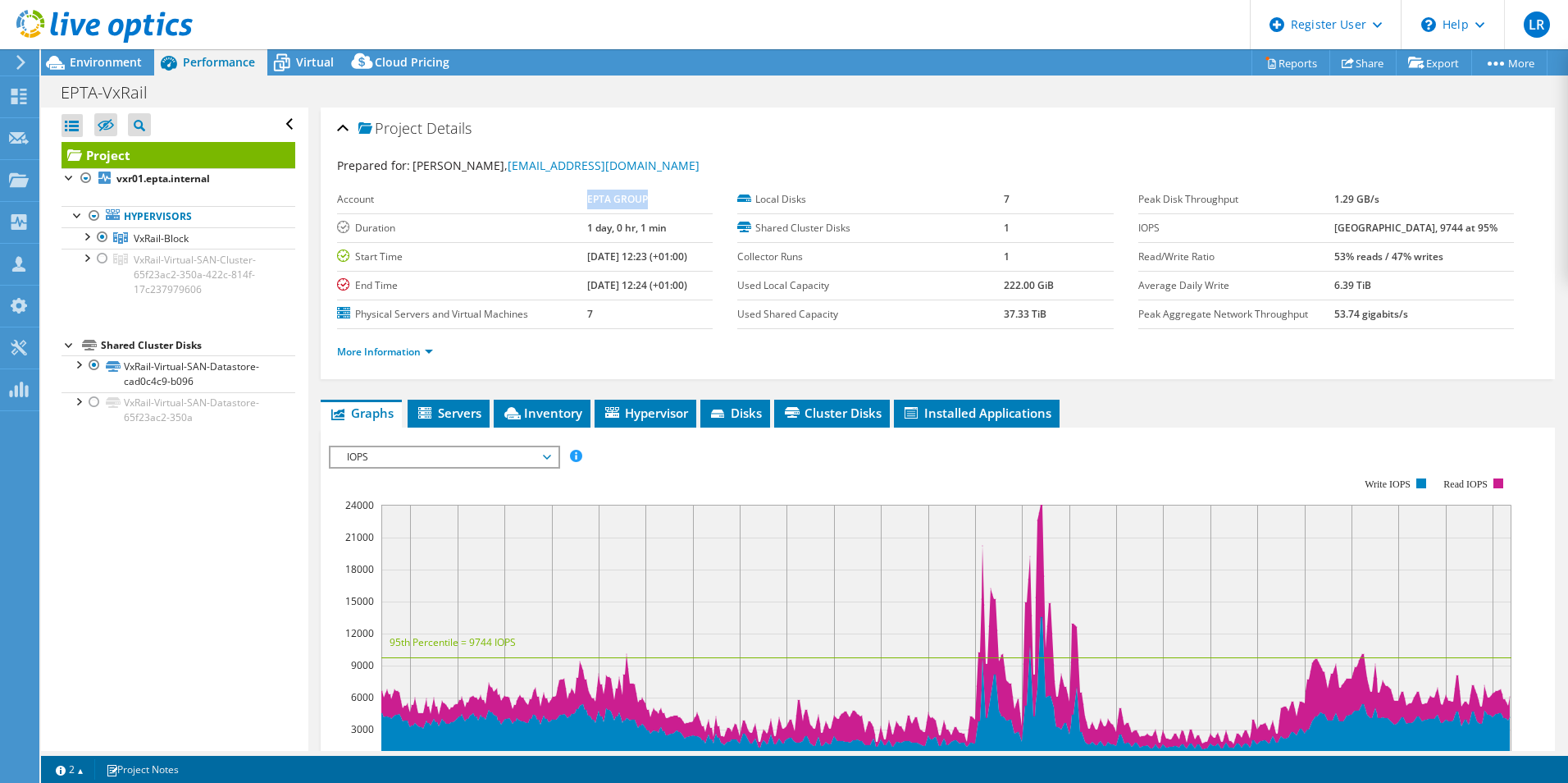
drag, startPoint x: 563, startPoint y: 196, endPoint x: 637, endPoint y: 193, distance: 74.1
click at [637, 193] on tr "Account EPTA GROUP" at bounding box center [525, 200] width 376 height 29
drag, startPoint x: 637, startPoint y: 193, endPoint x: 614, endPoint y: 198, distance: 23.5
copy tr "EPTA GROUP"
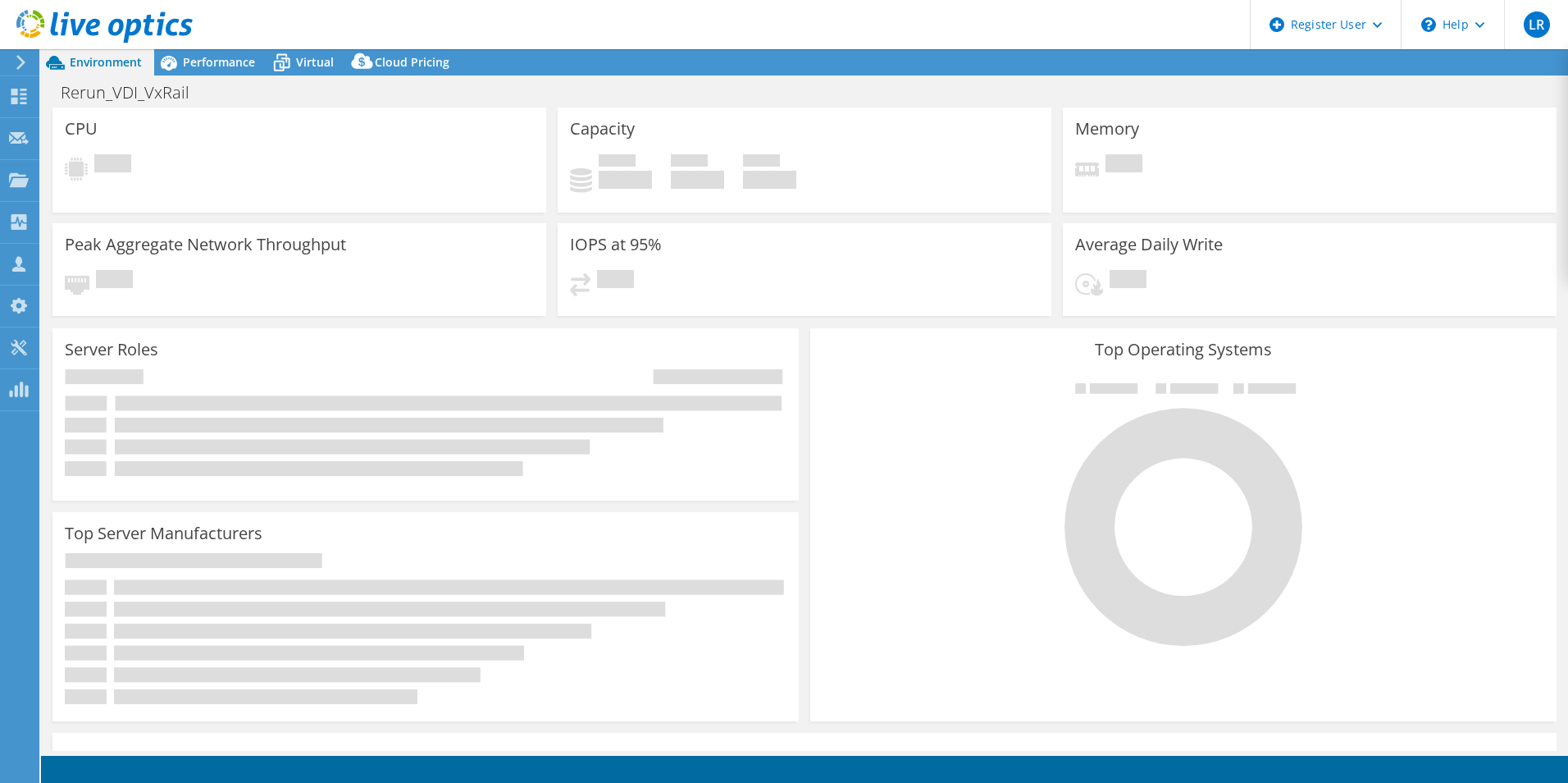
select select "USD"
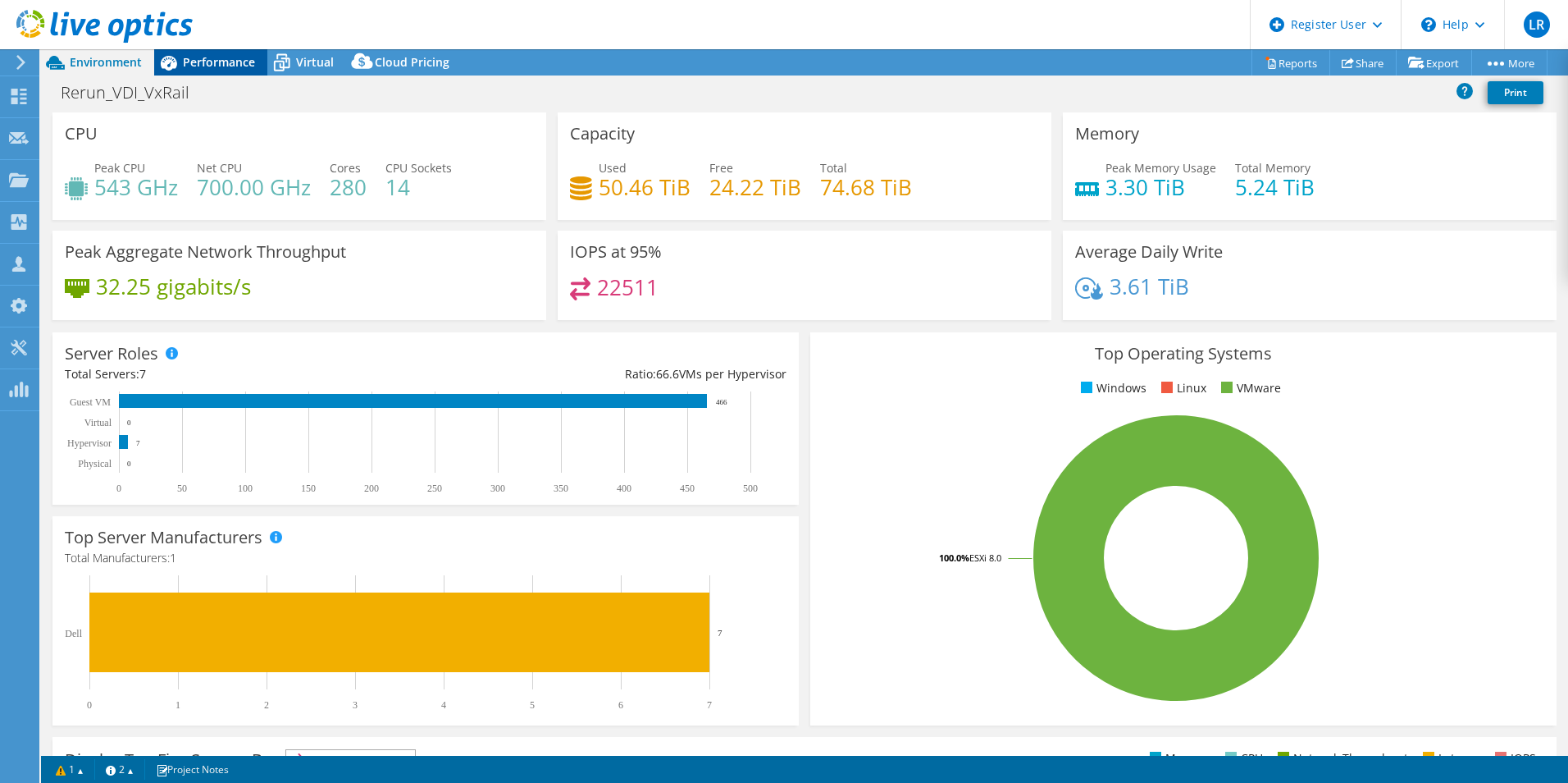
click at [229, 69] on span "Performance" at bounding box center [219, 62] width 73 height 16
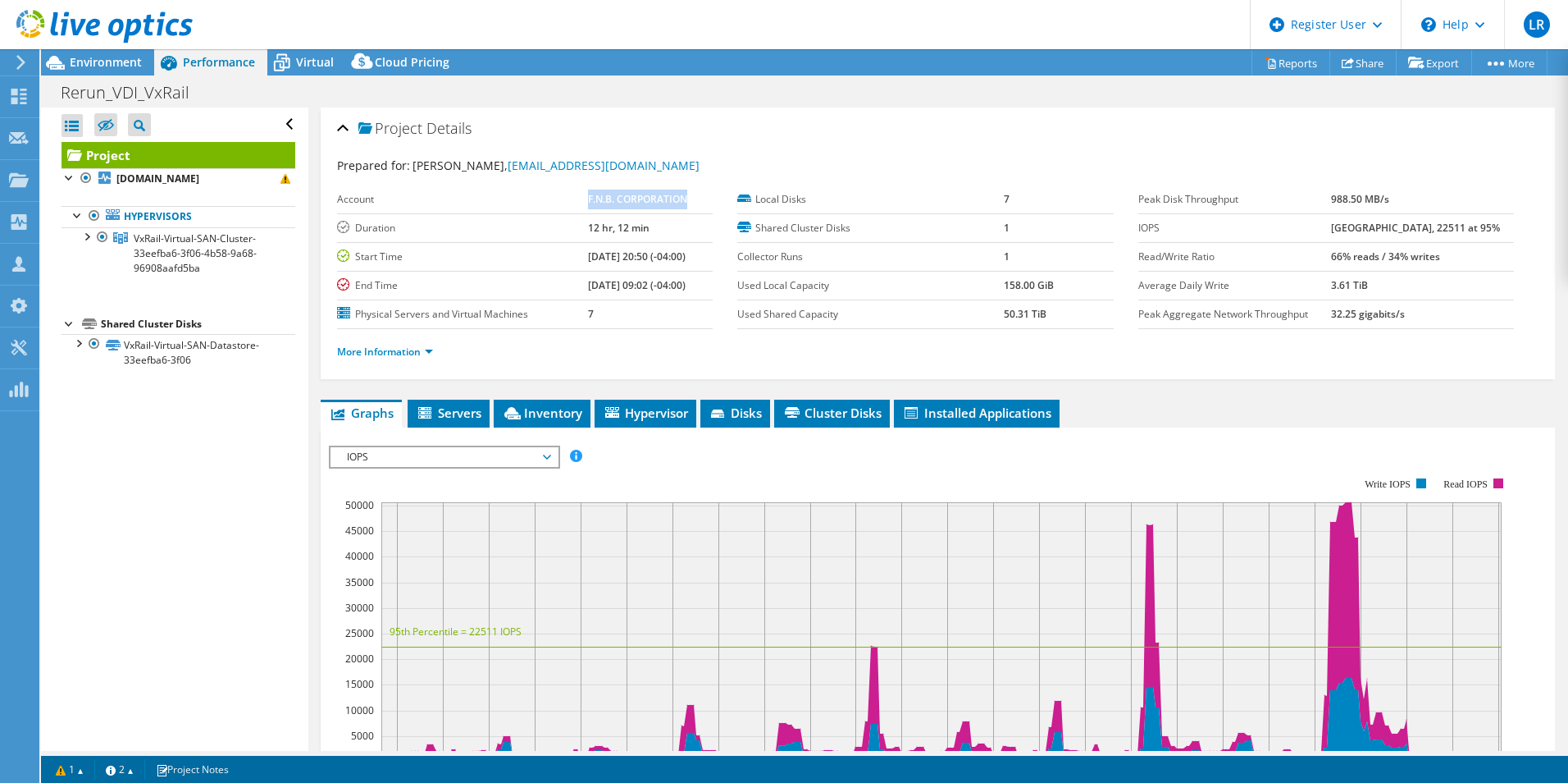
drag, startPoint x: 562, startPoint y: 201, endPoint x: 672, endPoint y: 194, distance: 110.2
click at [672, 194] on tr "Account F.N.B. CORPORATION" at bounding box center [525, 200] width 376 height 29
drag, startPoint x: 672, startPoint y: 194, endPoint x: 659, endPoint y: 196, distance: 13.2
copy tr "F.N.B. CORPORATION"
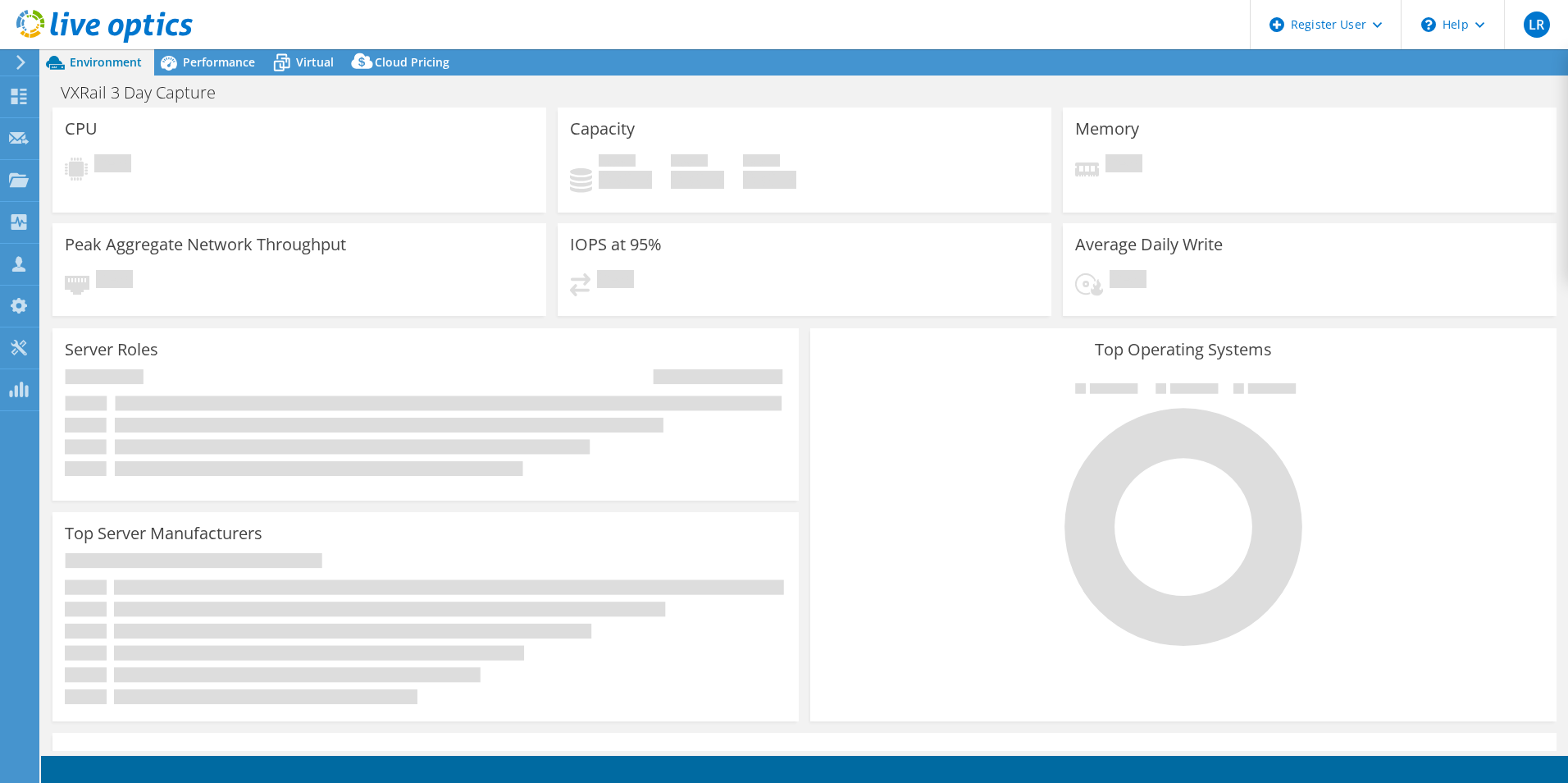
select select "USD"
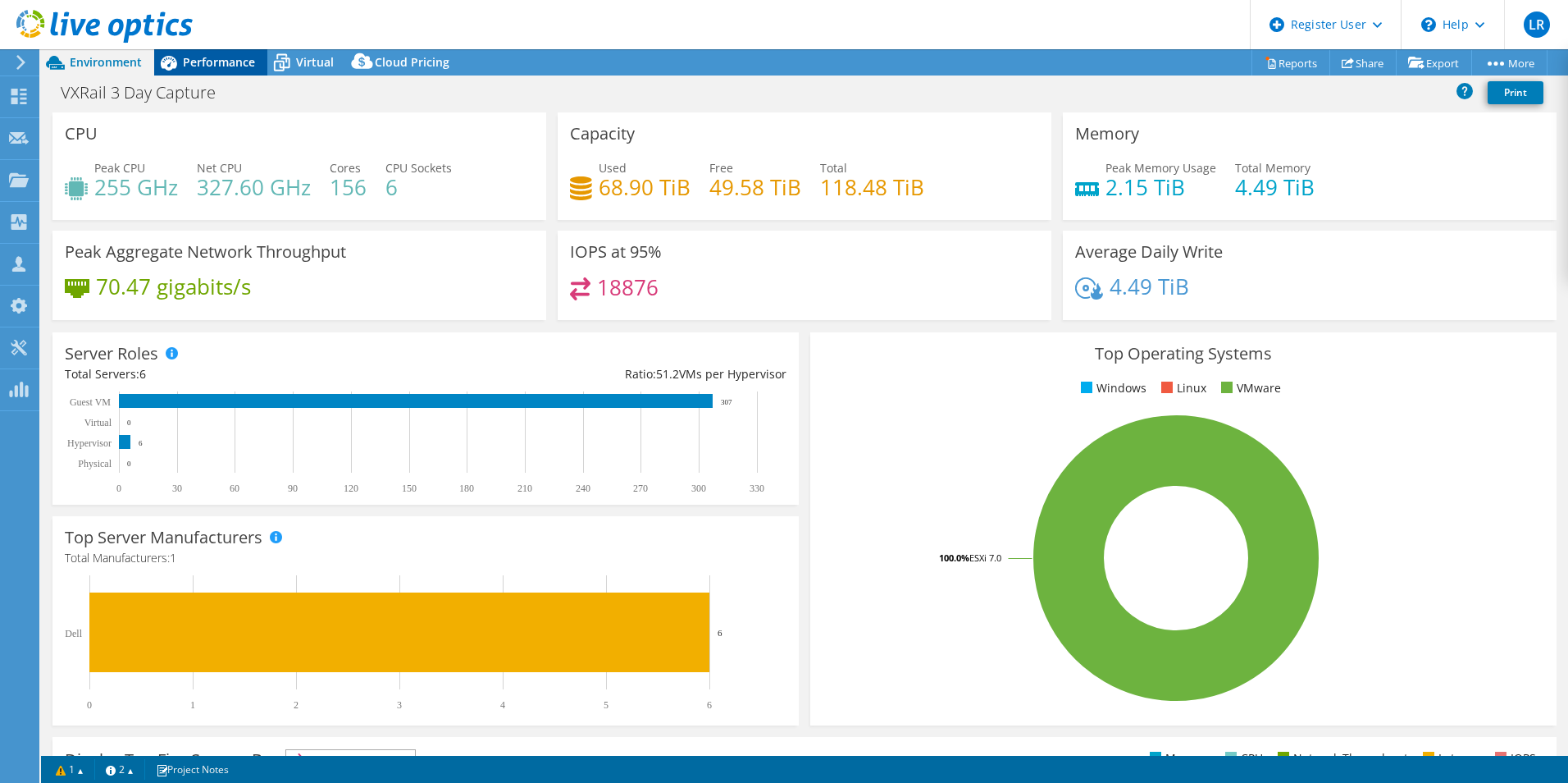
click at [232, 60] on span "Performance" at bounding box center [219, 62] width 73 height 16
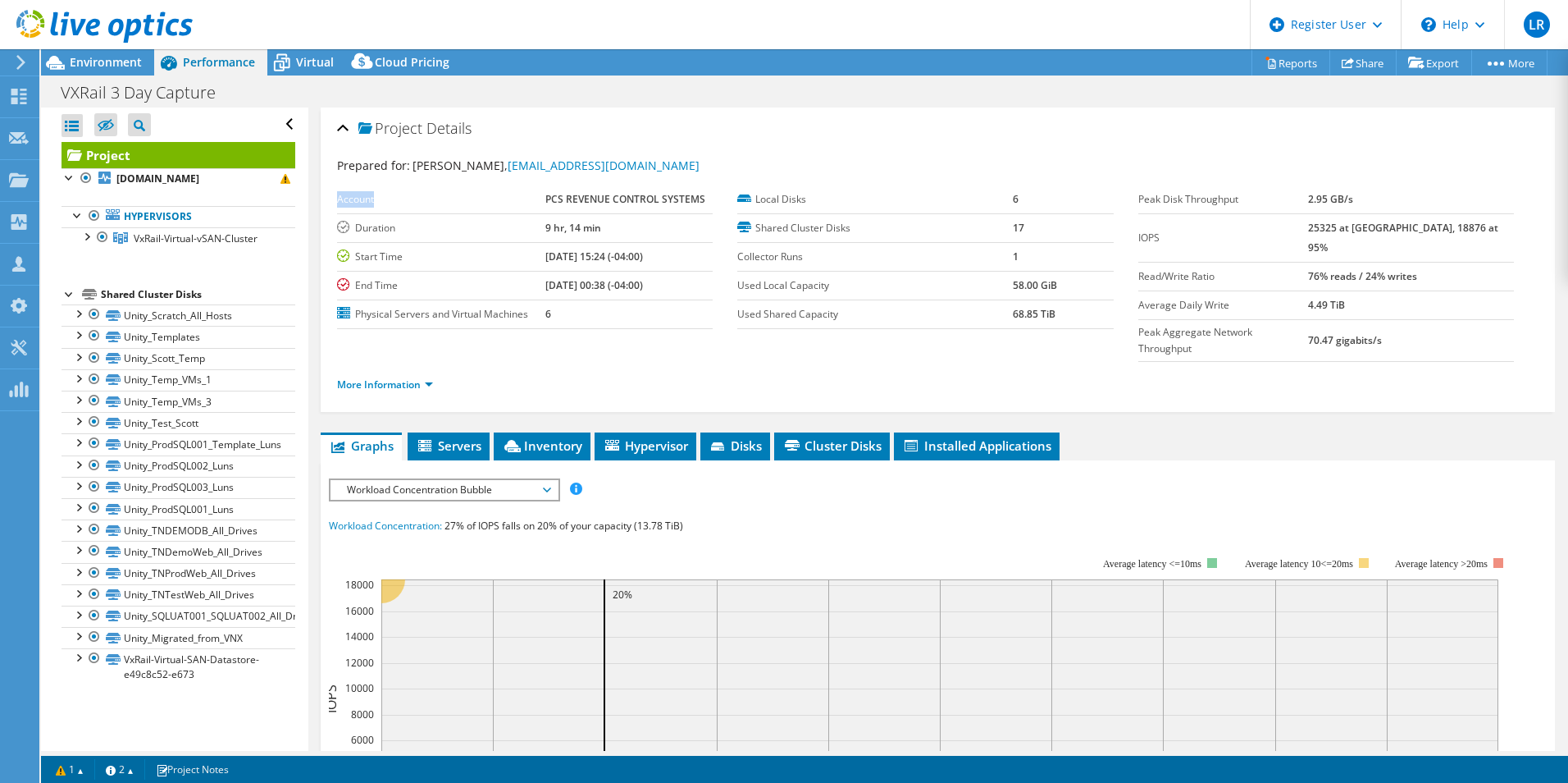
drag, startPoint x: 542, startPoint y: 199, endPoint x: 711, endPoint y: 200, distance: 169.0
click at [711, 200] on div "Account PCS REVENUE CONTROL SYSTEMS Duration 9 hr, 14 min Start Time [DATE] 15:…" at bounding box center [537, 257] width 400 height 143
drag, startPoint x: 711, startPoint y: 200, endPoint x: 691, endPoint y: 200, distance: 20.0
click at [691, 200] on b "PCS REVENUE CONTROL SYSTEMS" at bounding box center [625, 199] width 160 height 14
drag, startPoint x: 701, startPoint y: 197, endPoint x: 542, endPoint y: 191, distance: 159.1
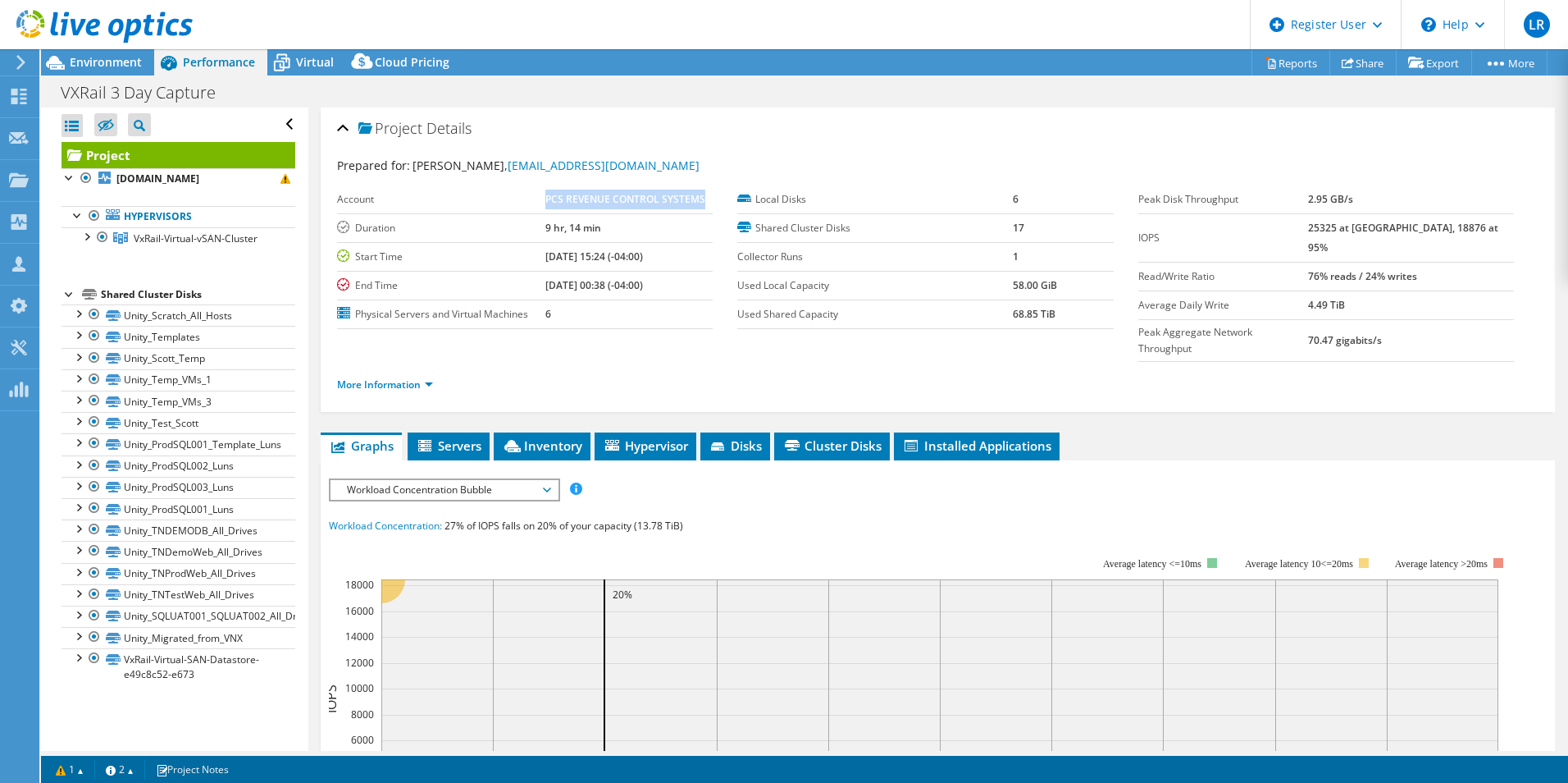
click at [542, 191] on tr "Account PCS REVENUE CONTROL SYSTEMS" at bounding box center [525, 200] width 376 height 29
drag, startPoint x: 542, startPoint y: 191, endPoint x: 577, endPoint y: 197, distance: 35.5
copy tr "PCS REVENUE CONTROL SYSTEMS"
click at [553, 437] on span "Inventory" at bounding box center [541, 445] width 80 height 16
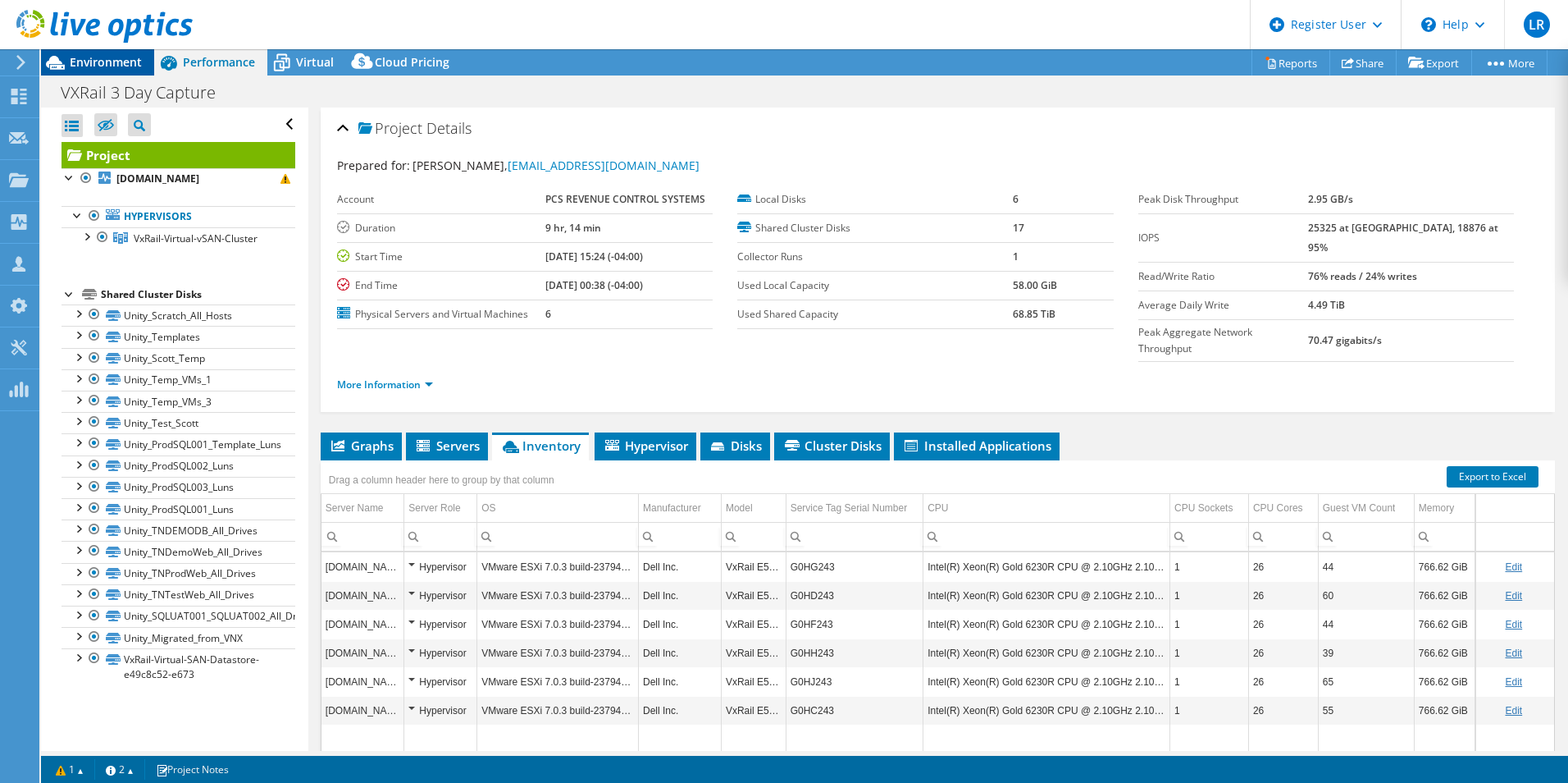
click at [126, 69] on span "Environment" at bounding box center [106, 62] width 73 height 16
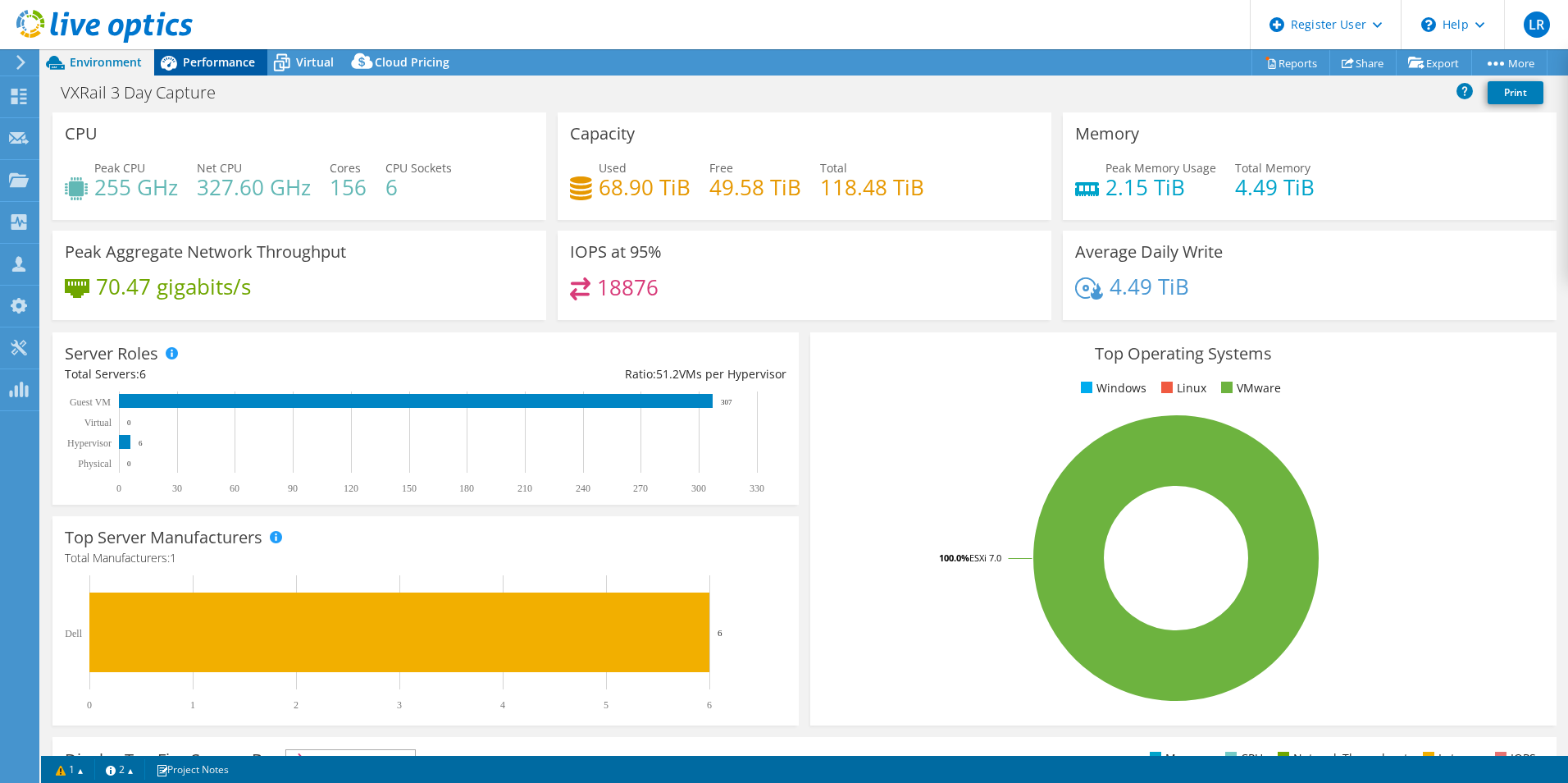
click at [225, 69] on span "Performance" at bounding box center [219, 62] width 73 height 16
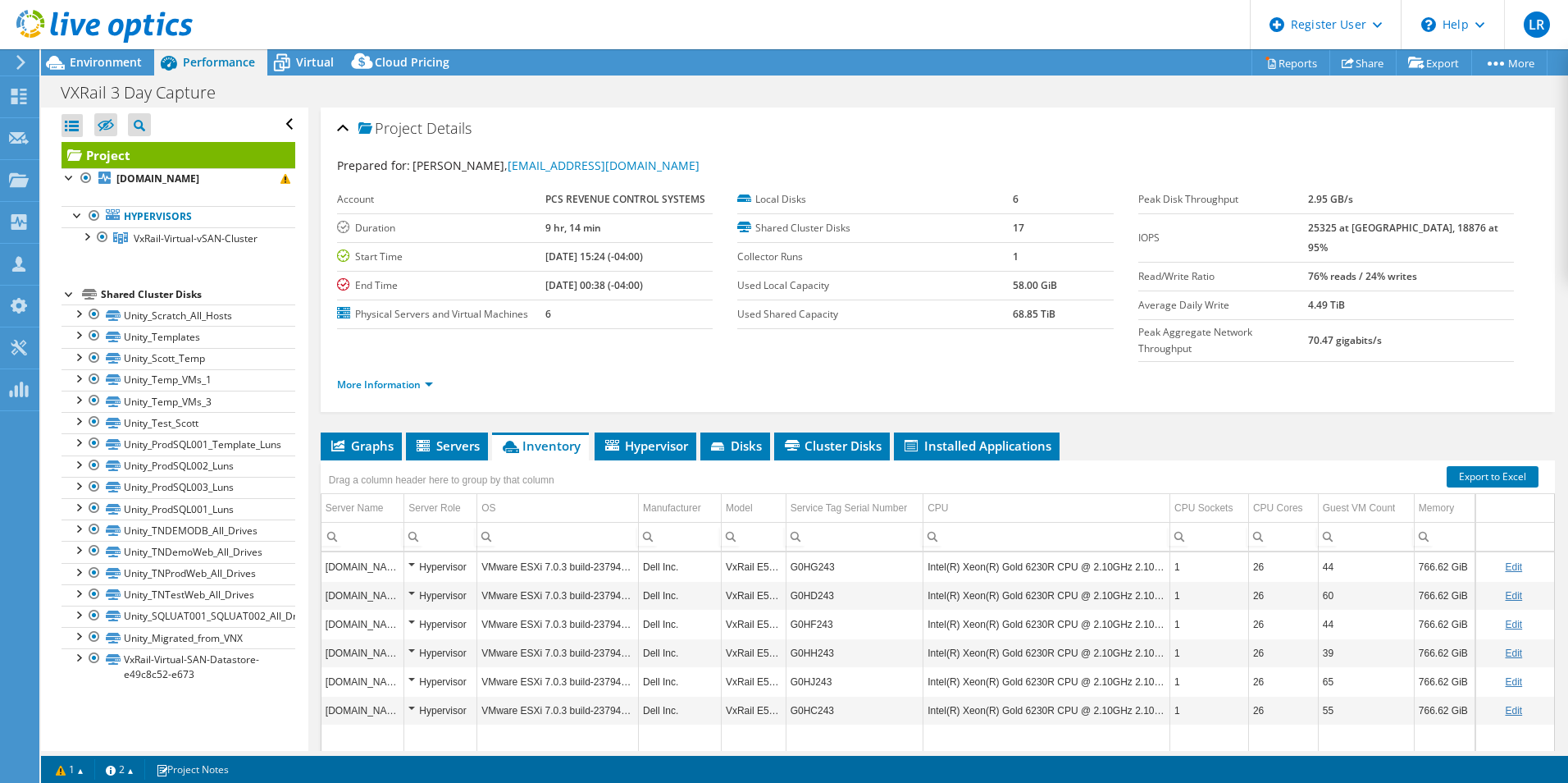
drag, startPoint x: 1370, startPoint y: 228, endPoint x: 1341, endPoint y: 229, distance: 29.0
click at [1341, 229] on tr "IOPS 25325 at [GEOGRAPHIC_DATA], 18876 at 95%" at bounding box center [1327, 237] width 376 height 48
copy tr "25325"
click at [313, 69] on span "Virtual" at bounding box center [315, 62] width 38 height 16
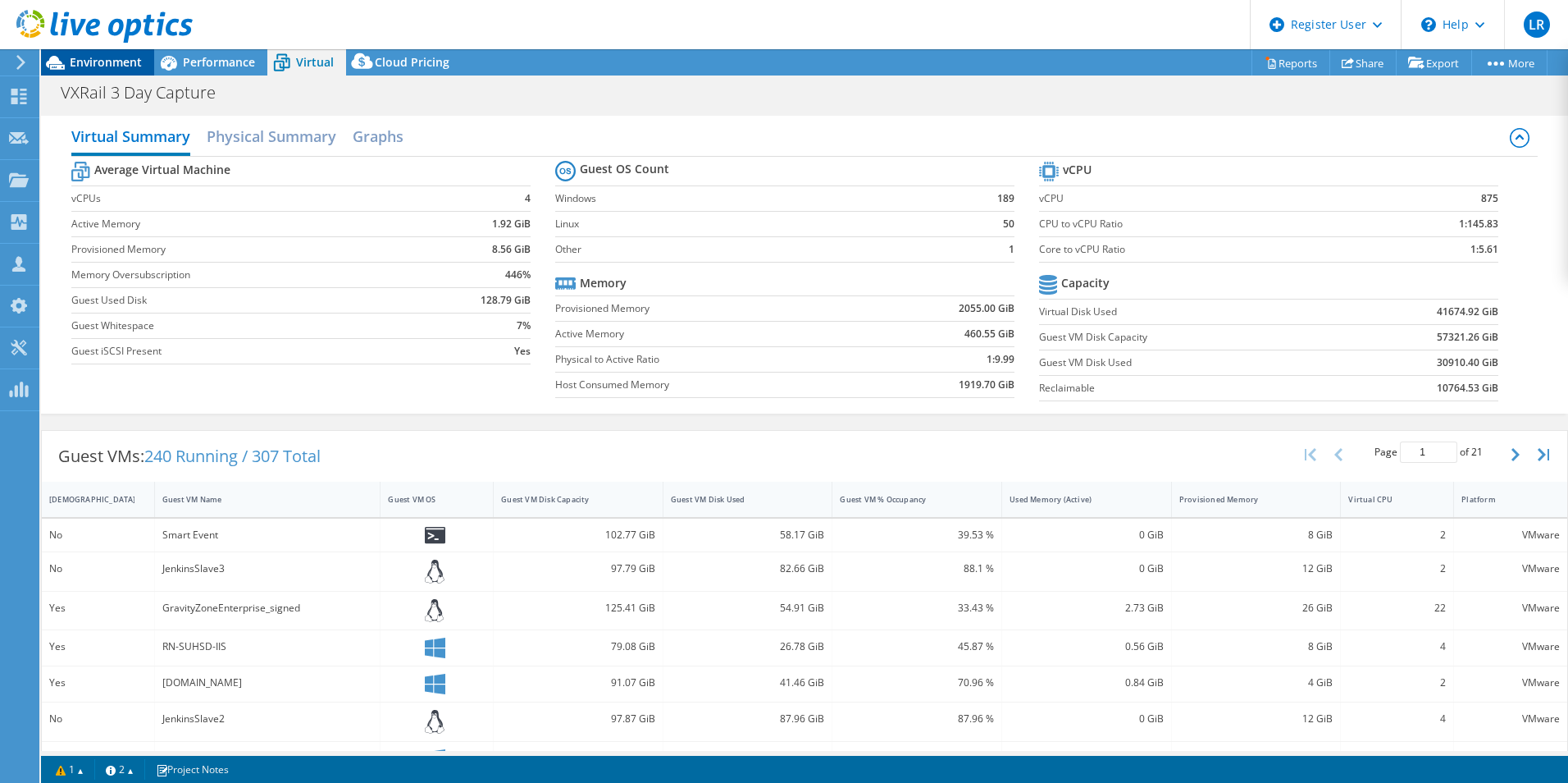
click at [87, 61] on span "Environment" at bounding box center [106, 62] width 73 height 16
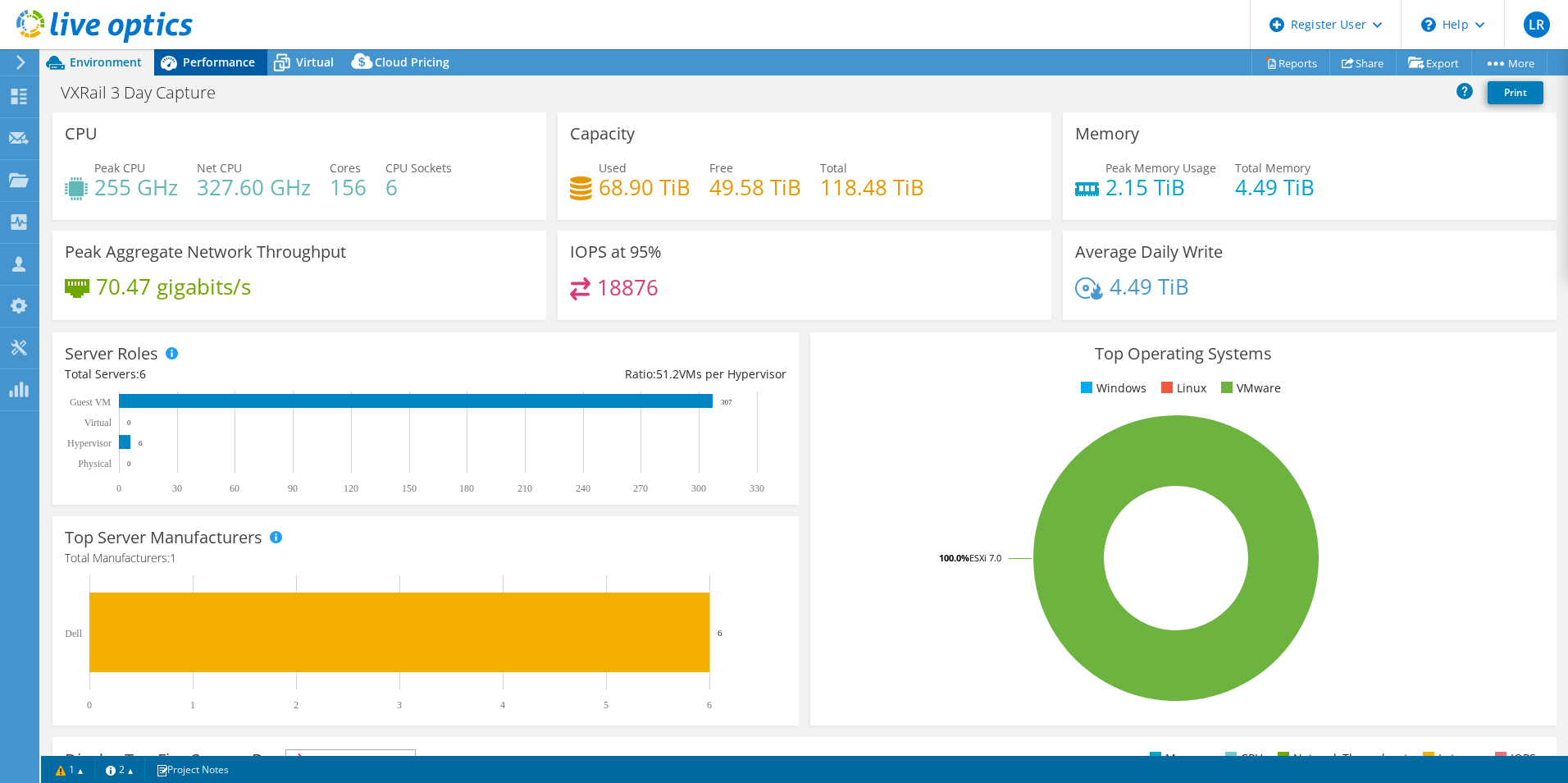
click at [234, 67] on span "Performance" at bounding box center [219, 62] width 73 height 16
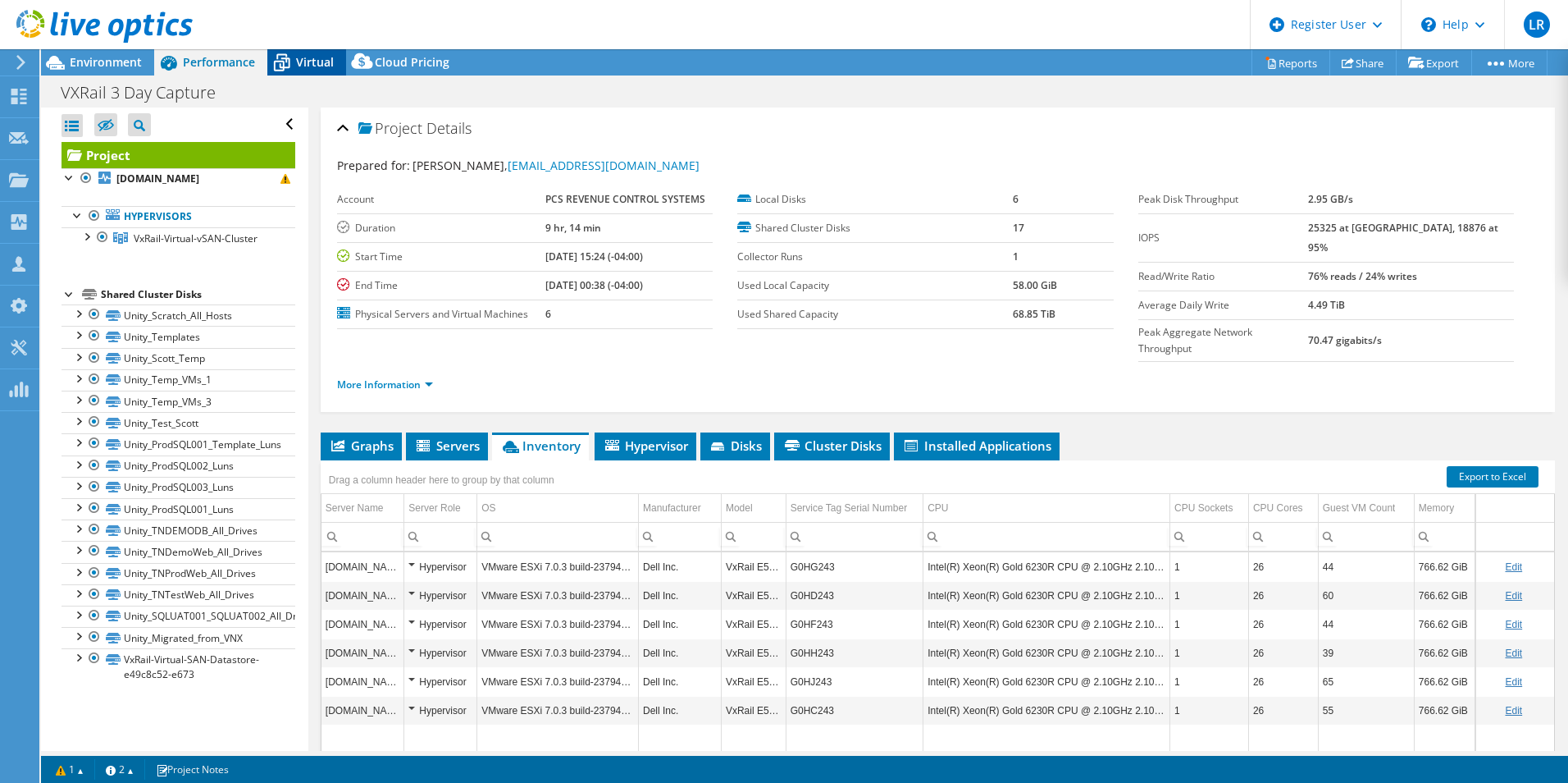
click at [309, 51] on div "Virtual" at bounding box center [306, 62] width 78 height 26
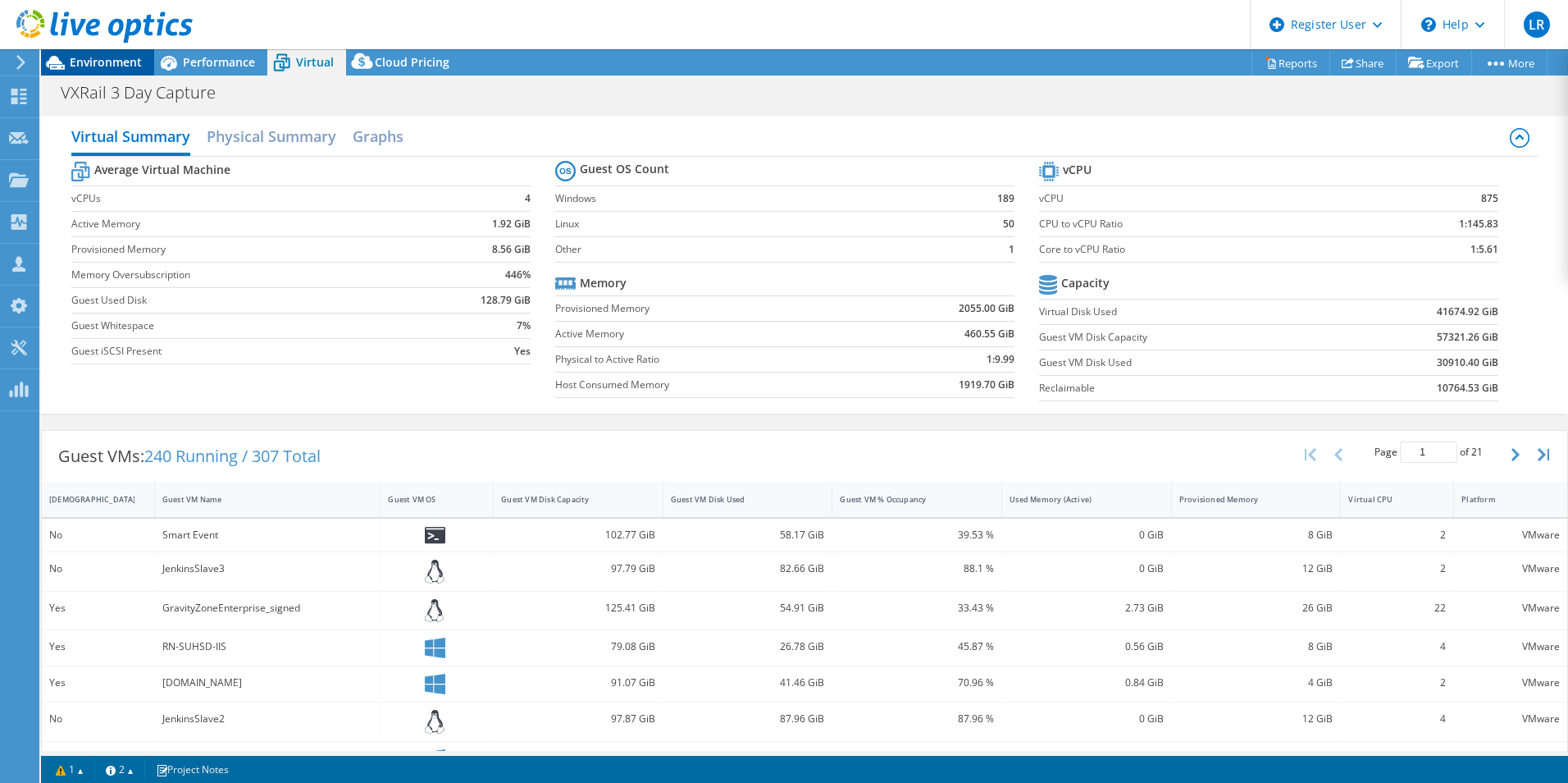
click at [107, 63] on span "Environment" at bounding box center [106, 62] width 73 height 16
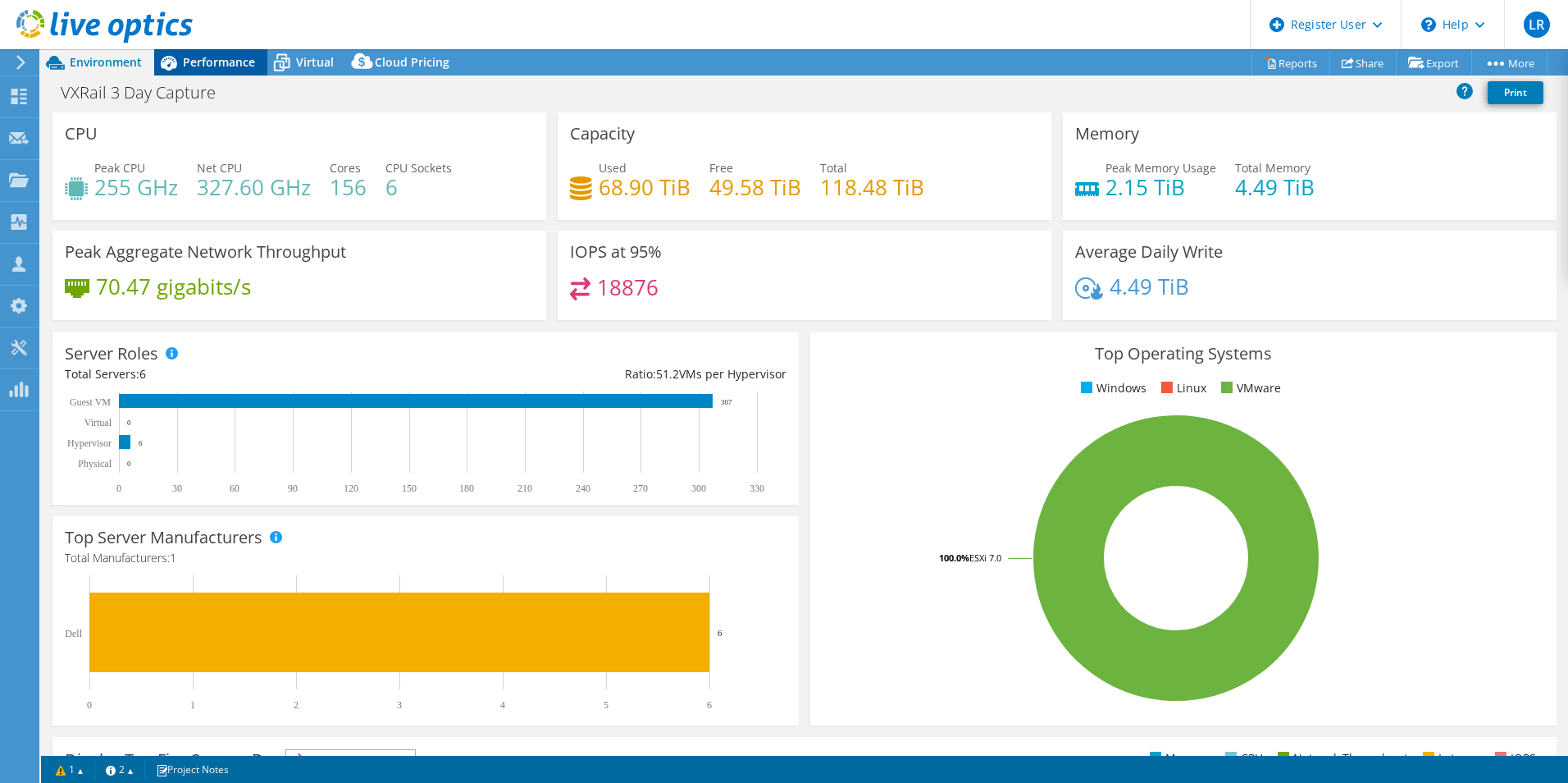
click at [214, 61] on span "Performance" at bounding box center [219, 62] width 73 height 16
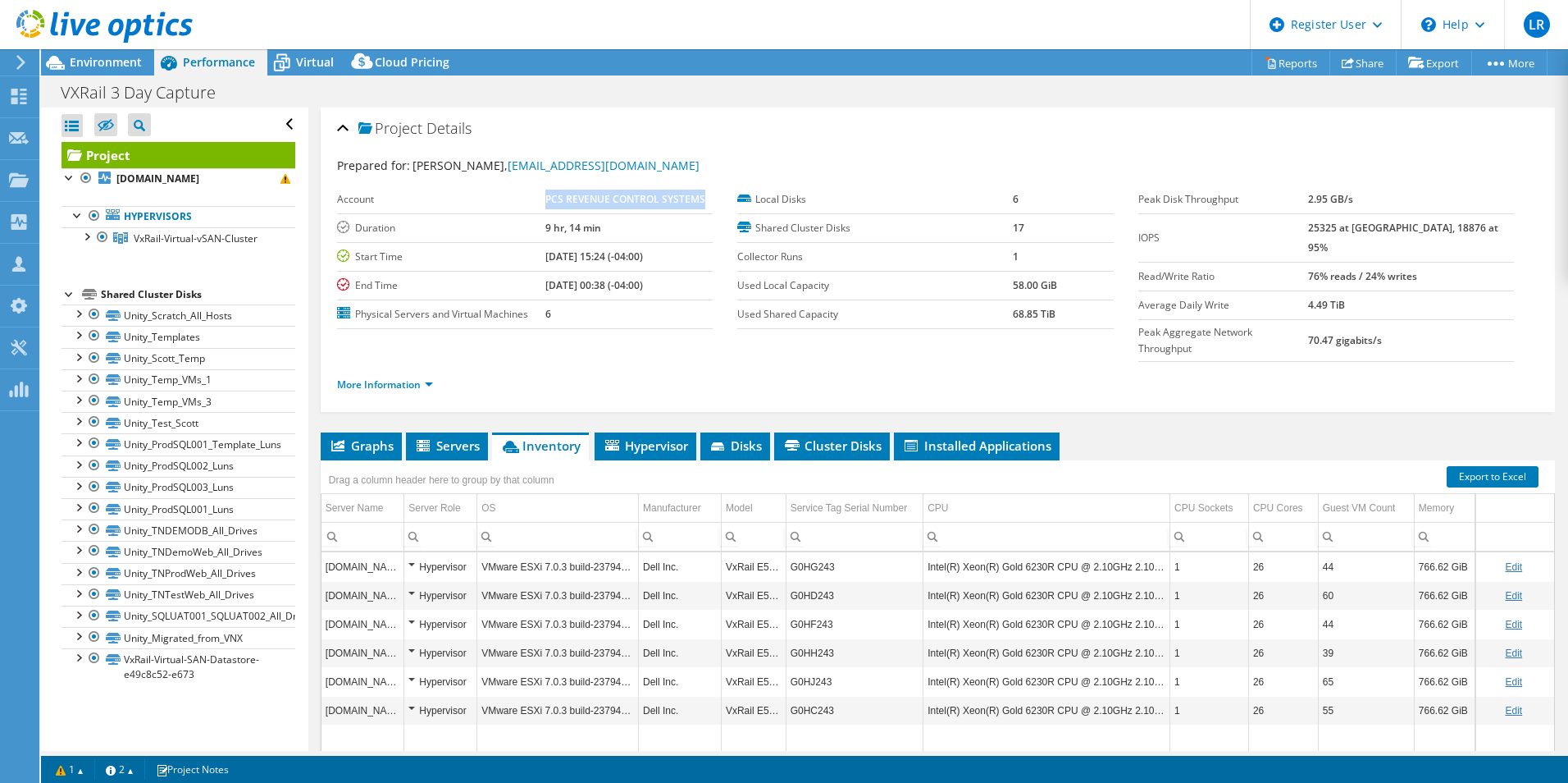
drag, startPoint x: 542, startPoint y: 201, endPoint x: 706, endPoint y: 202, distance: 164.0
click at [706, 202] on tr "Account PCS REVENUE CONTROL SYSTEMS" at bounding box center [525, 200] width 376 height 29
copy tr "PCS REVENUE CONTROL SYSTEMS"
click at [324, 71] on div "Virtual" at bounding box center [306, 62] width 78 height 26
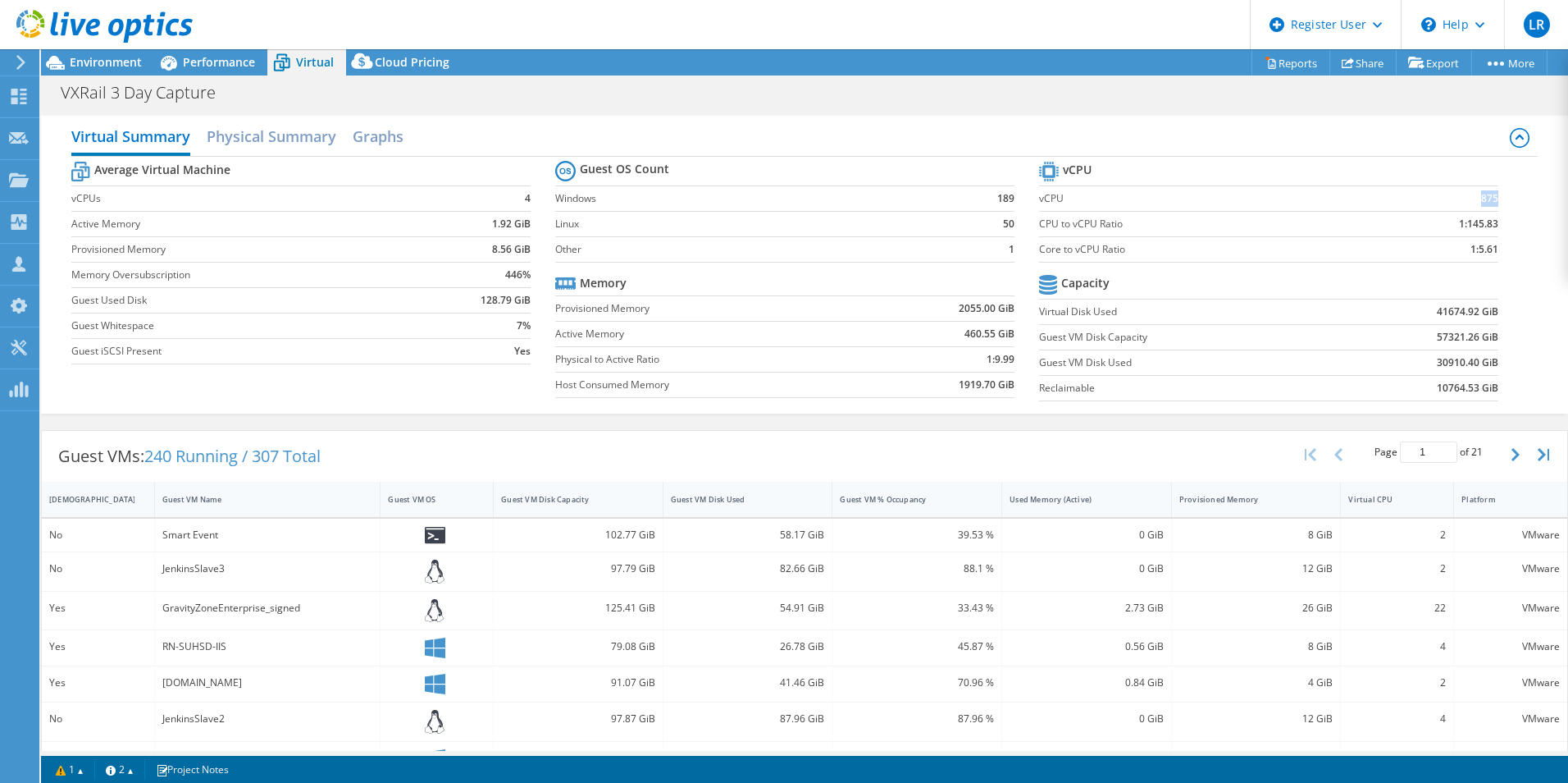
drag, startPoint x: 1466, startPoint y: 204, endPoint x: 1485, endPoint y: 199, distance: 19.6
click at [1485, 199] on td "875" at bounding box center [1431, 198] width 136 height 25
click at [134, 73] on div "Environment" at bounding box center [97, 62] width 113 height 26
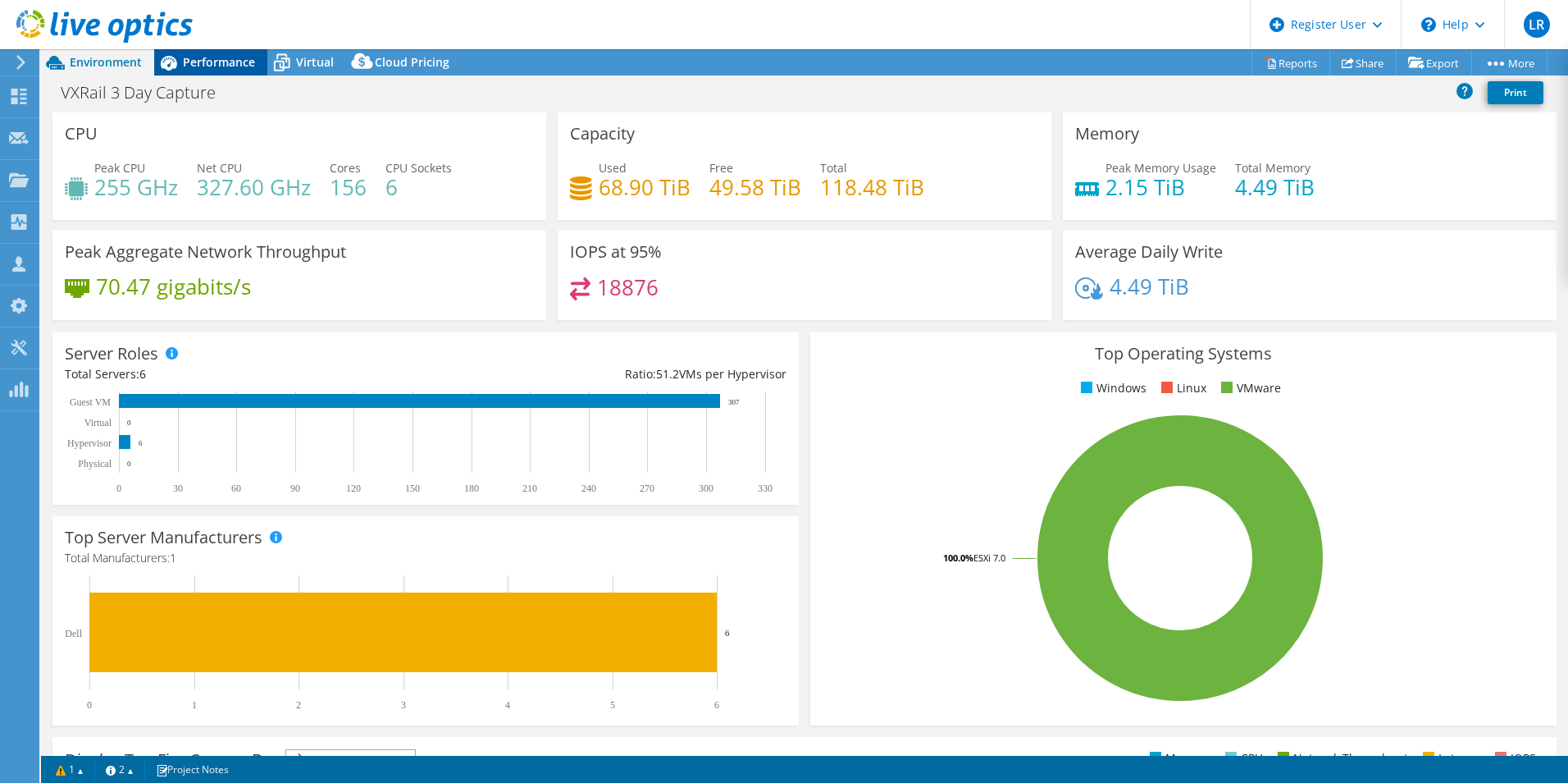
click at [228, 53] on div "Performance" at bounding box center [210, 62] width 113 height 26
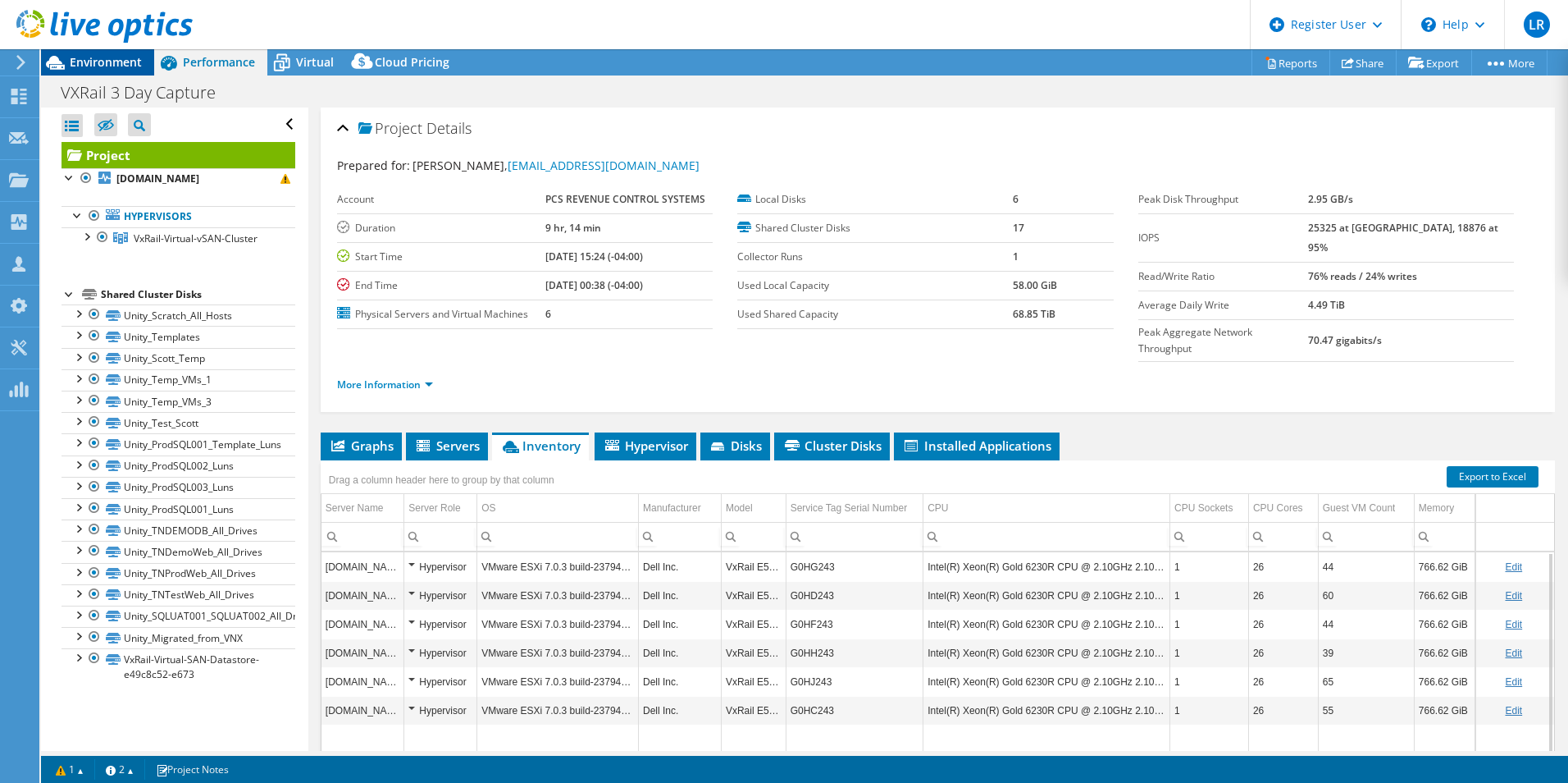
click at [123, 67] on span "Environment" at bounding box center [106, 62] width 73 height 16
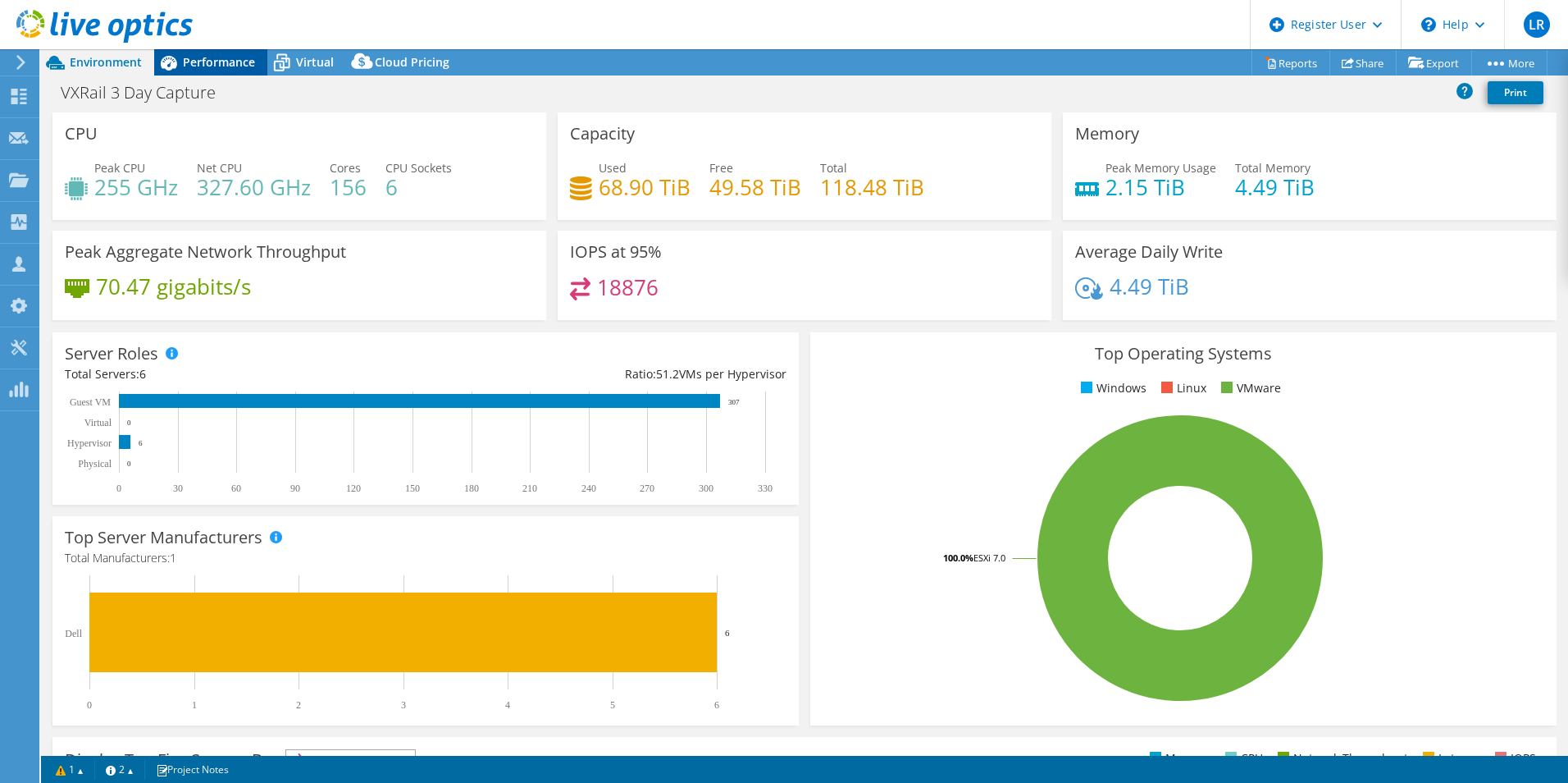
click at [210, 73] on div "Performance" at bounding box center [210, 62] width 113 height 26
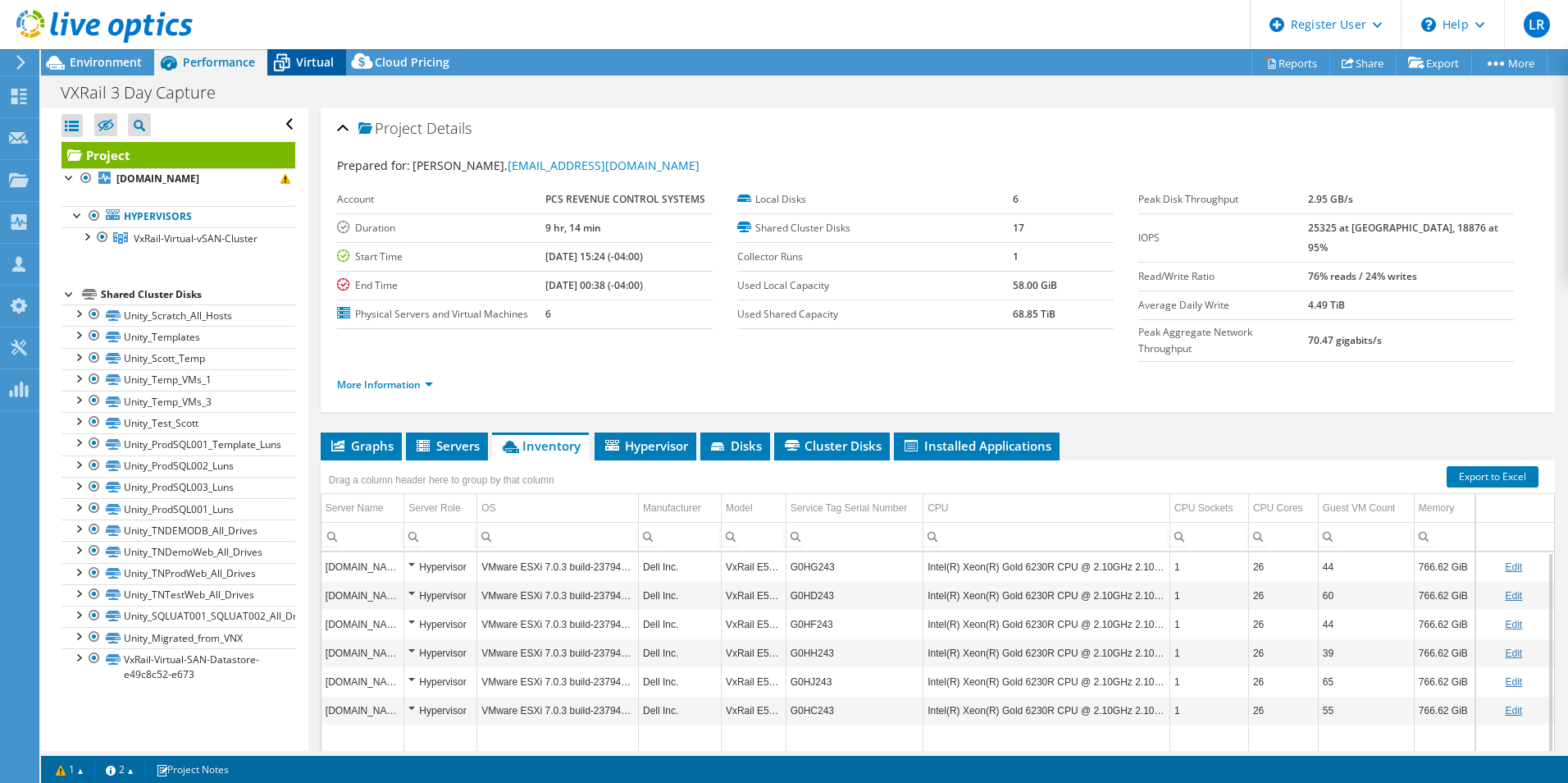
click at [303, 70] on div "Virtual" at bounding box center [306, 62] width 78 height 26
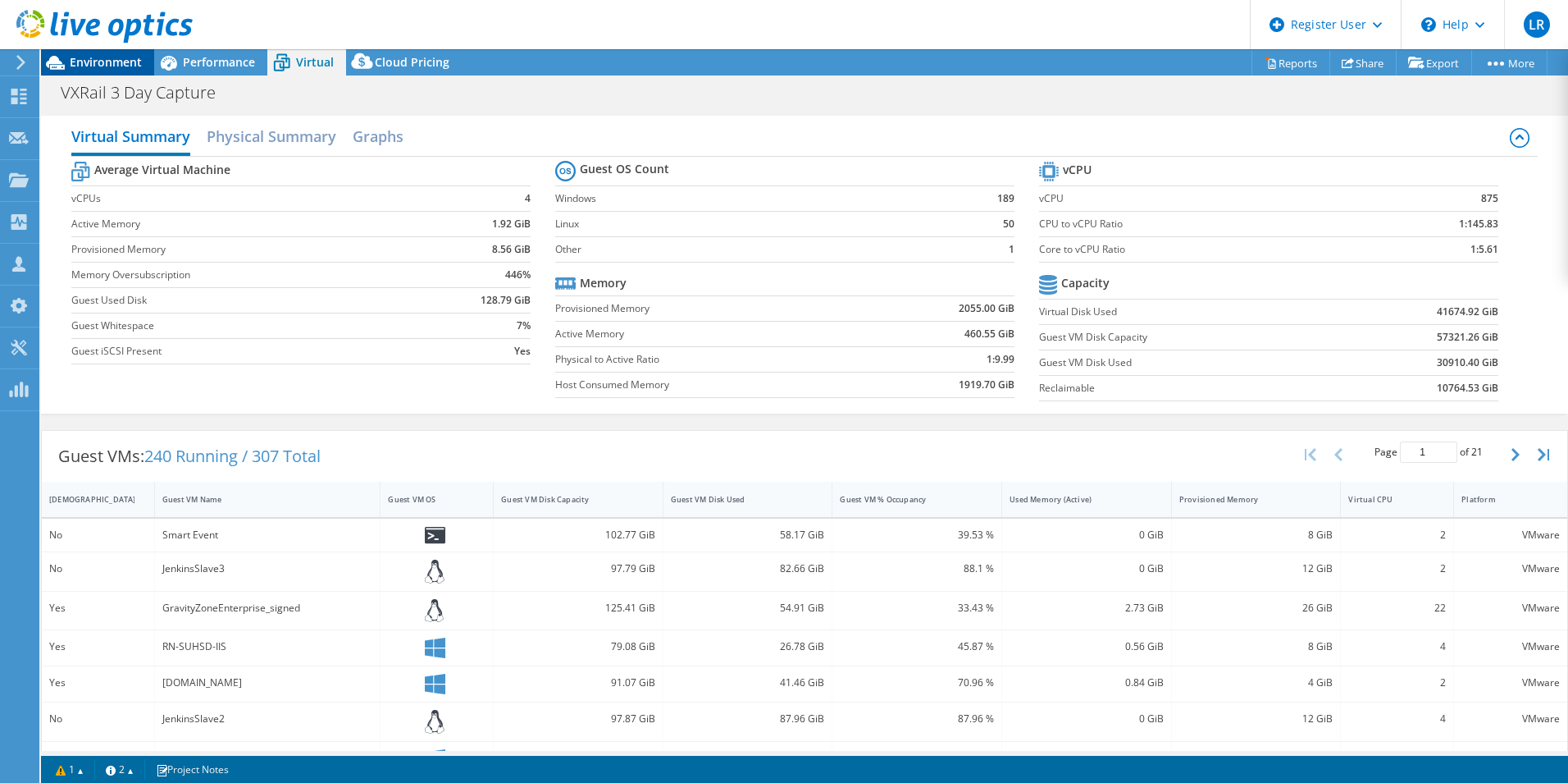
click at [120, 61] on span "Environment" at bounding box center [106, 62] width 73 height 16
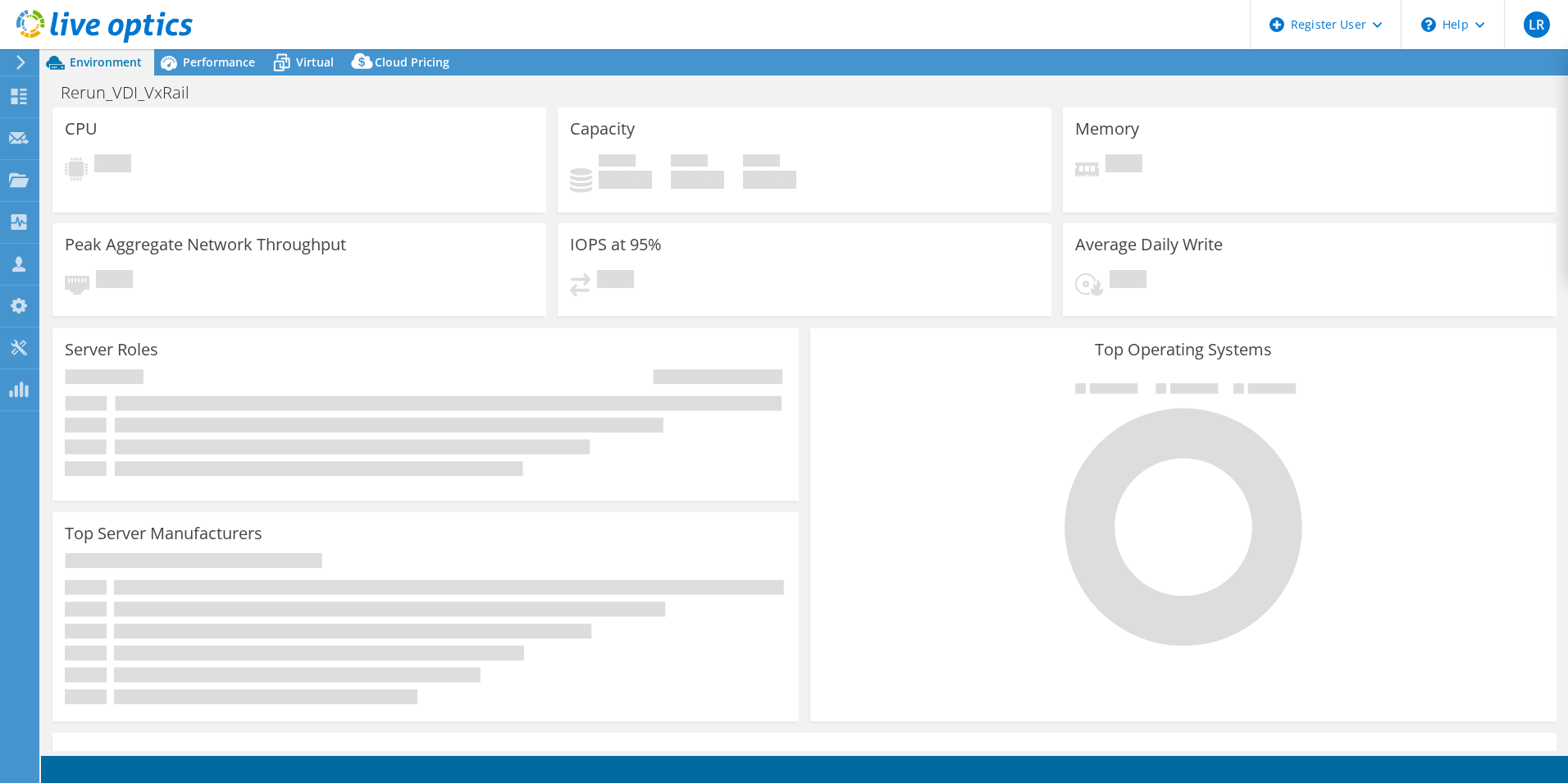
select select "USD"
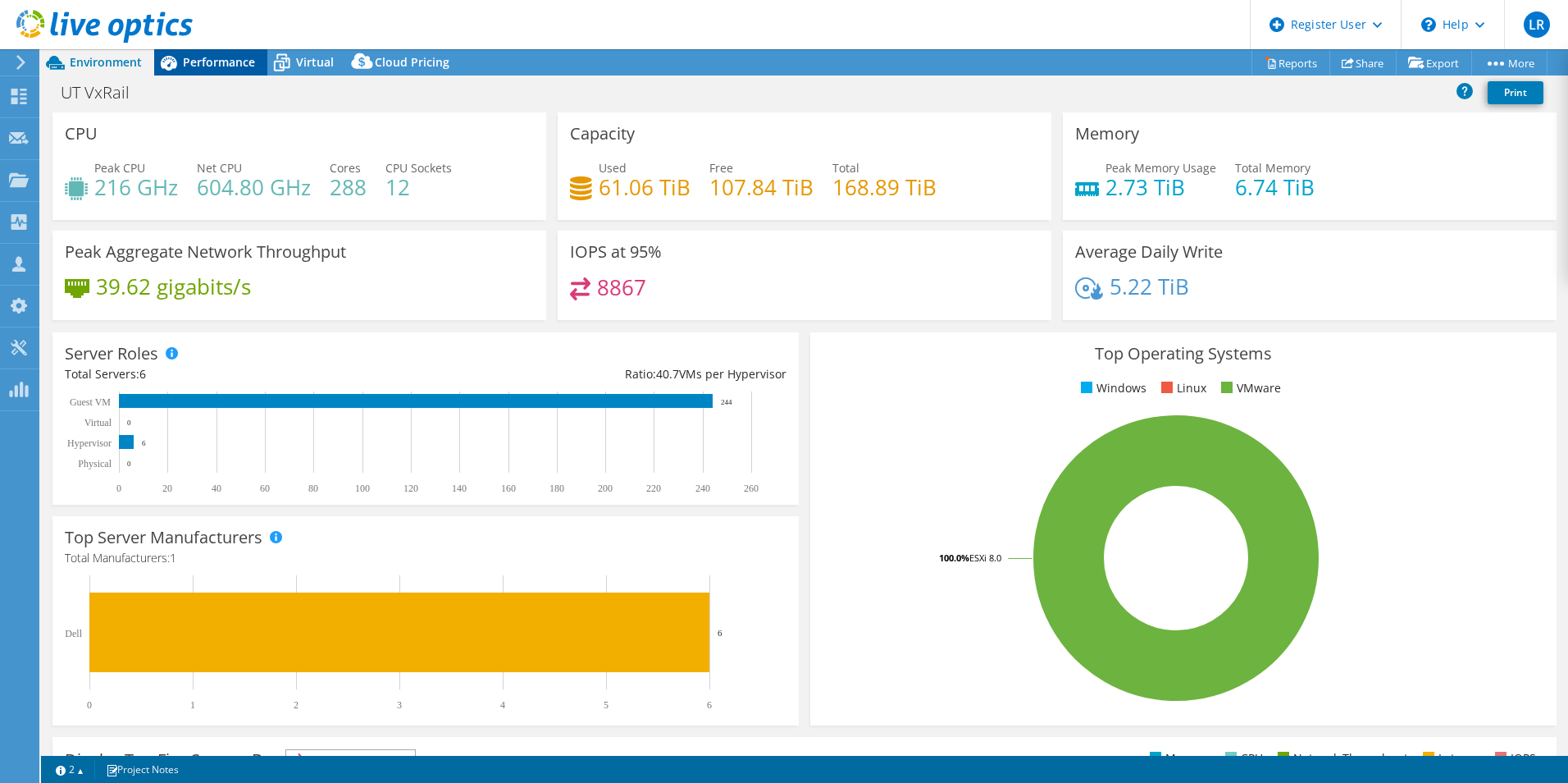
click at [229, 67] on span "Performance" at bounding box center [219, 62] width 73 height 16
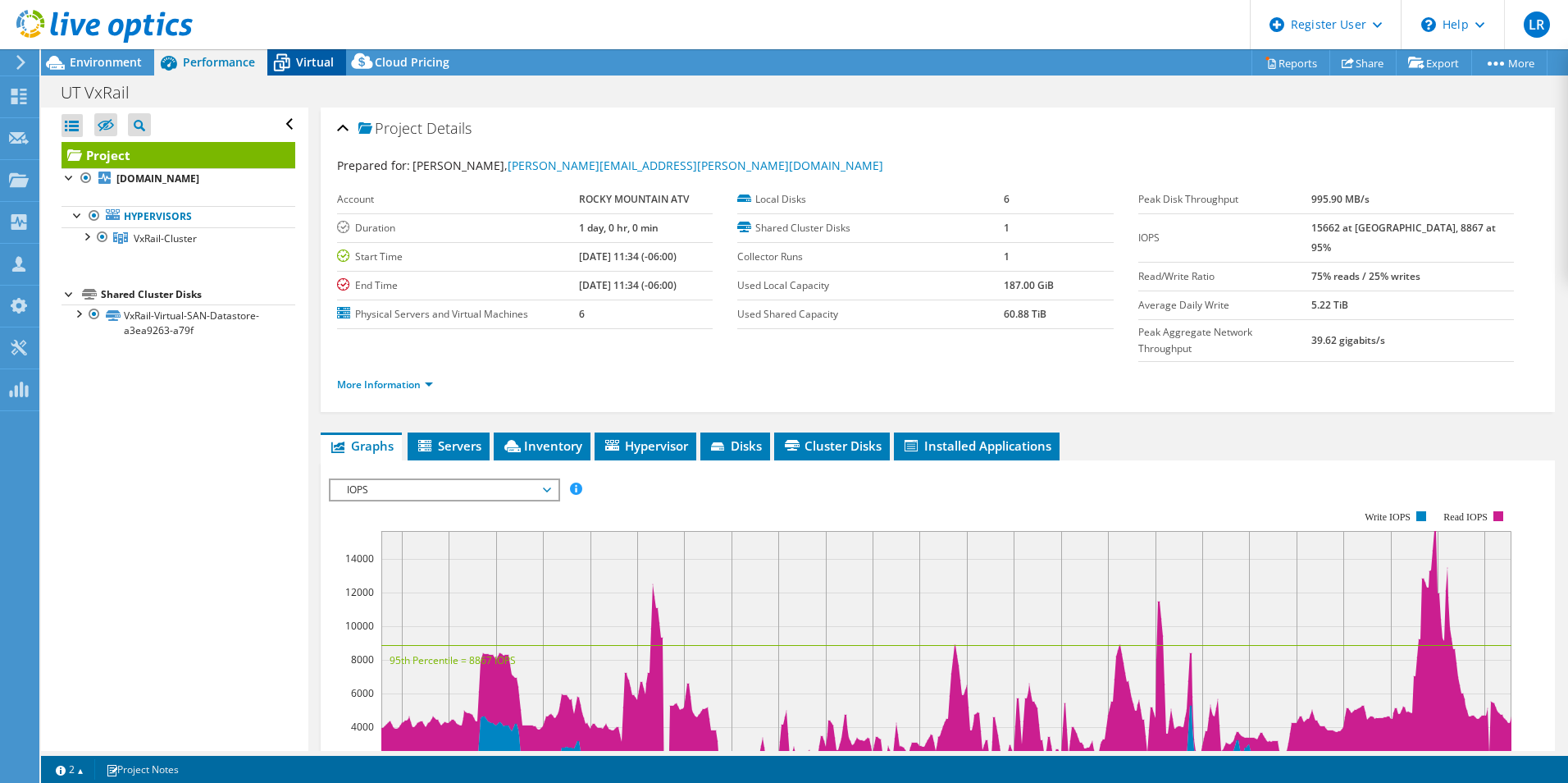
click at [326, 62] on span "Virtual" at bounding box center [315, 62] width 38 height 16
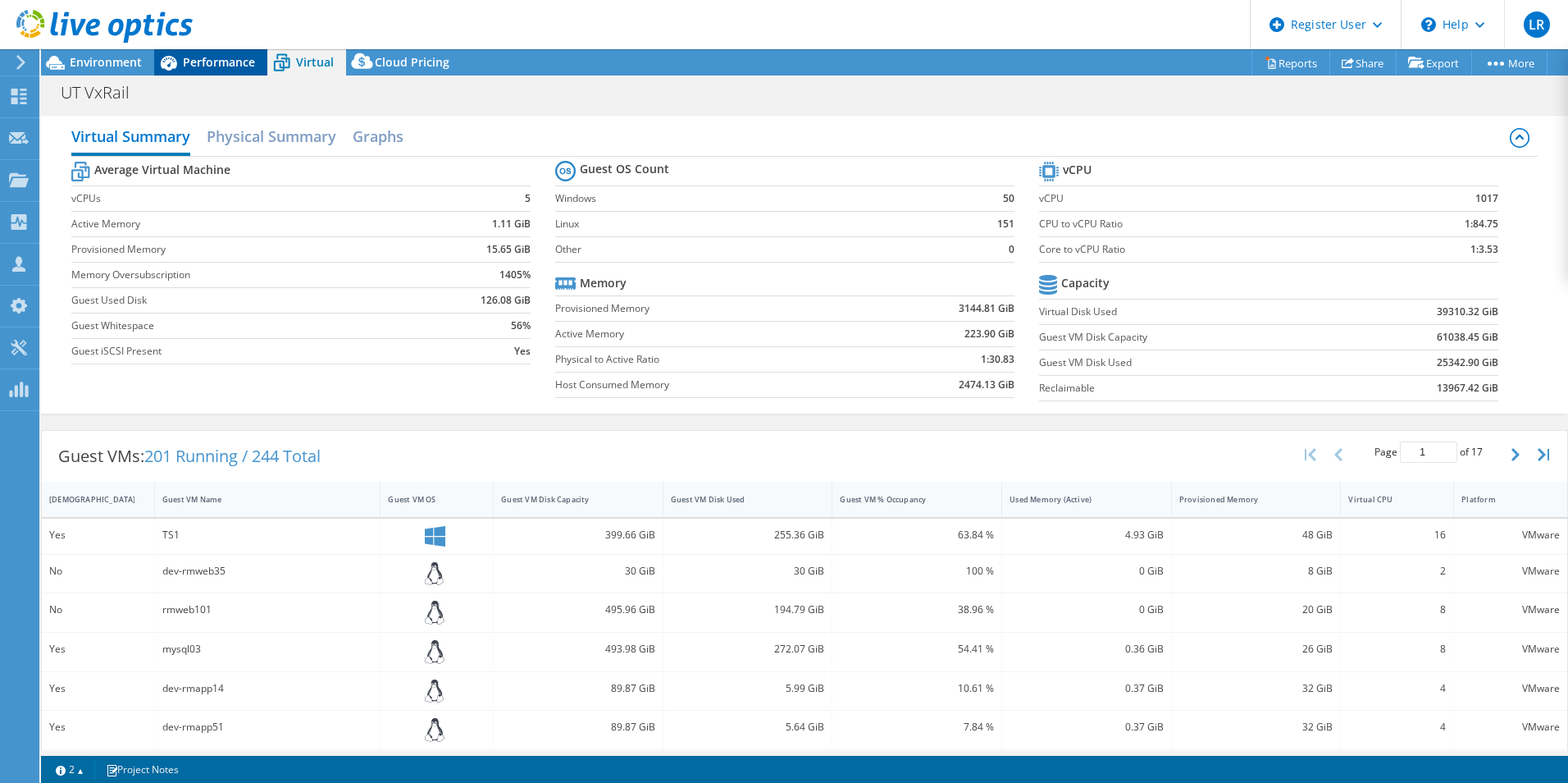
click at [196, 50] on div "Performance" at bounding box center [210, 62] width 113 height 26
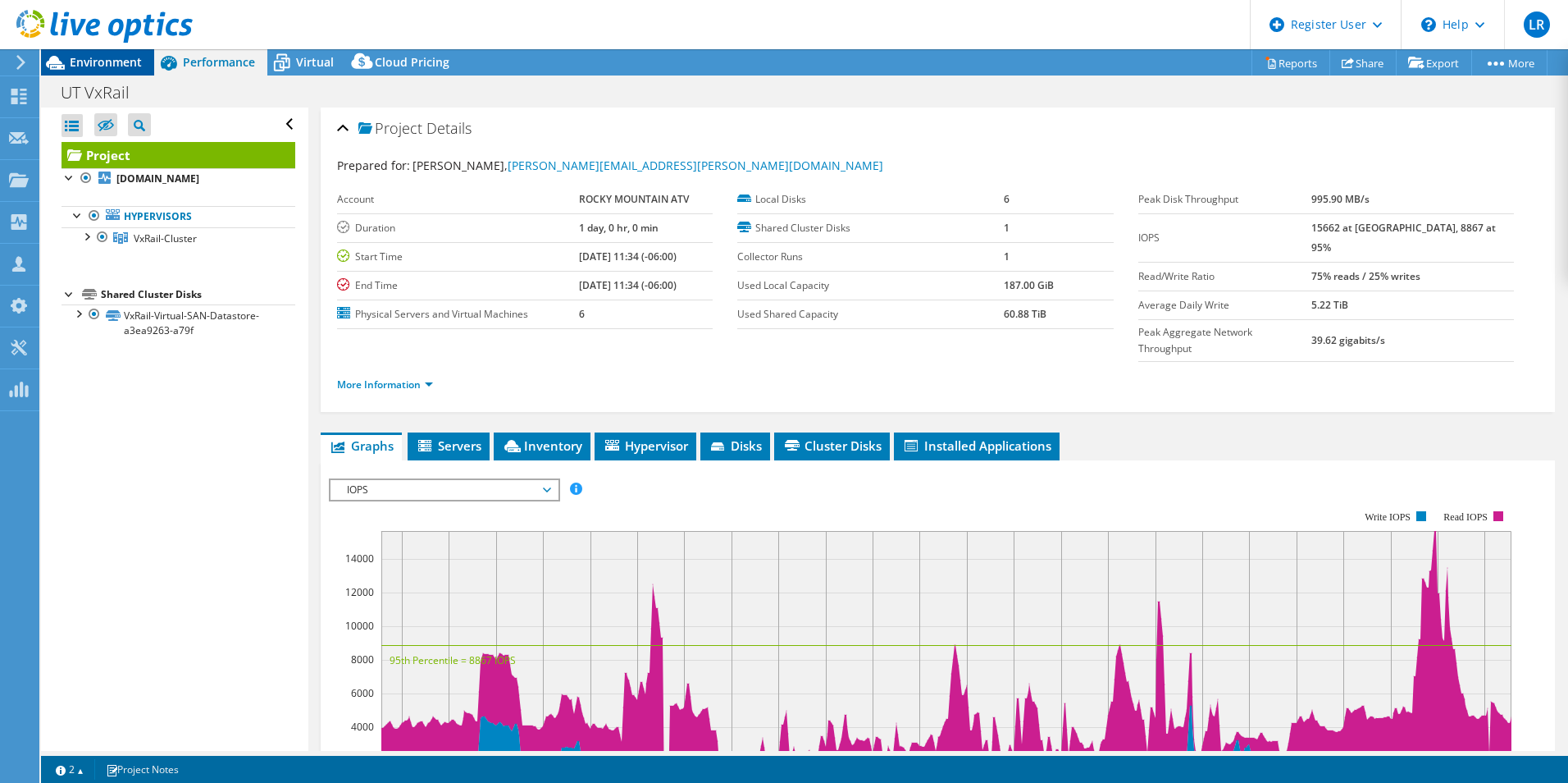
click at [87, 66] on span "Environment" at bounding box center [106, 62] width 73 height 16
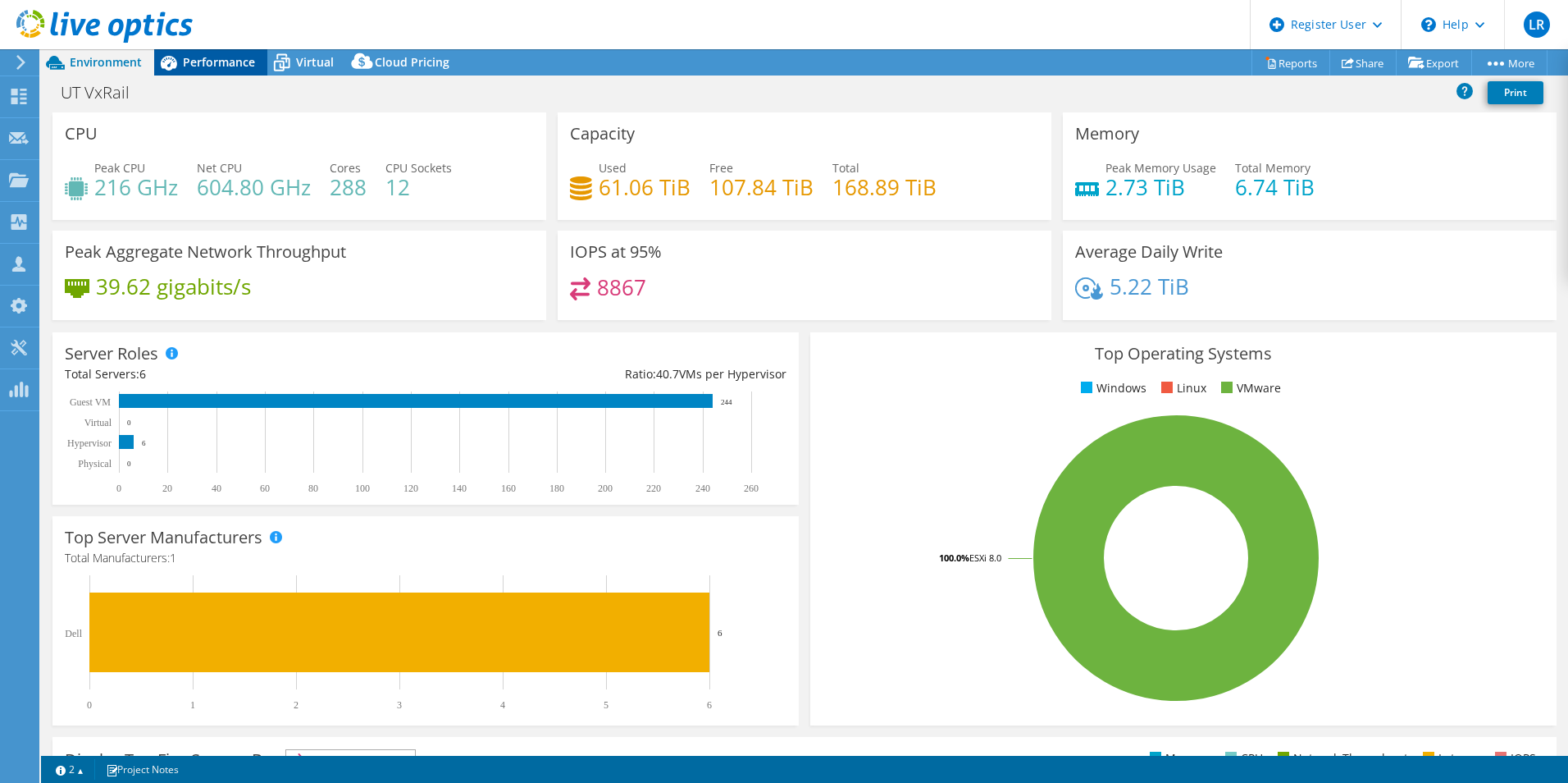
click at [186, 74] on div "Performance" at bounding box center [210, 62] width 113 height 26
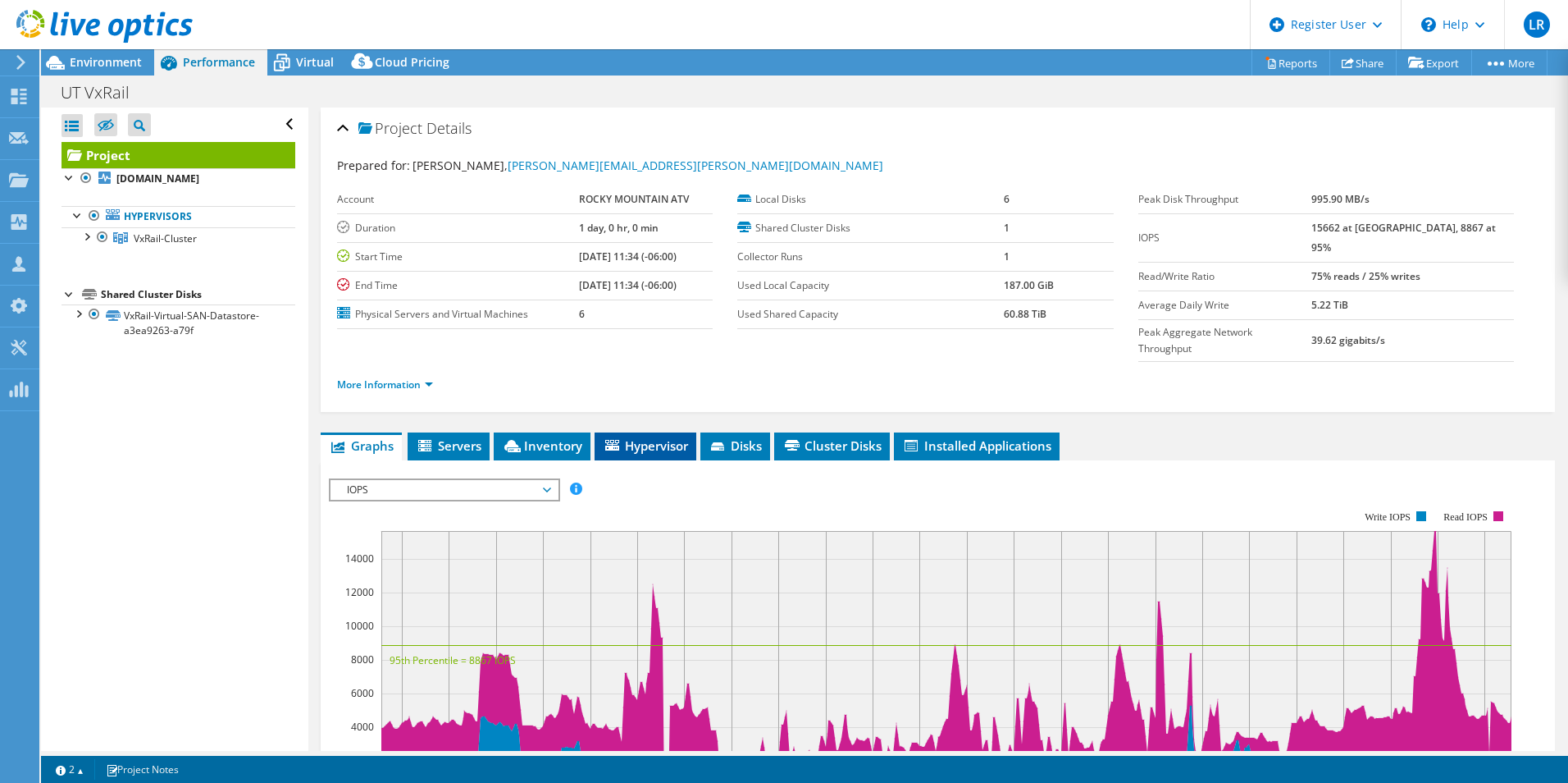
click at [682, 437] on span "Hypervisor" at bounding box center [645, 445] width 85 height 16
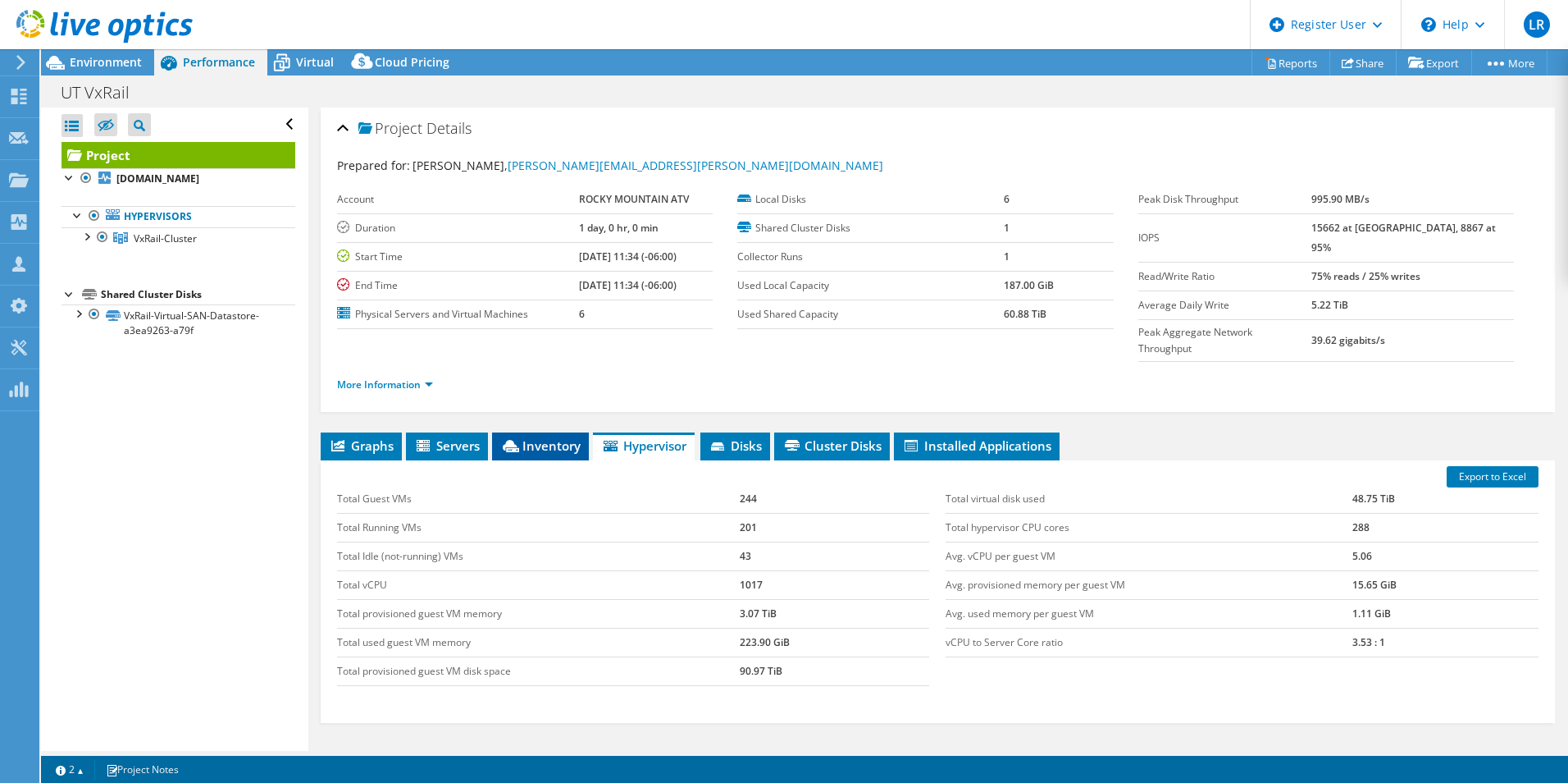
click at [562, 437] on span "Inventory" at bounding box center [540, 445] width 80 height 16
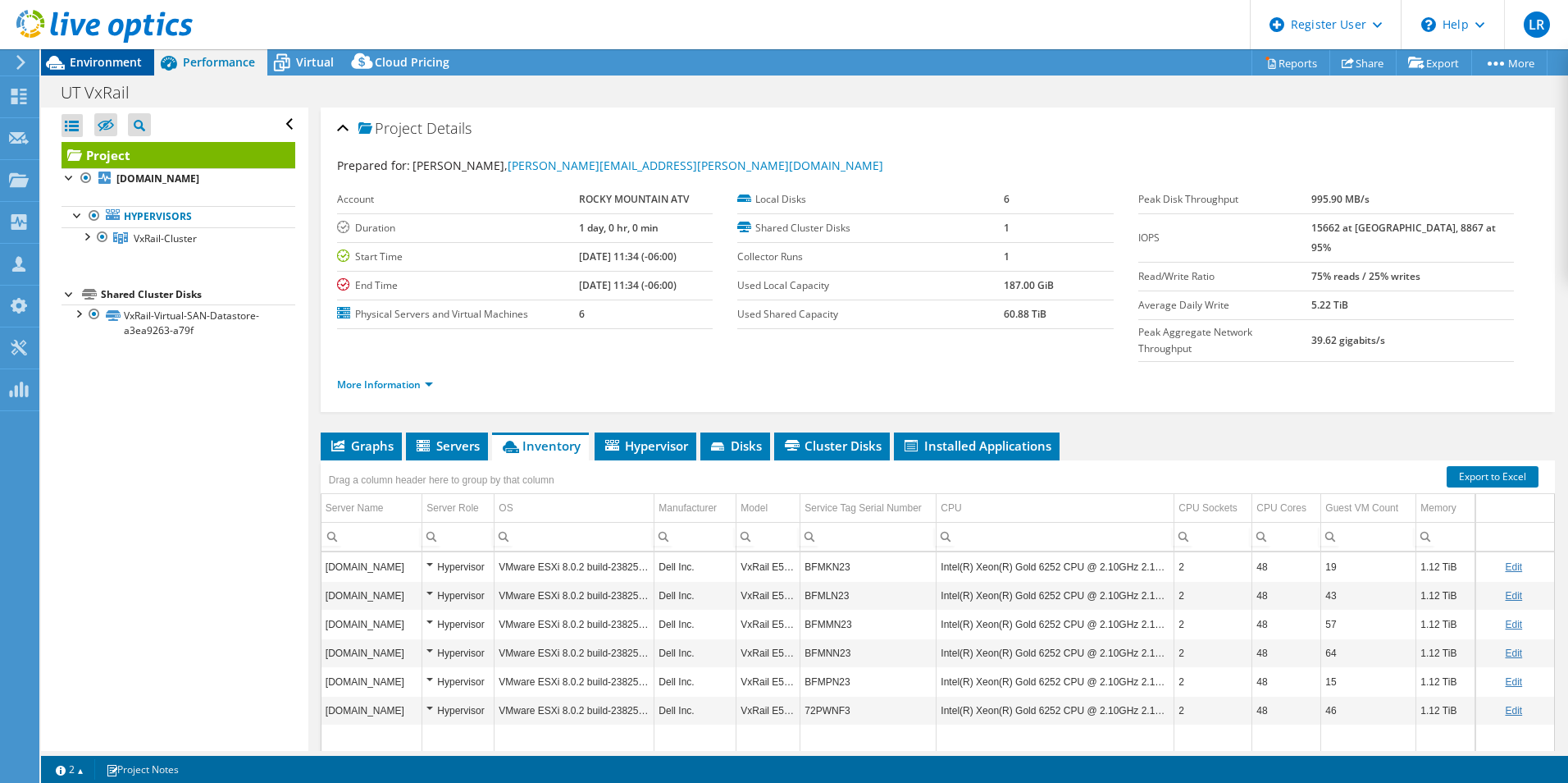
click at [127, 64] on span "Environment" at bounding box center [106, 62] width 73 height 16
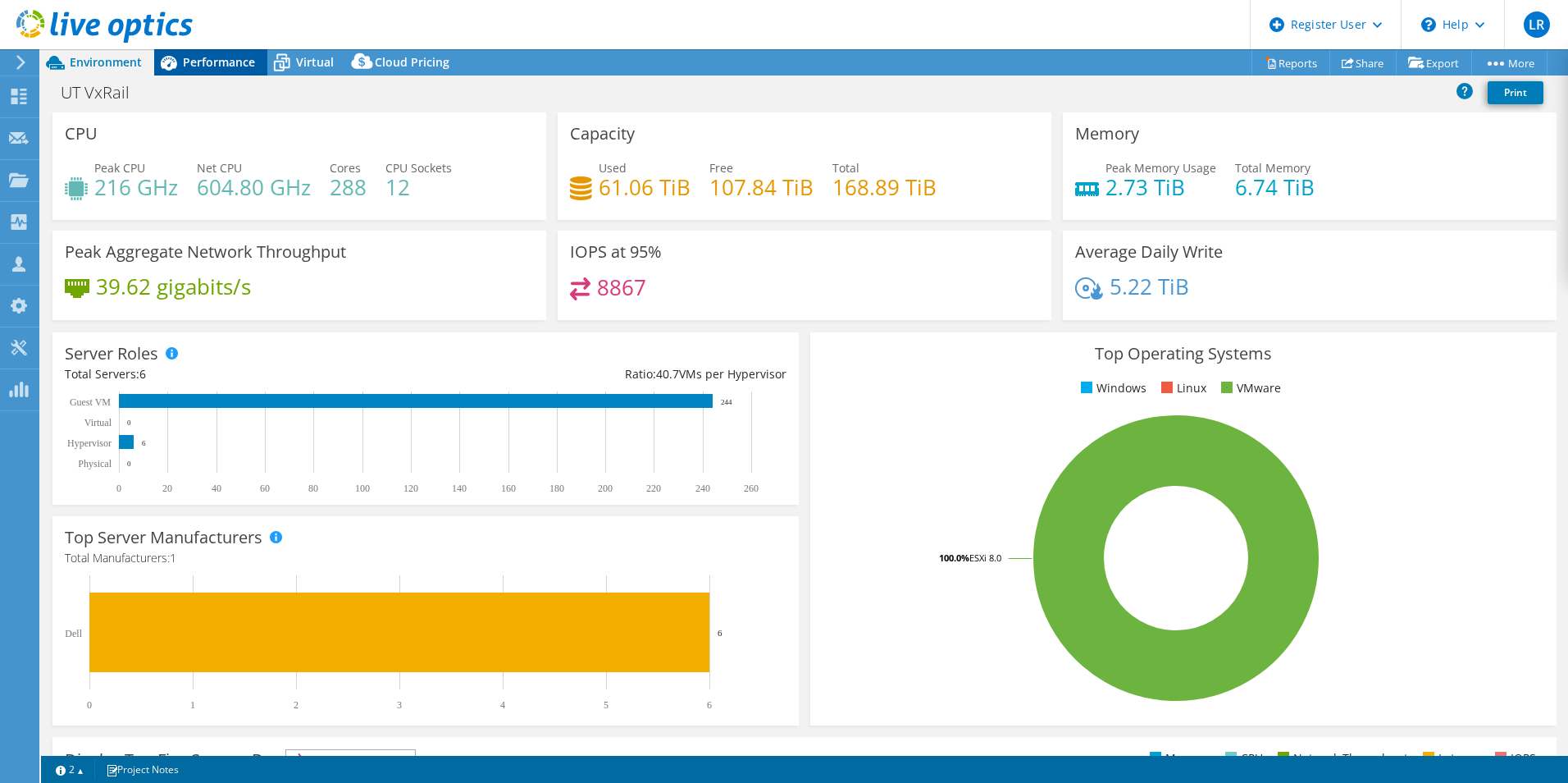
click at [223, 60] on span "Performance" at bounding box center [219, 62] width 73 height 16
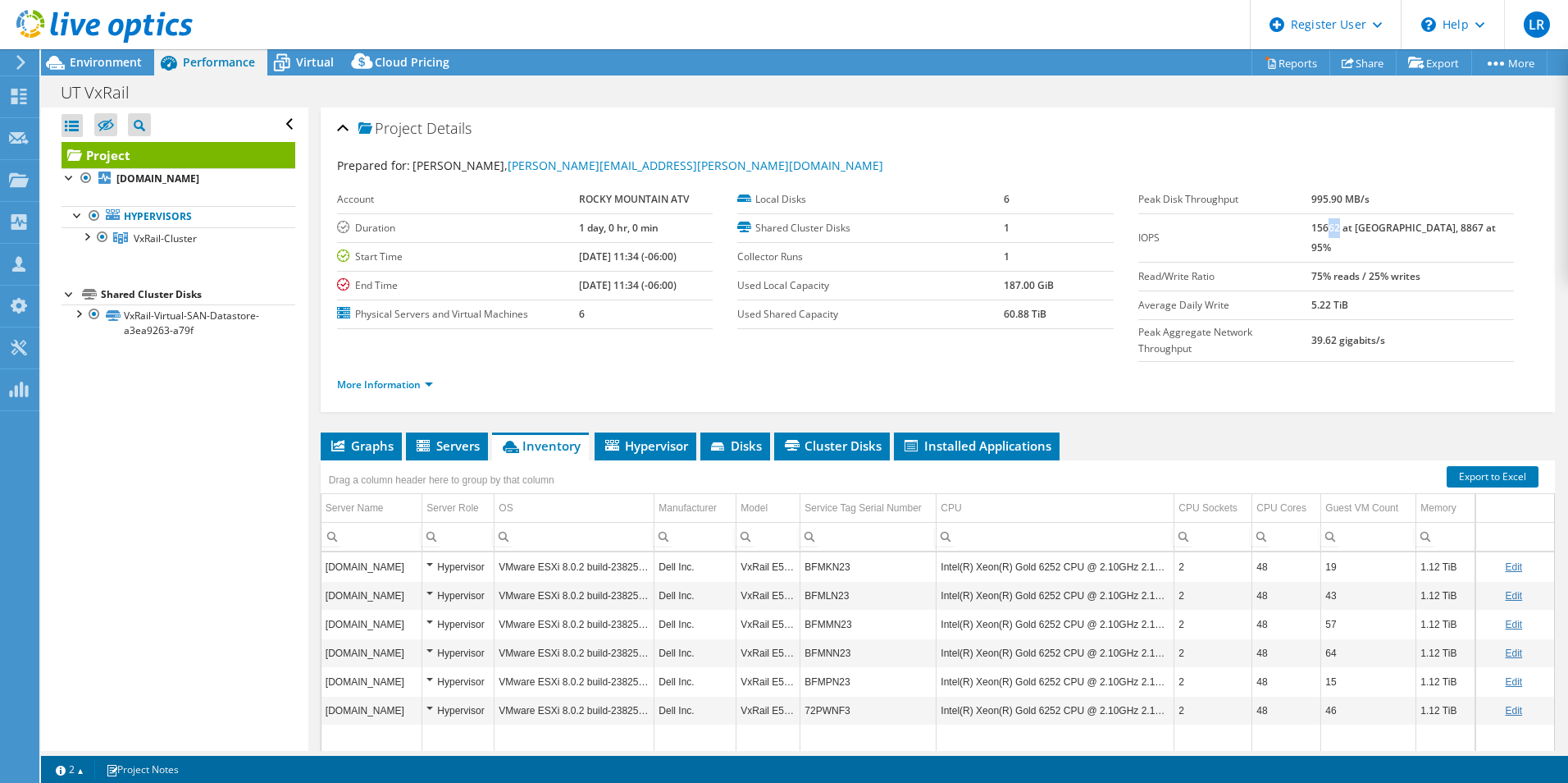
drag, startPoint x: 1373, startPoint y: 228, endPoint x: 1361, endPoint y: 228, distance: 12.0
click at [1361, 228] on b "15662 at Peak, 8867 at 95%" at bounding box center [1403, 237] width 185 height 34
click at [318, 73] on div "Virtual" at bounding box center [306, 62] width 78 height 26
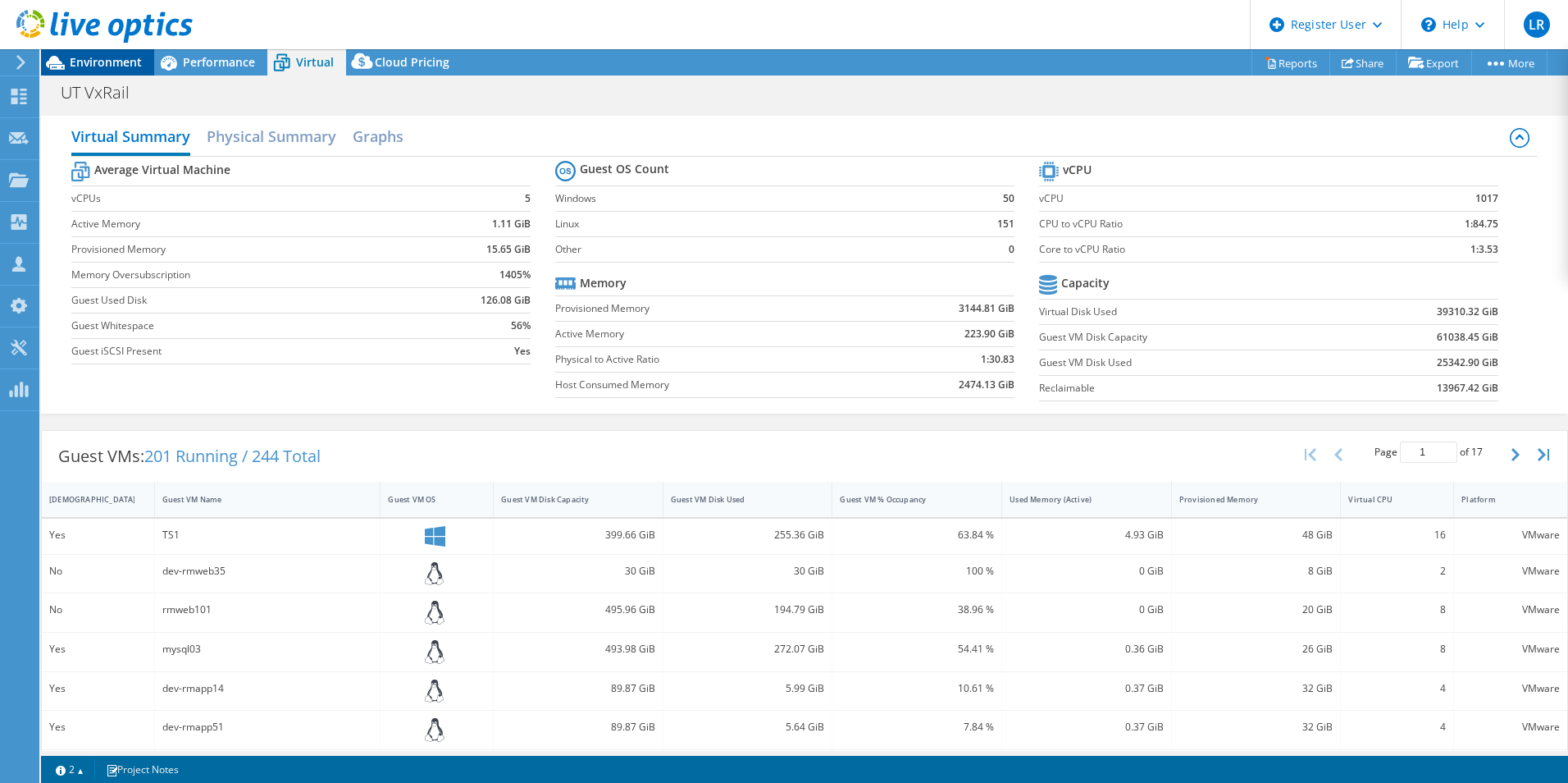
click at [123, 68] on span "Environment" at bounding box center [106, 62] width 73 height 16
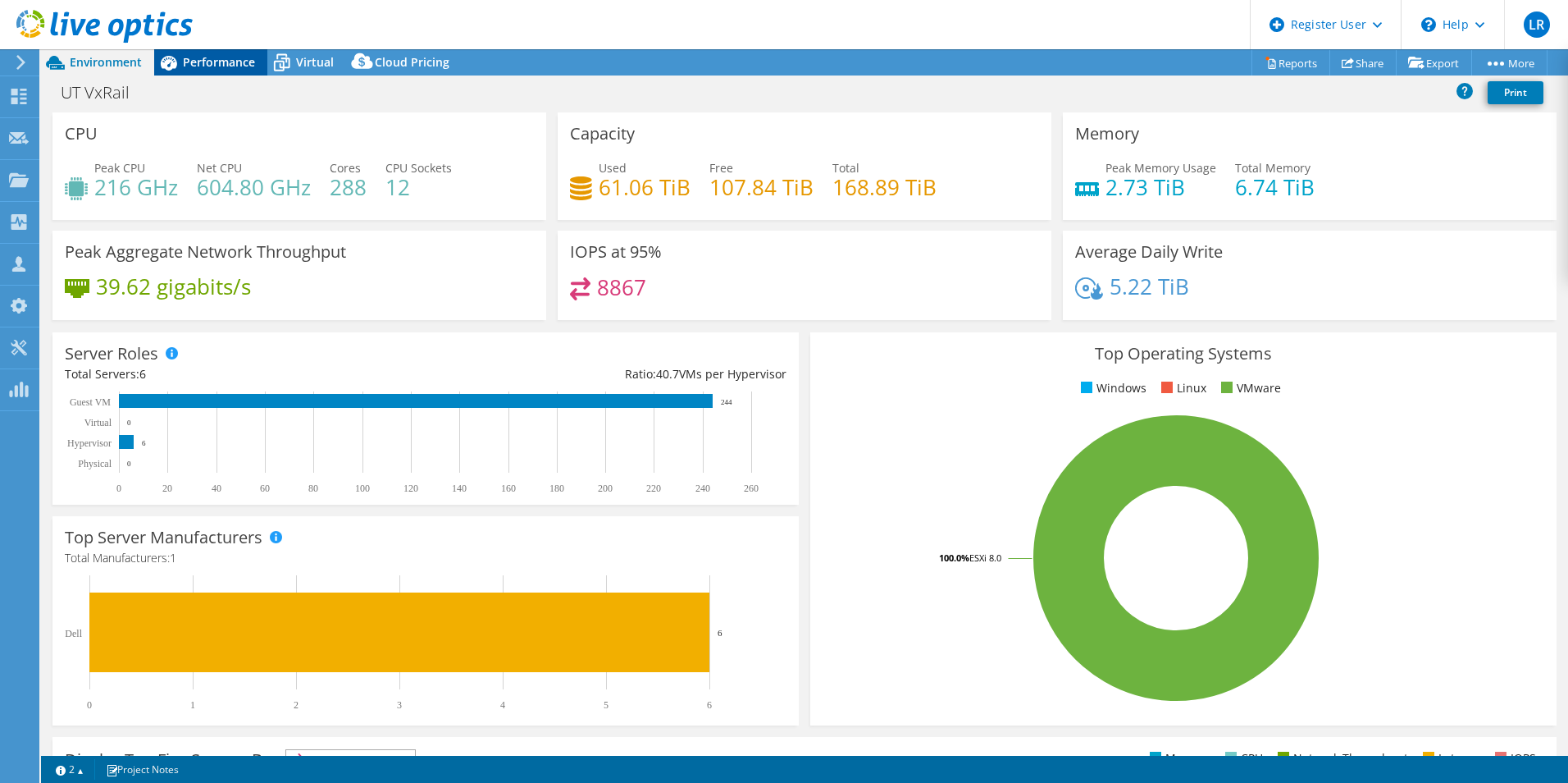
click at [248, 68] on span "Performance" at bounding box center [219, 62] width 73 height 16
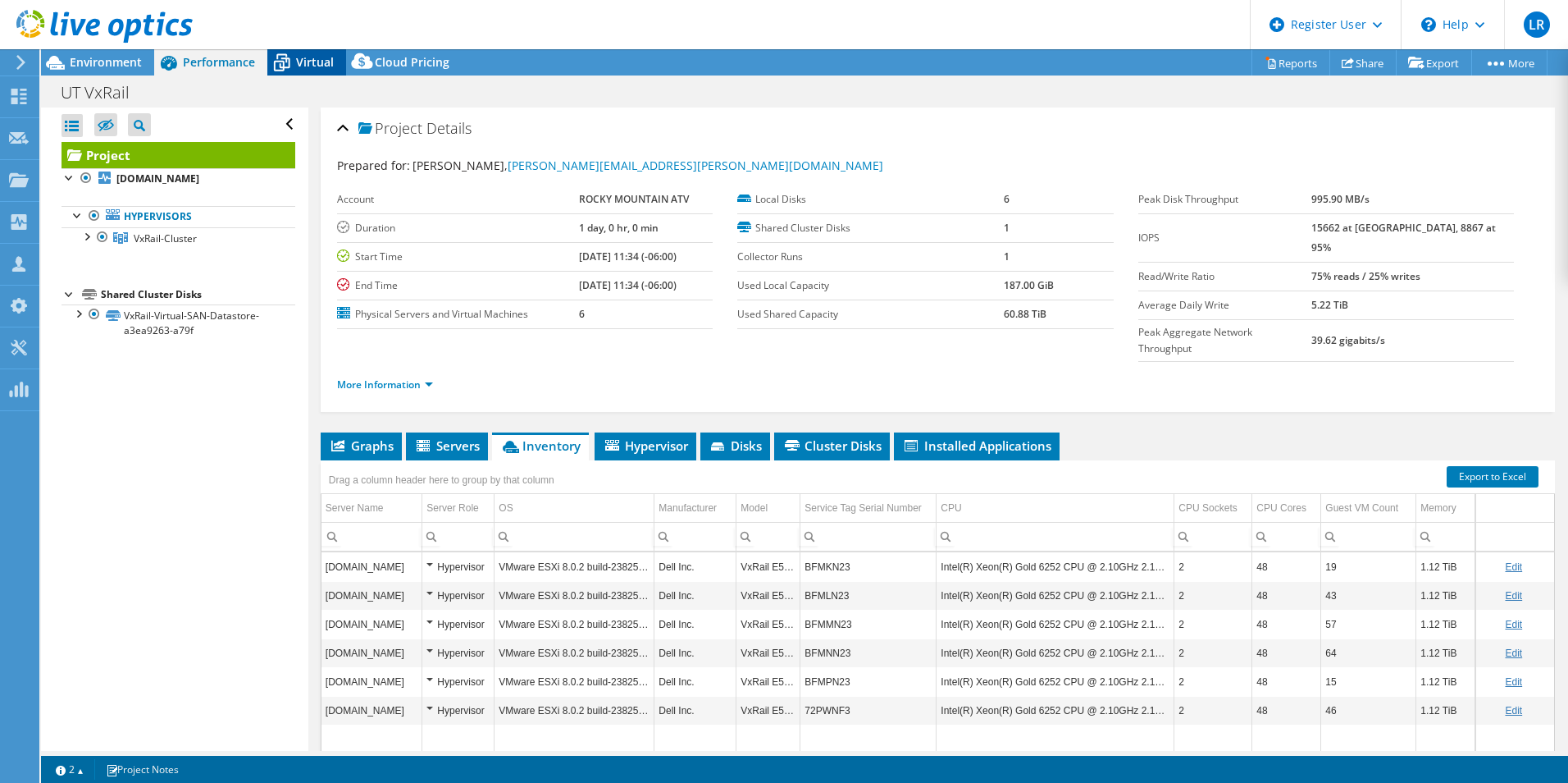
click at [292, 74] on icon at bounding box center [282, 63] width 29 height 29
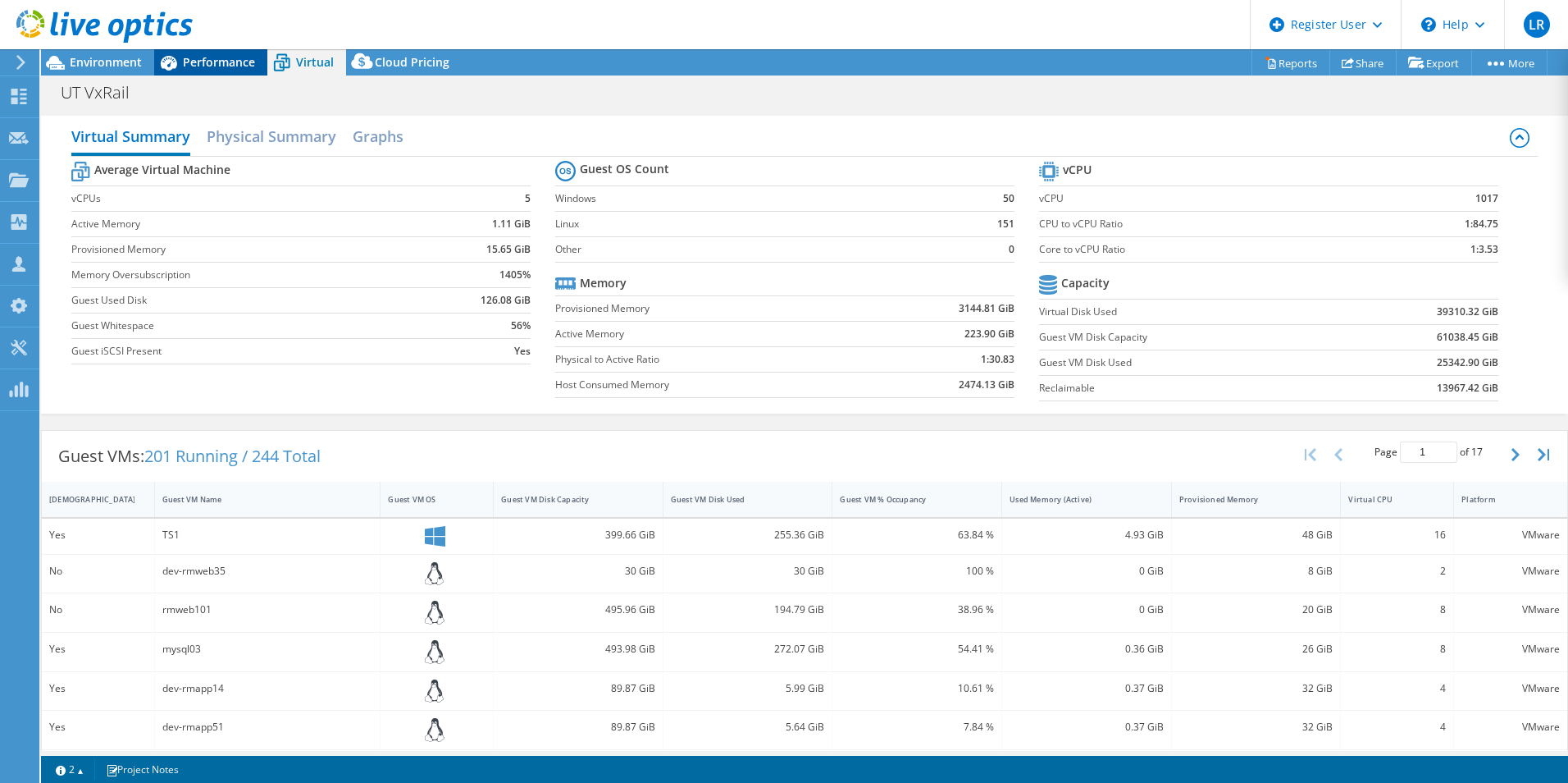
click at [224, 66] on span "Performance" at bounding box center [219, 62] width 73 height 16
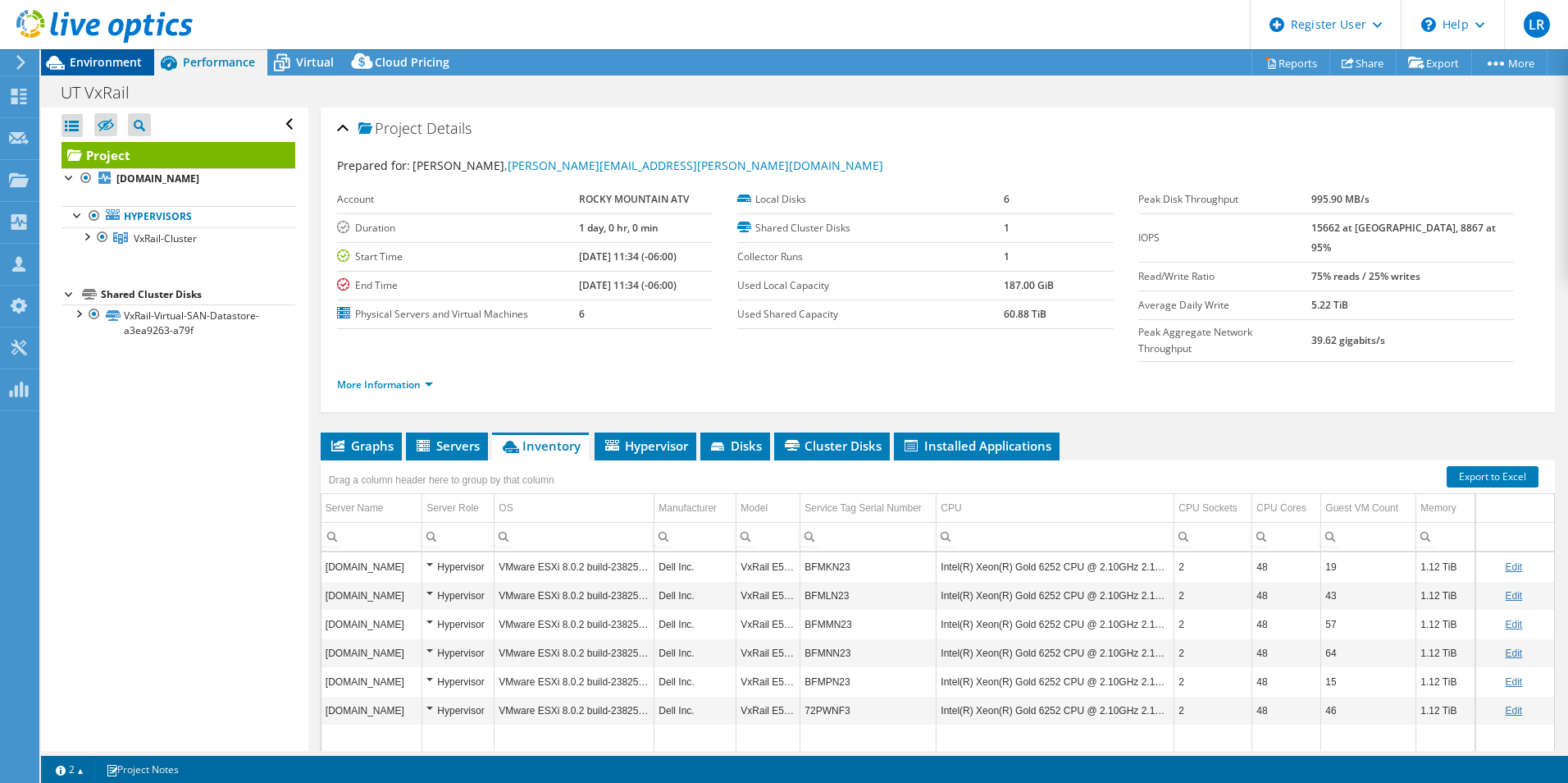
click at [99, 63] on span "Environment" at bounding box center [106, 62] width 73 height 16
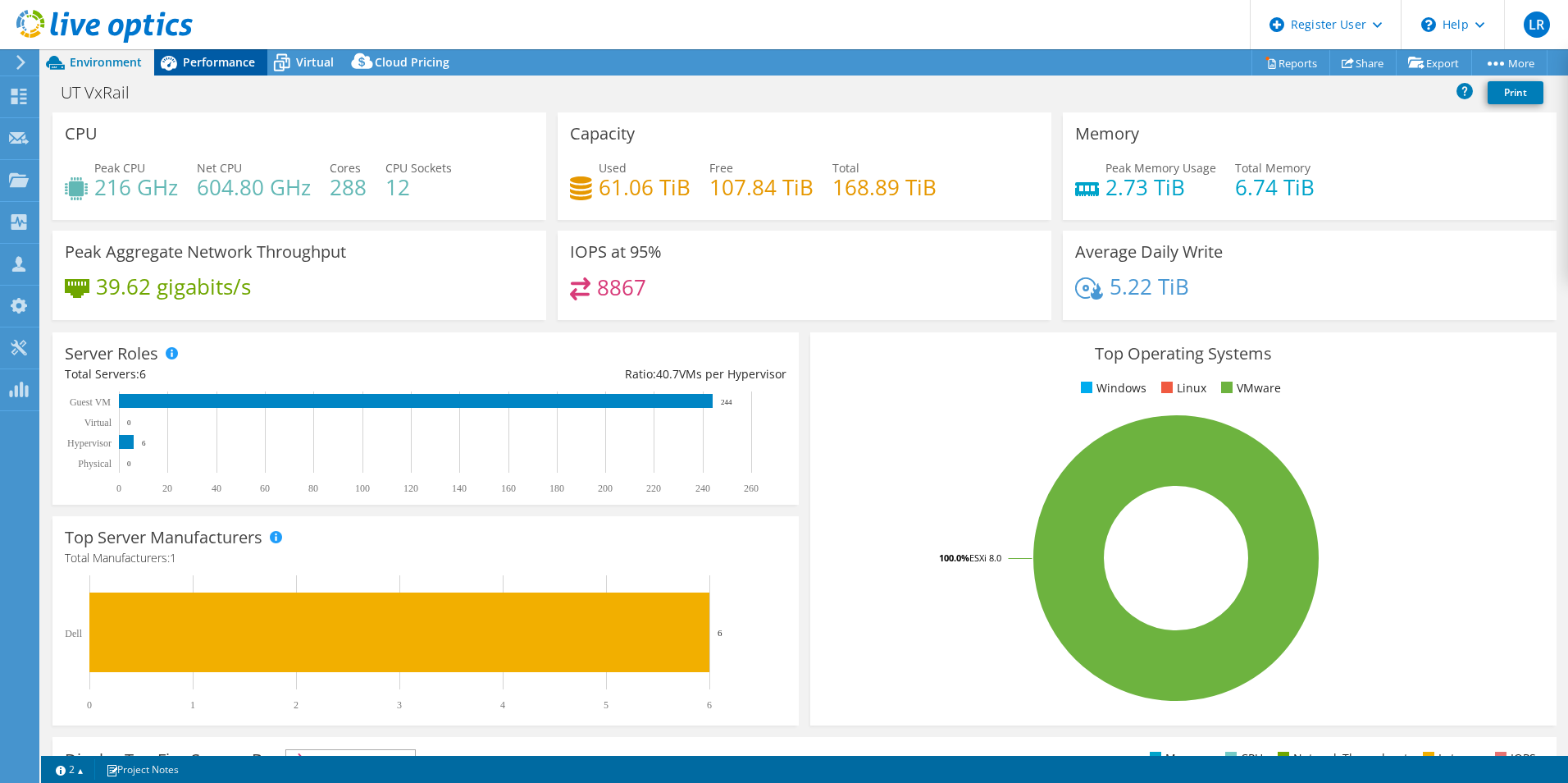
click at [234, 72] on div "Performance" at bounding box center [210, 62] width 113 height 26
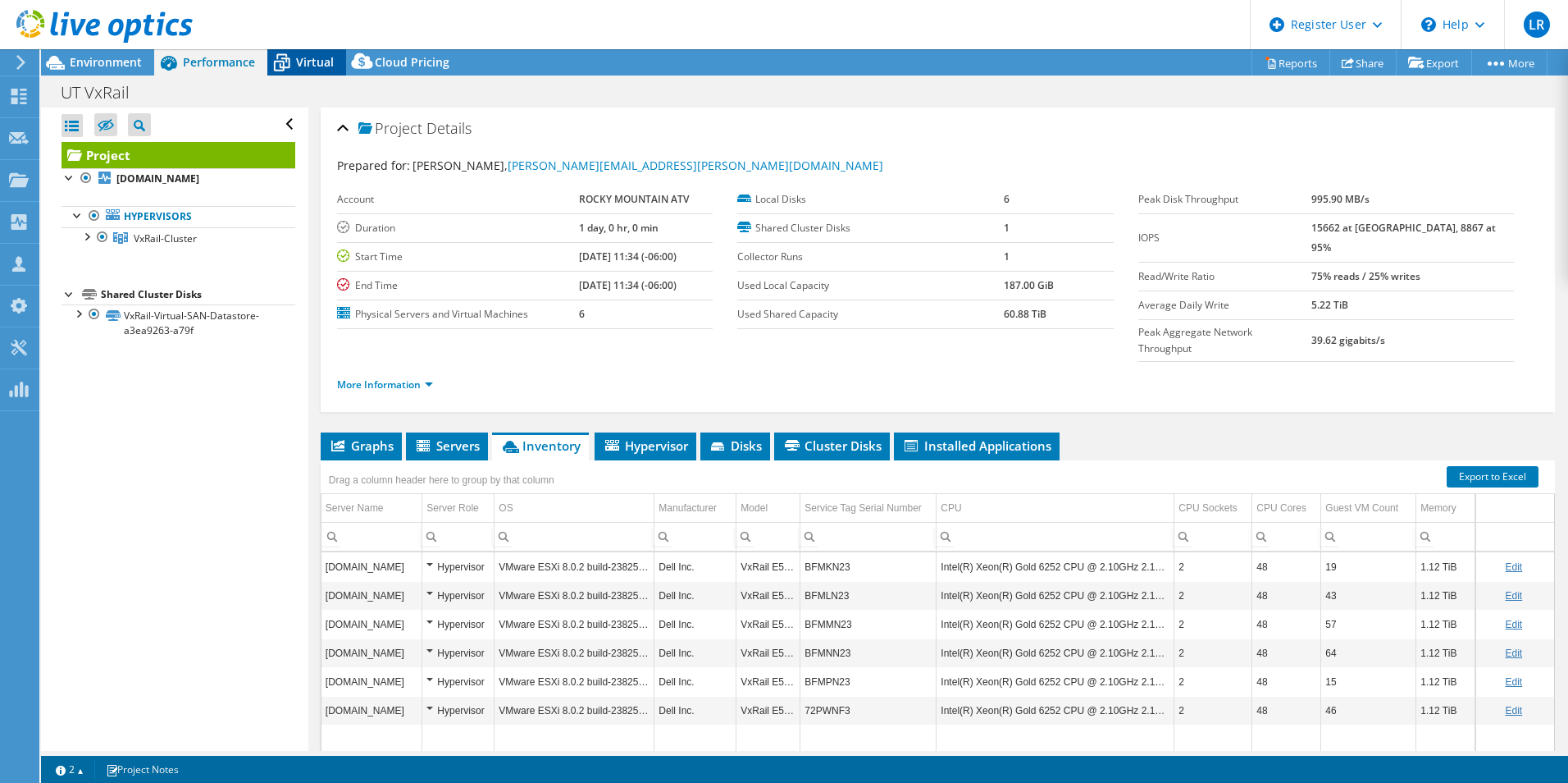
click at [311, 55] on span "Virtual" at bounding box center [315, 62] width 38 height 16
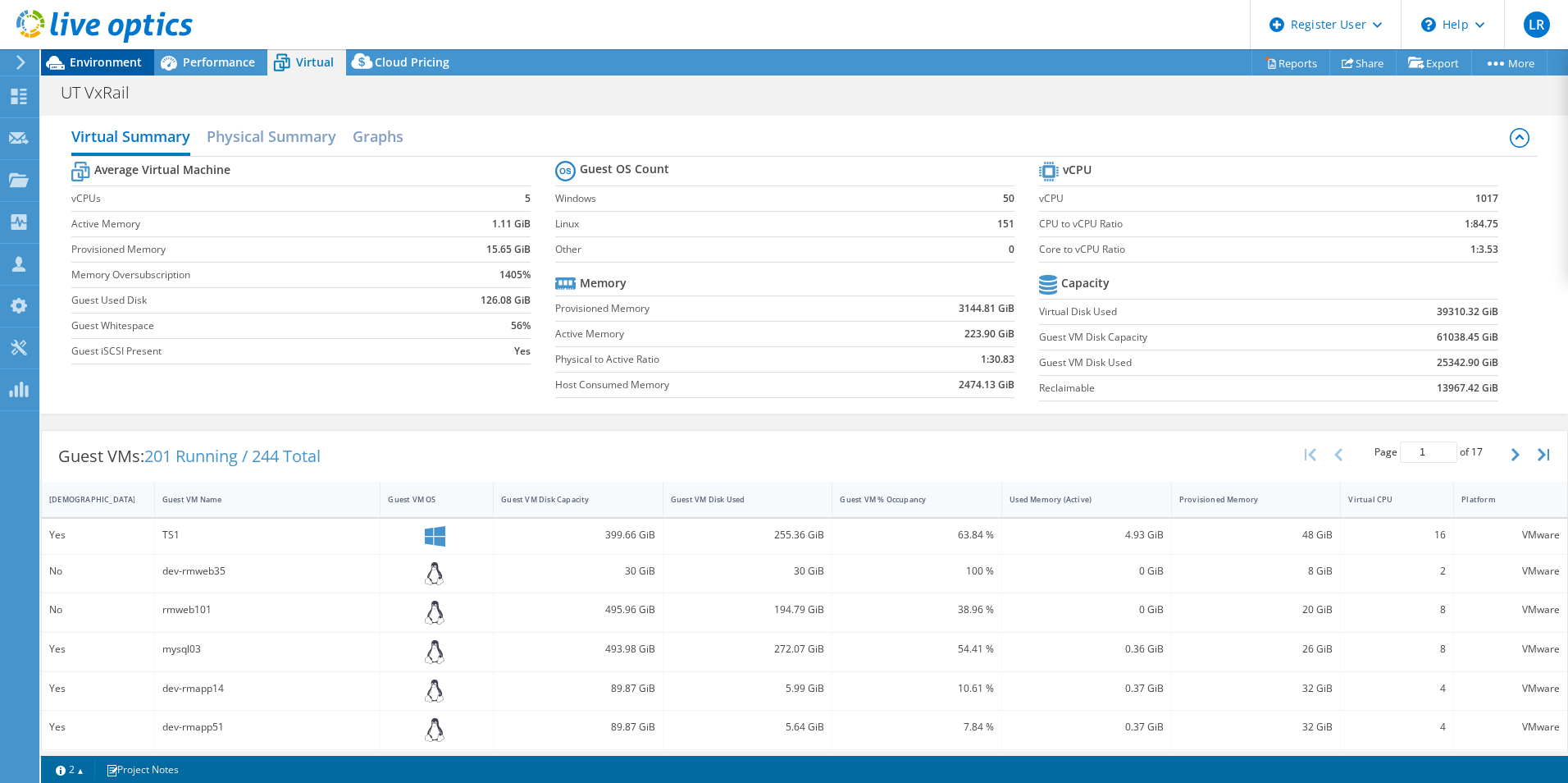
click at [106, 65] on span "Environment" at bounding box center [106, 62] width 73 height 16
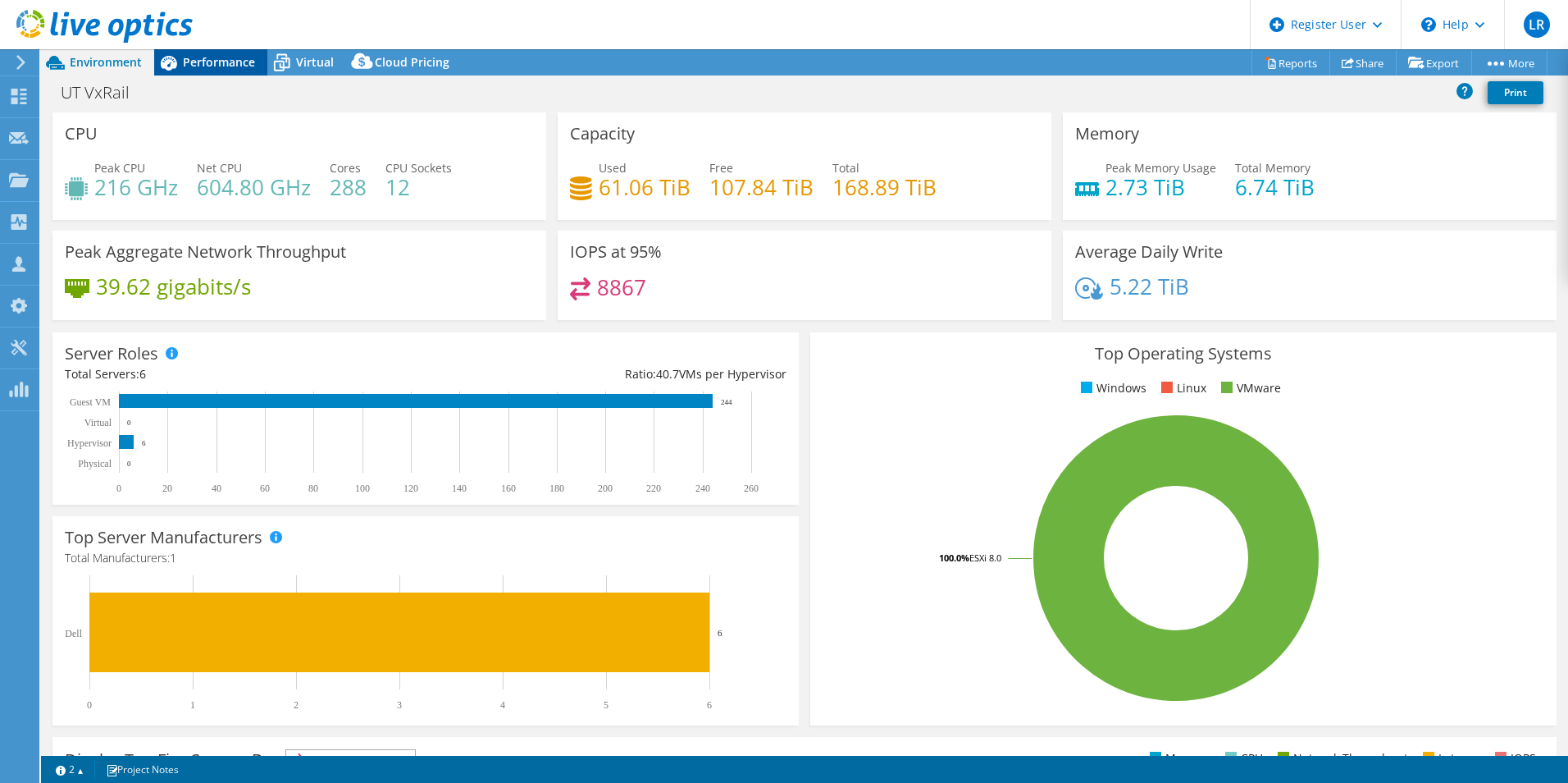
click at [233, 62] on span "Performance" at bounding box center [219, 62] width 73 height 16
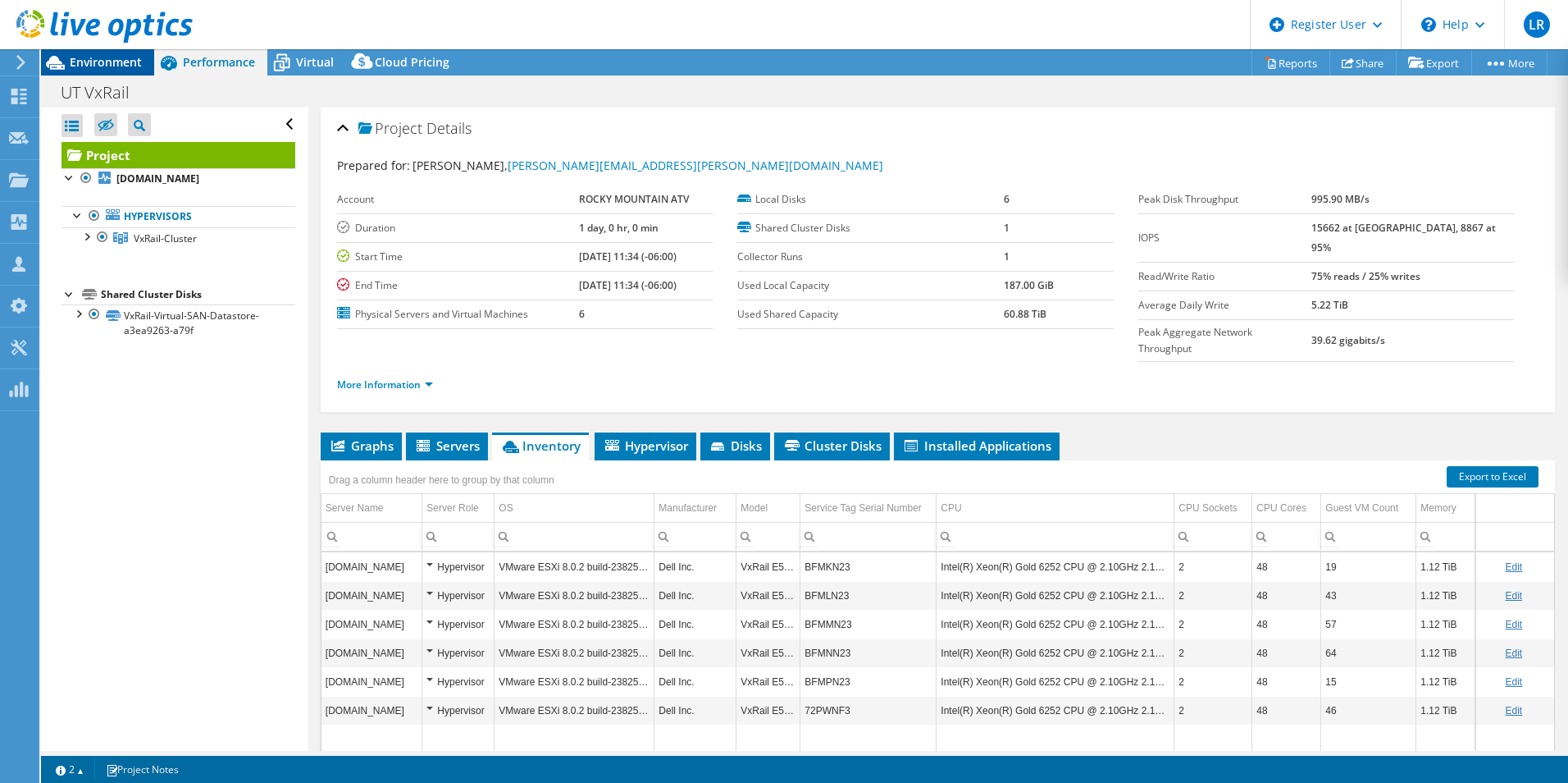
click at [137, 57] on span "Environment" at bounding box center [106, 62] width 73 height 16
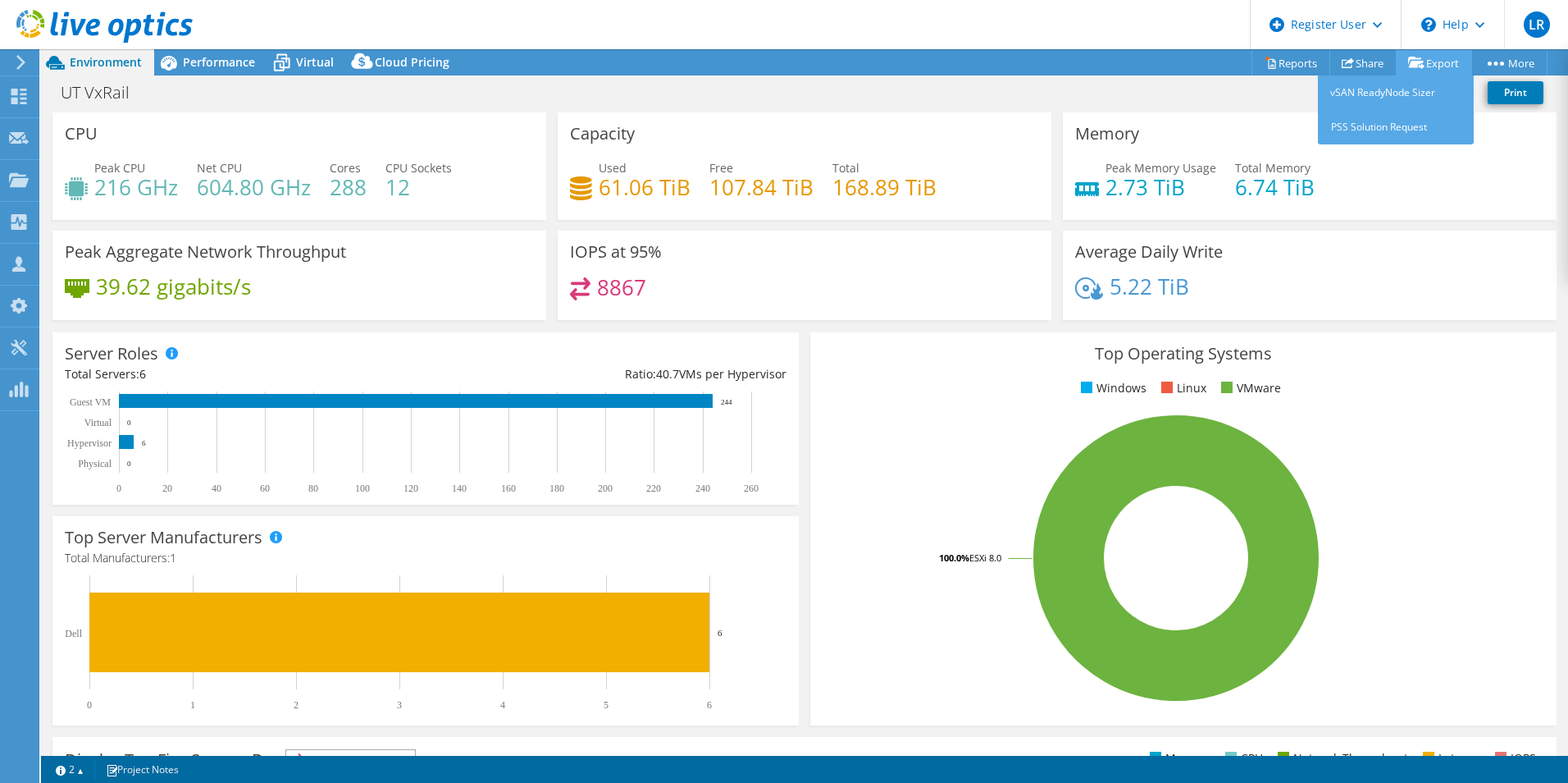
click at [1435, 67] on link "Export" at bounding box center [1433, 63] width 77 height 25
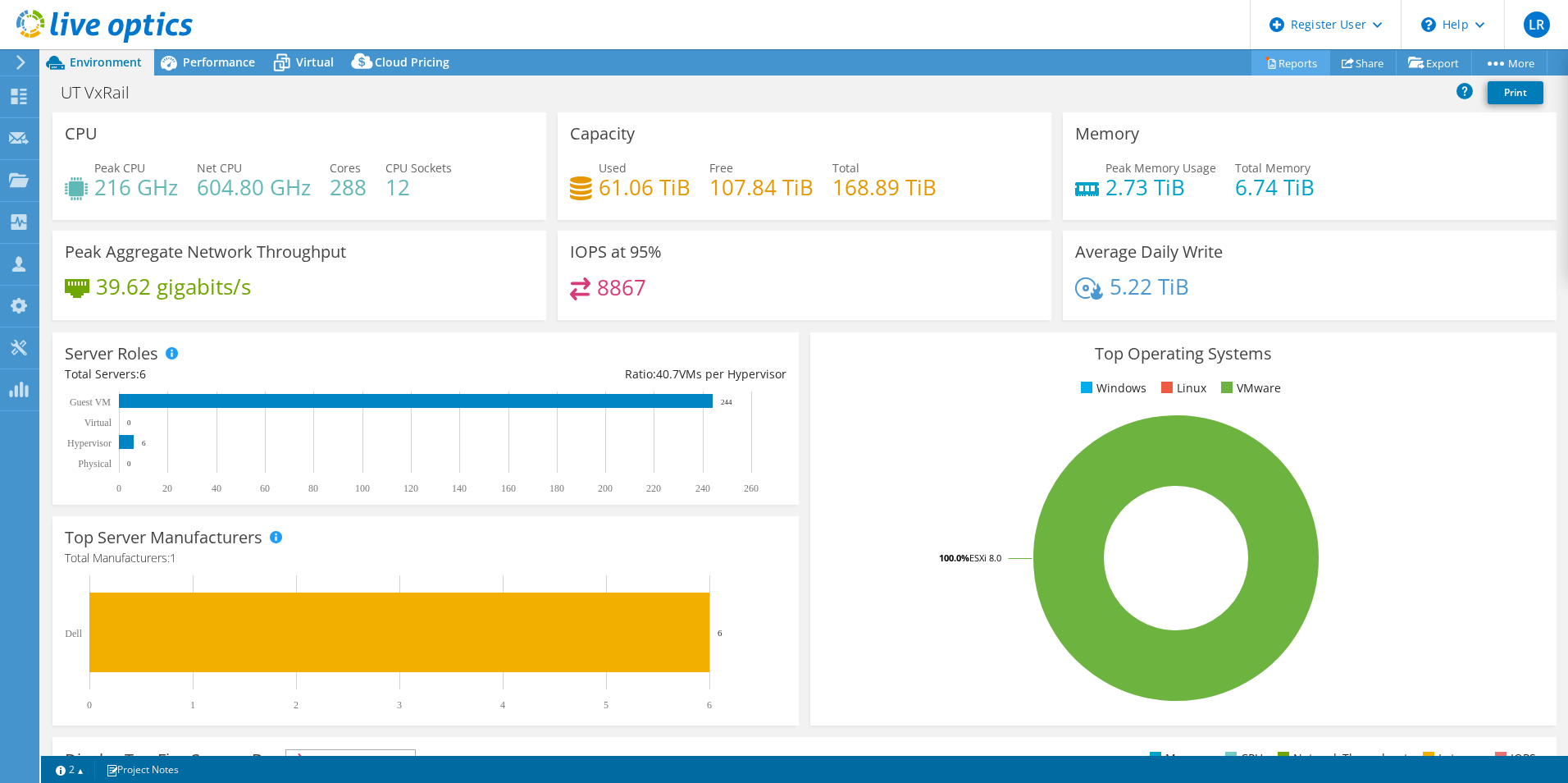
click at [1289, 59] on link "Reports" at bounding box center [1290, 63] width 78 height 25
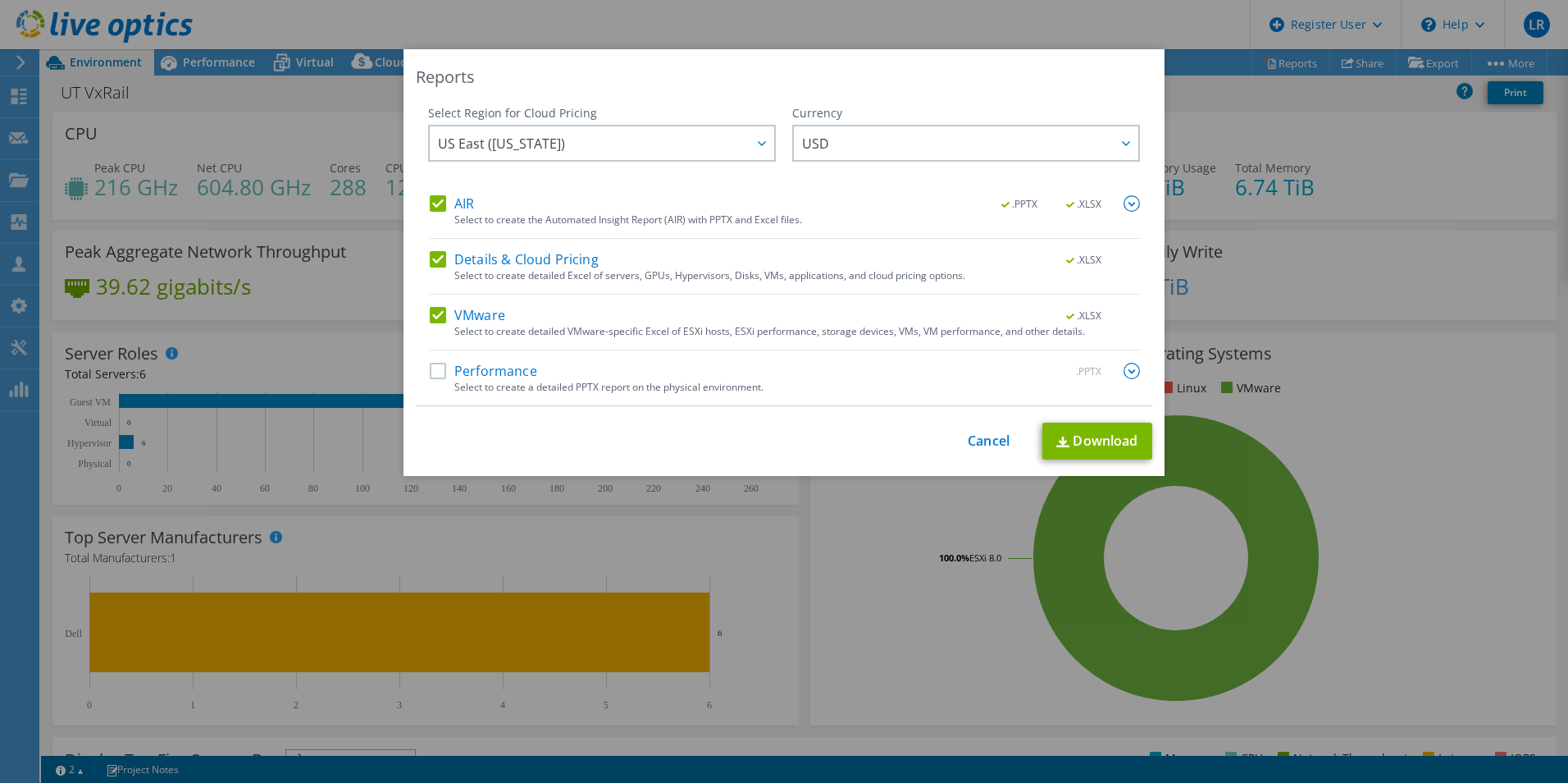
click at [637, 384] on div "Select to create a detailed PPTX report on the physical environment." at bounding box center [797, 388] width 686 height 12
click at [482, 373] on label "Performance" at bounding box center [483, 370] width 108 height 16
click at [0, 0] on input "Performance" at bounding box center [0, 0] width 0 height 0
click at [1097, 448] on link "Download" at bounding box center [1096, 441] width 109 height 37
click at [355, 98] on div "Reports Select Region for Cloud Pricing Asia Pacific (Hong Kong) Asia Pacific (…" at bounding box center [784, 392] width 1568 height 684
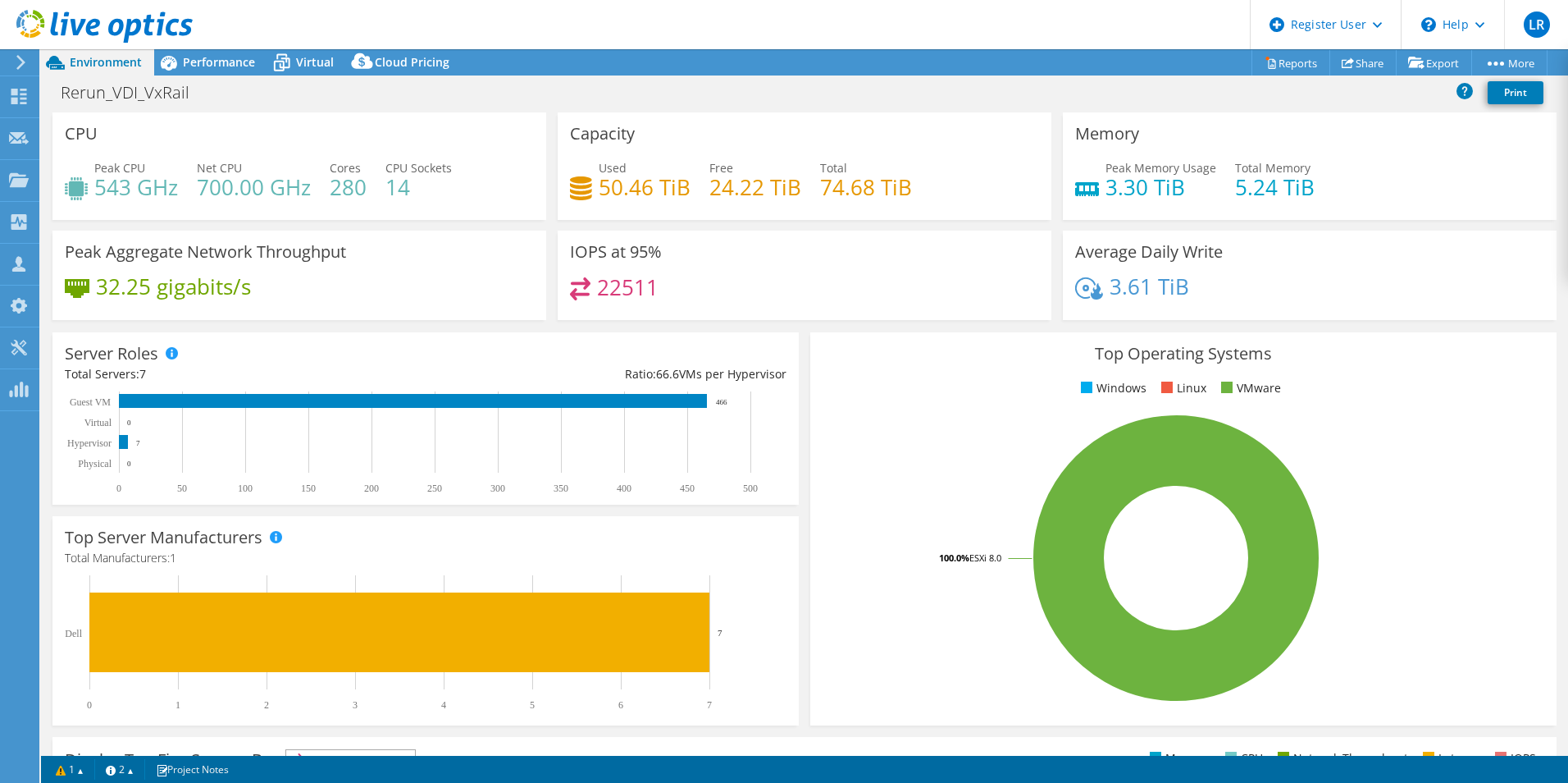
select select "USD"
